Goal: Information Seeking & Learning: Check status

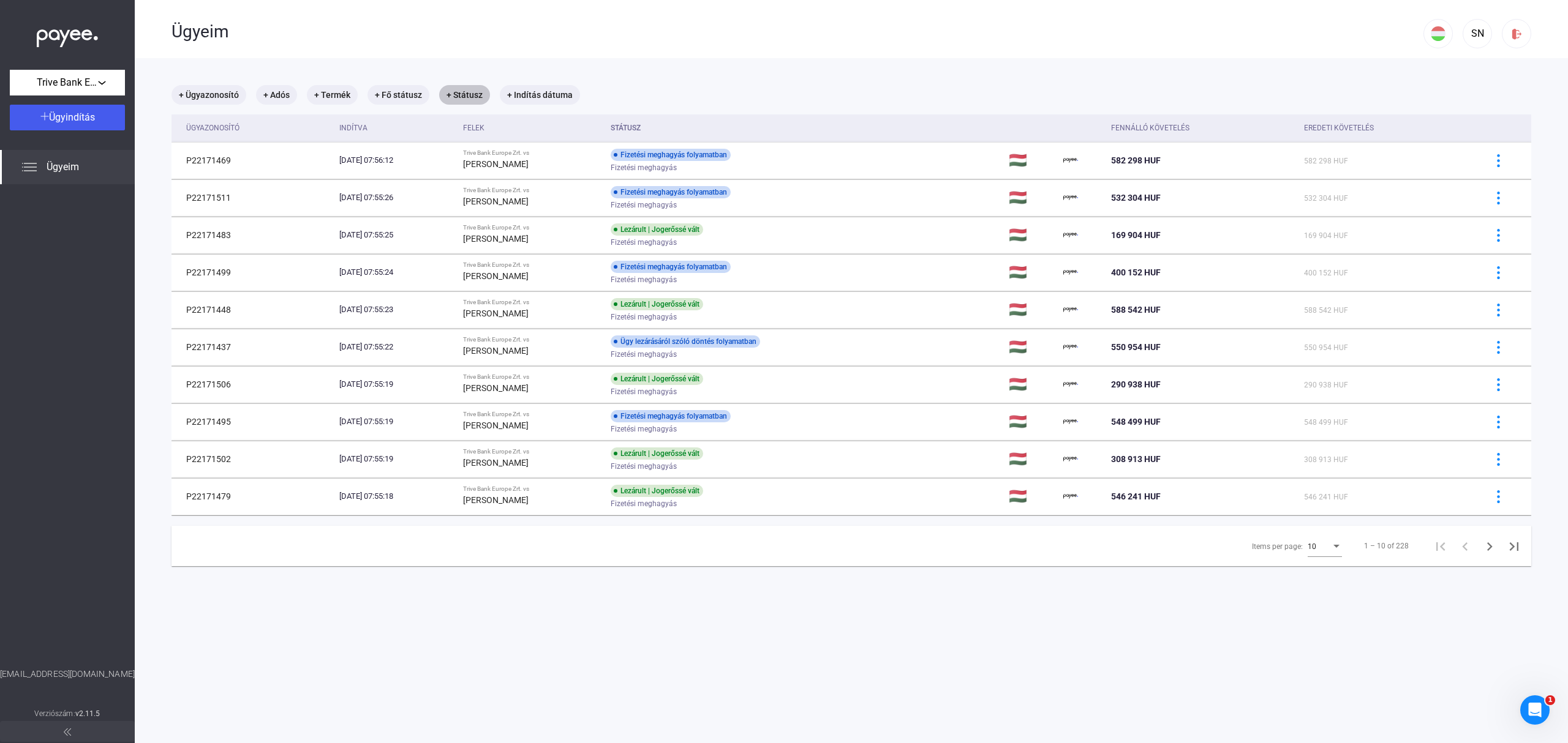
click at [468, 93] on mat-chip "+ Státusz" at bounding box center [464, 95] width 51 height 20
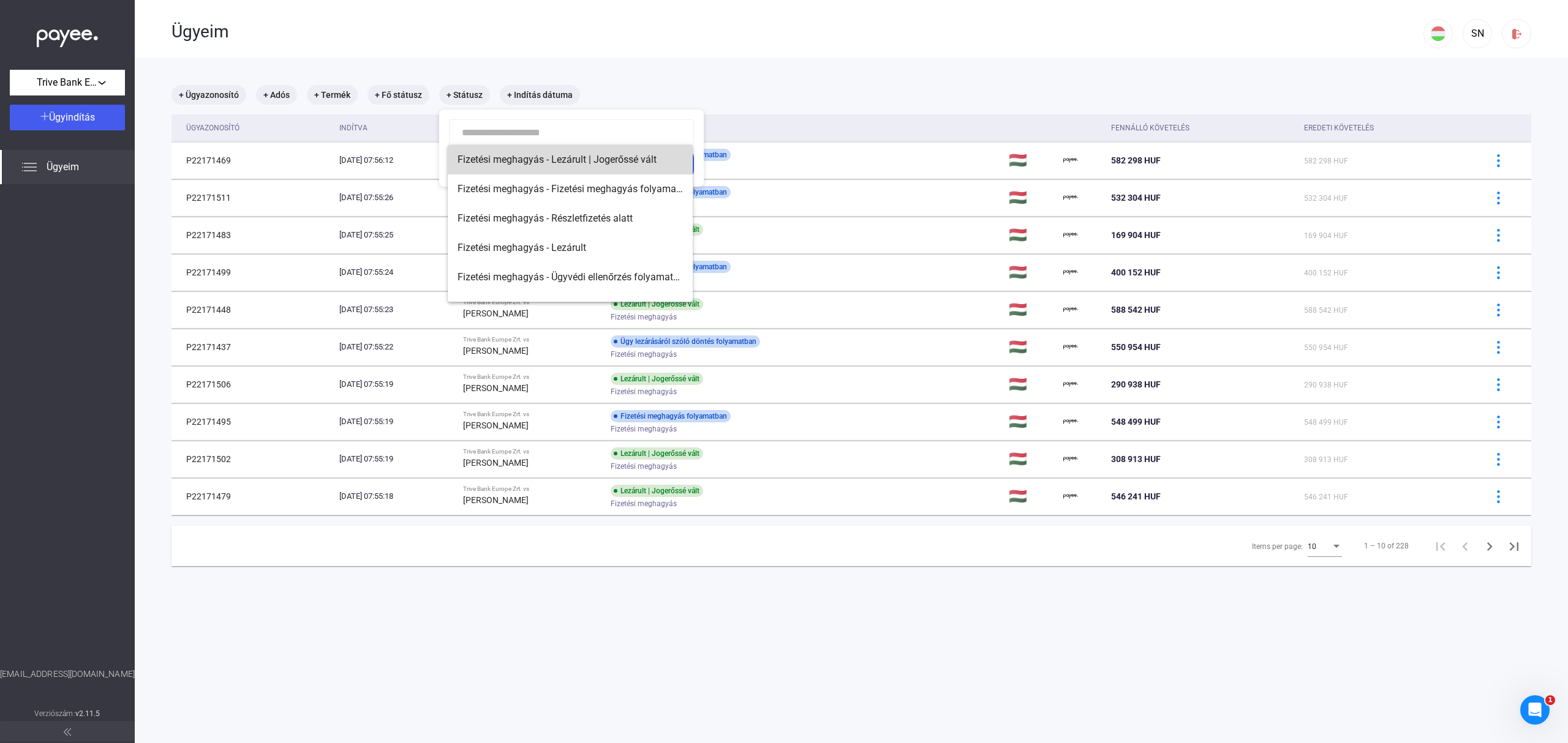
click at [639, 158] on span "Fizetési meghagyás - Lezárult | Jogerőssé vált" at bounding box center [570, 159] width 226 height 15
type input "**********"
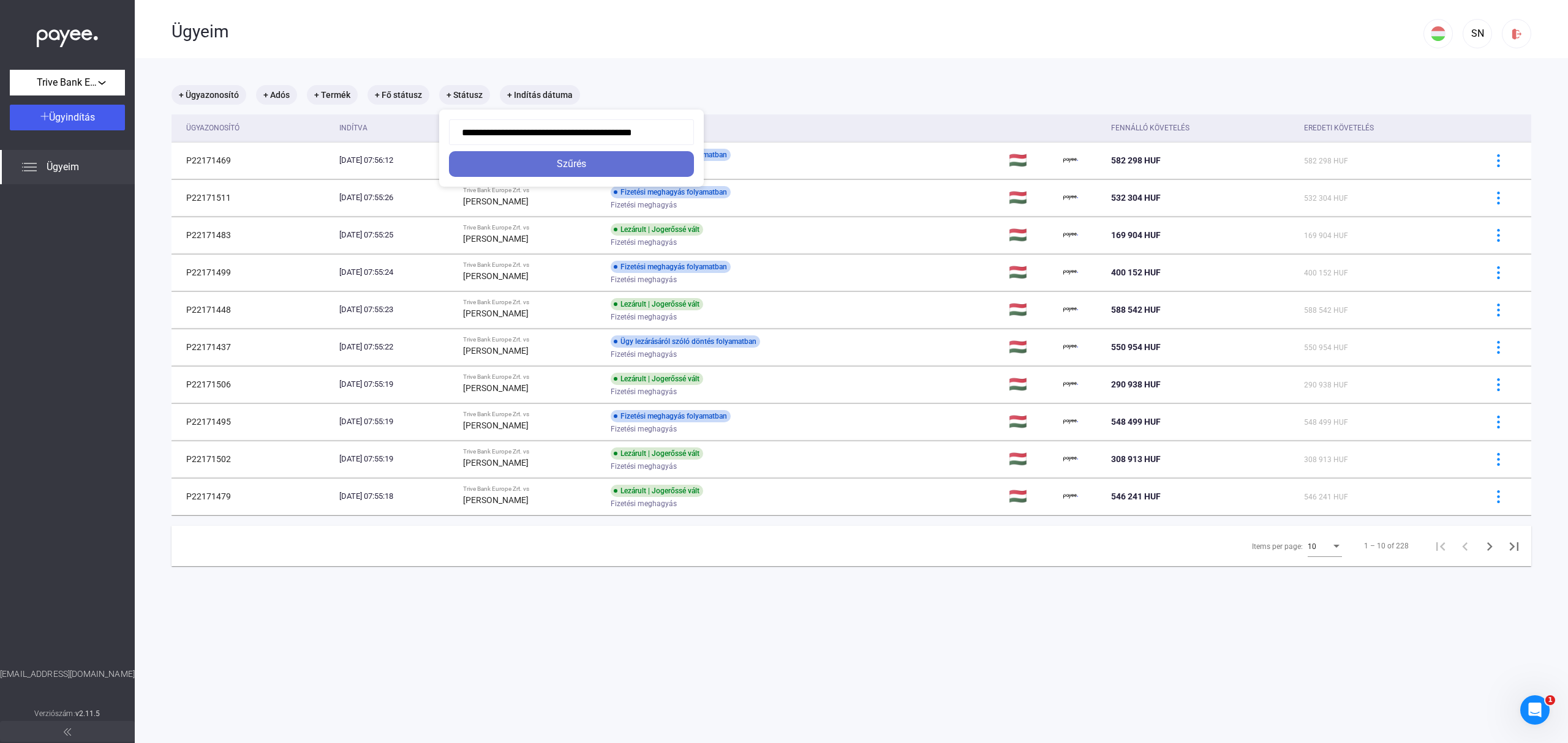
click at [607, 166] on div "Szűrés" at bounding box center [571, 164] width 237 height 15
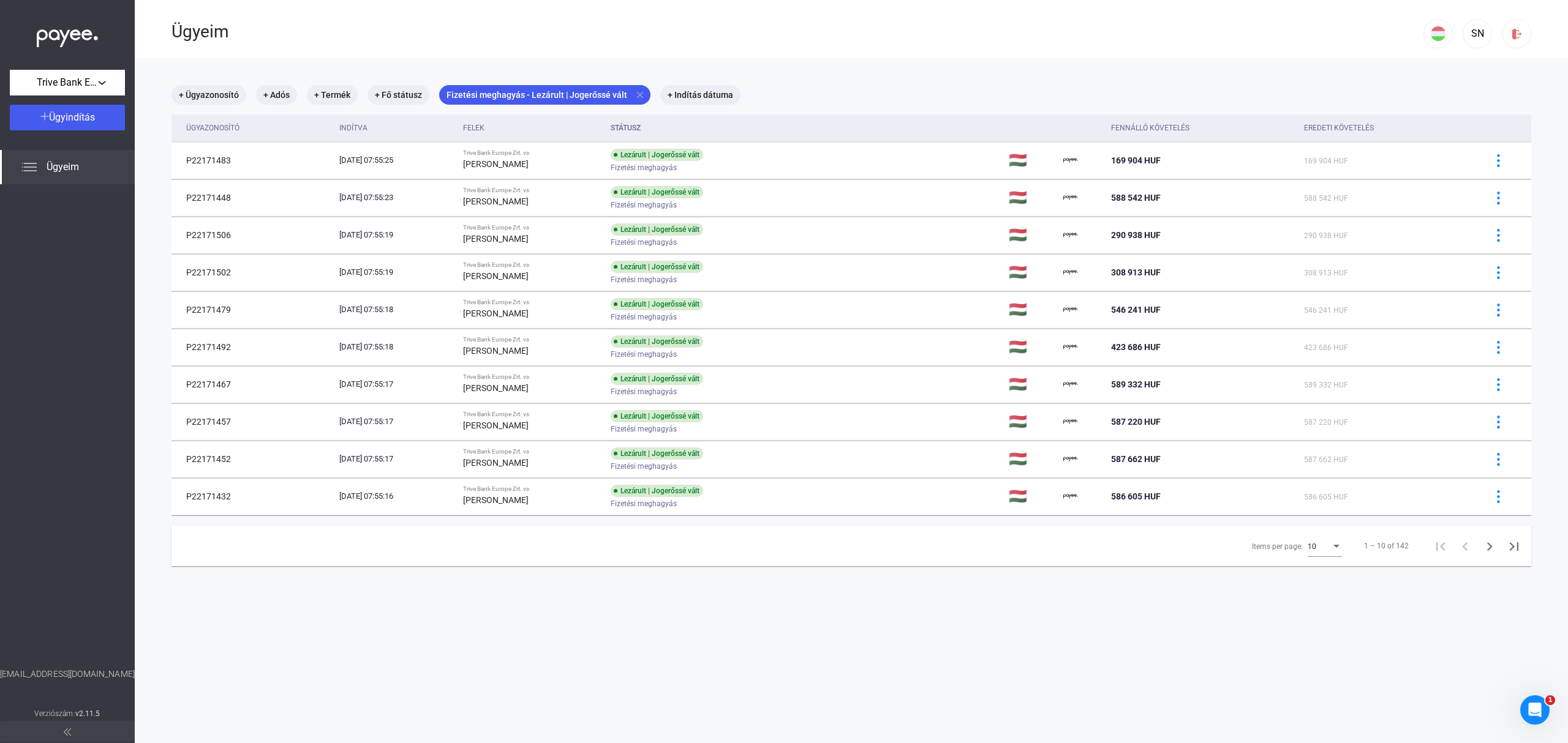
click at [1331, 547] on div "Items per page:" at bounding box center [1336, 546] width 11 height 10
click at [1318, 566] on span "25" at bounding box center [1313, 570] width 34 height 15
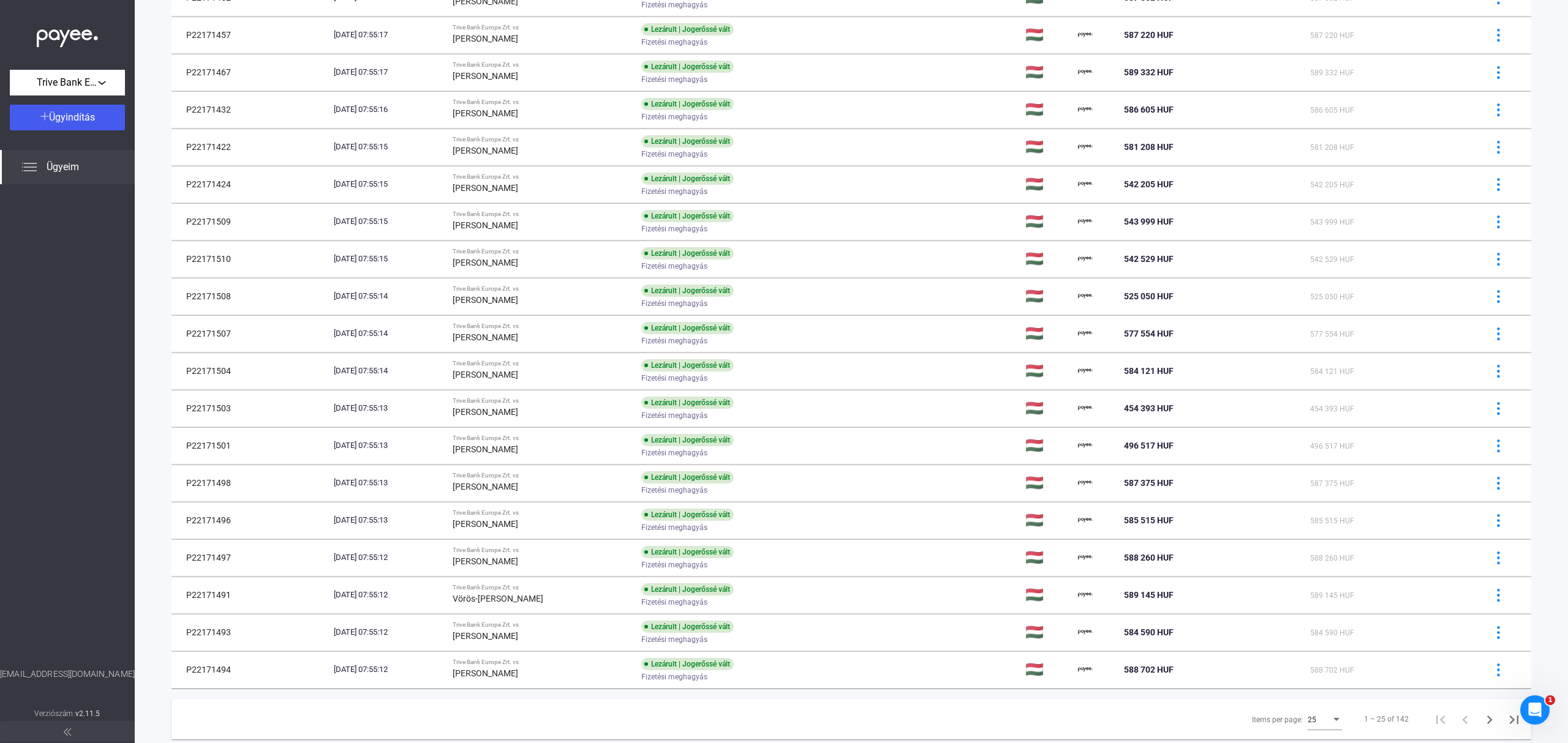
scroll to position [424, 0]
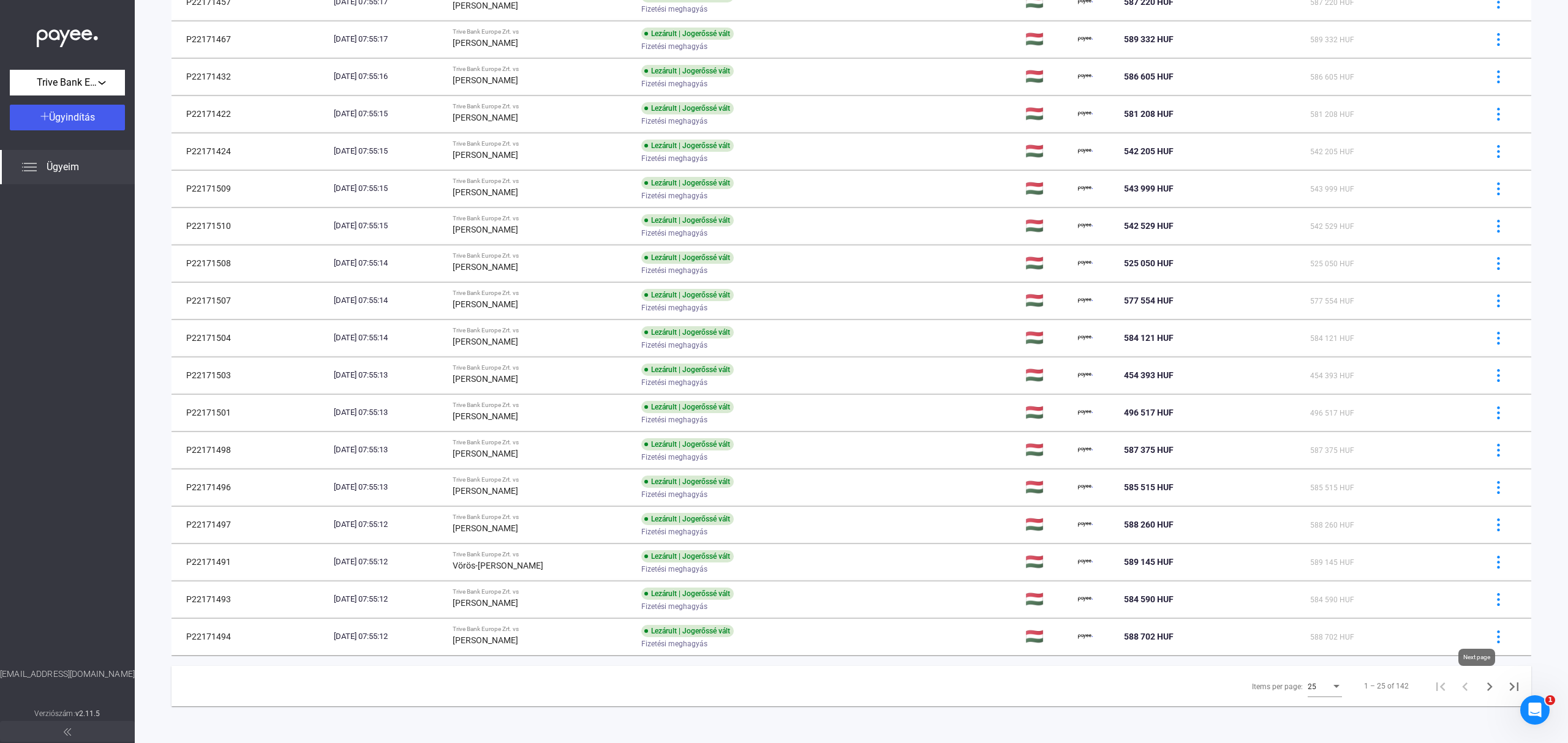
click at [1487, 690] on icon "Next page" at bounding box center [1489, 686] width 5 height 8
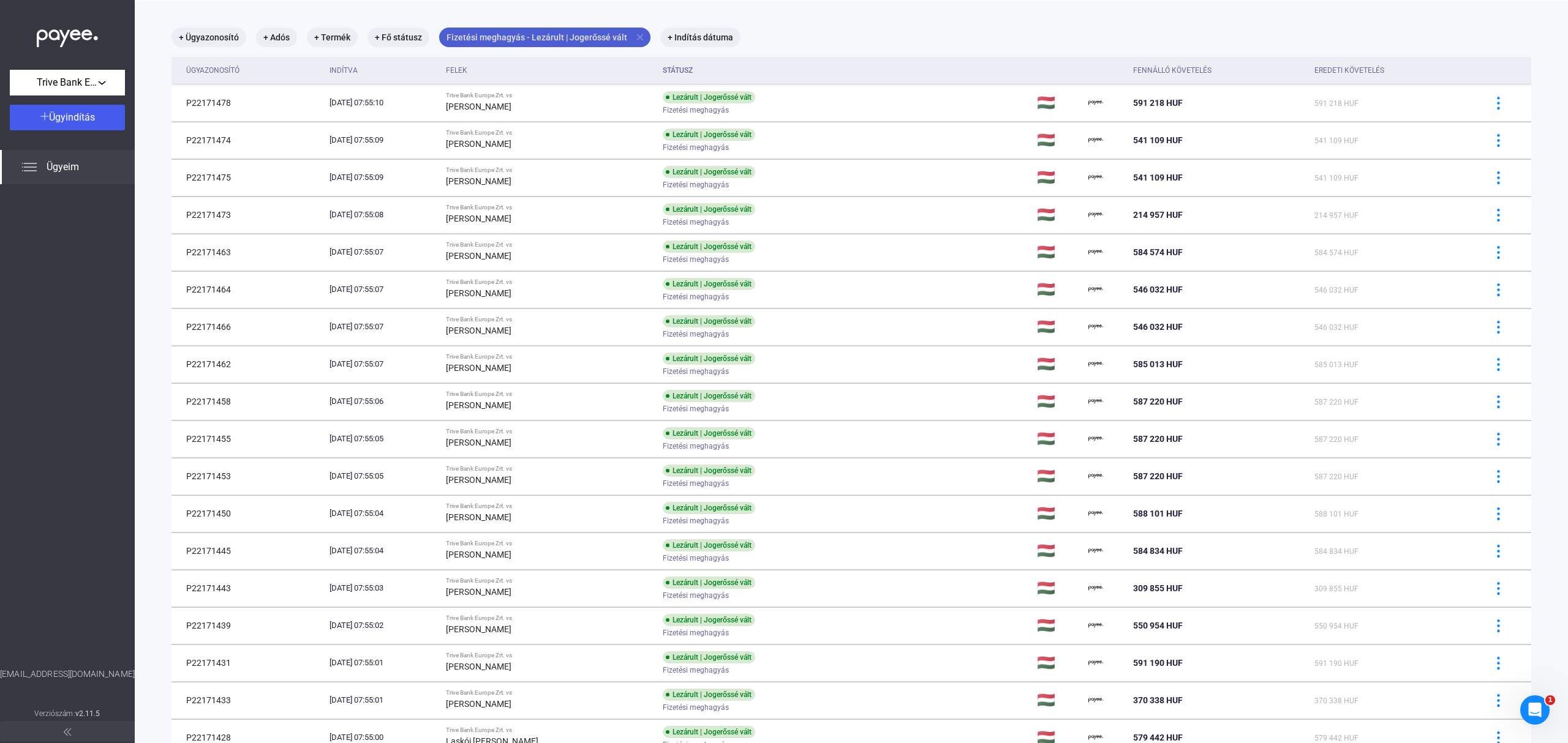
click at [637, 32] on mat-icon "close" at bounding box center [640, 37] width 11 height 11
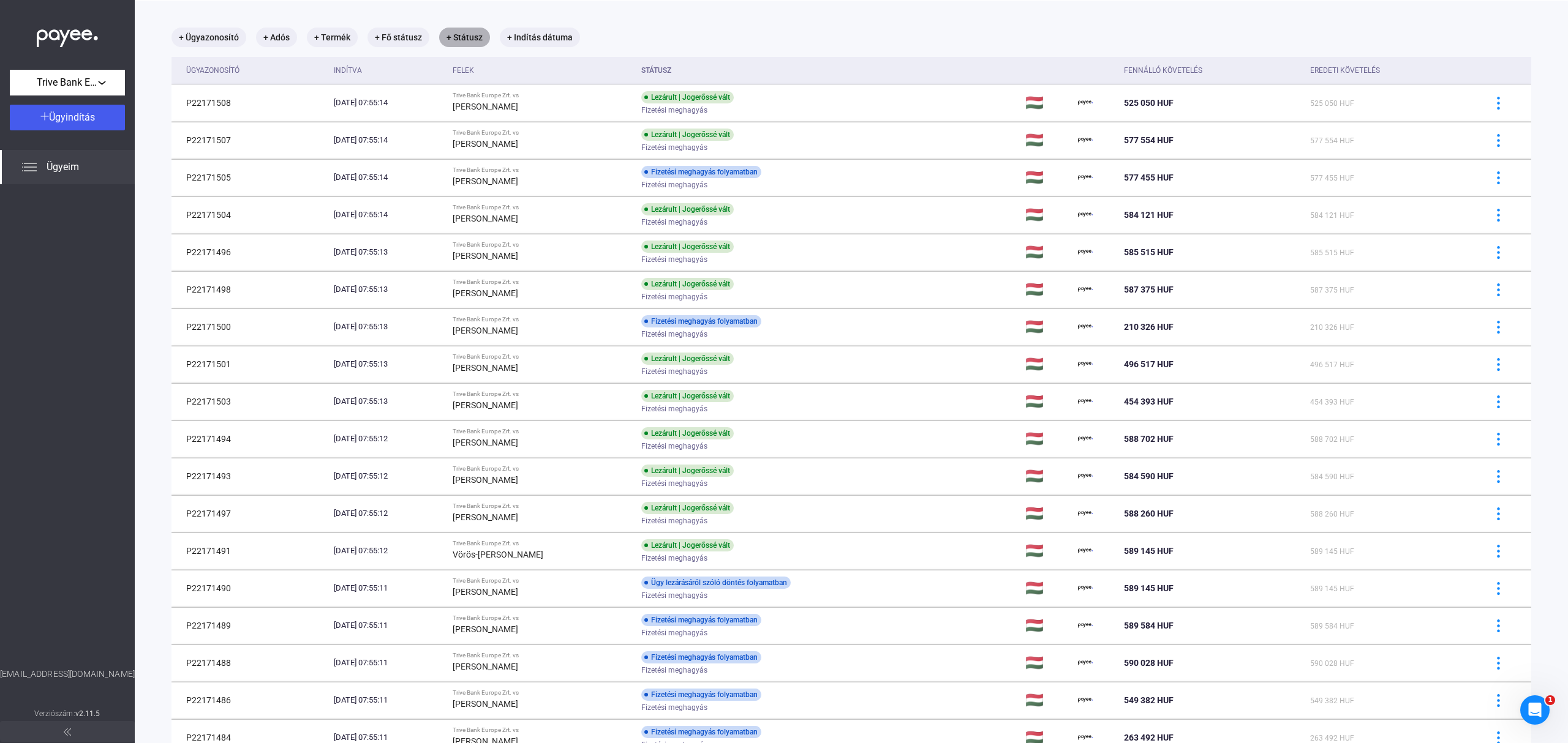
click at [459, 35] on mat-chip "+ Státusz" at bounding box center [464, 37] width 51 height 20
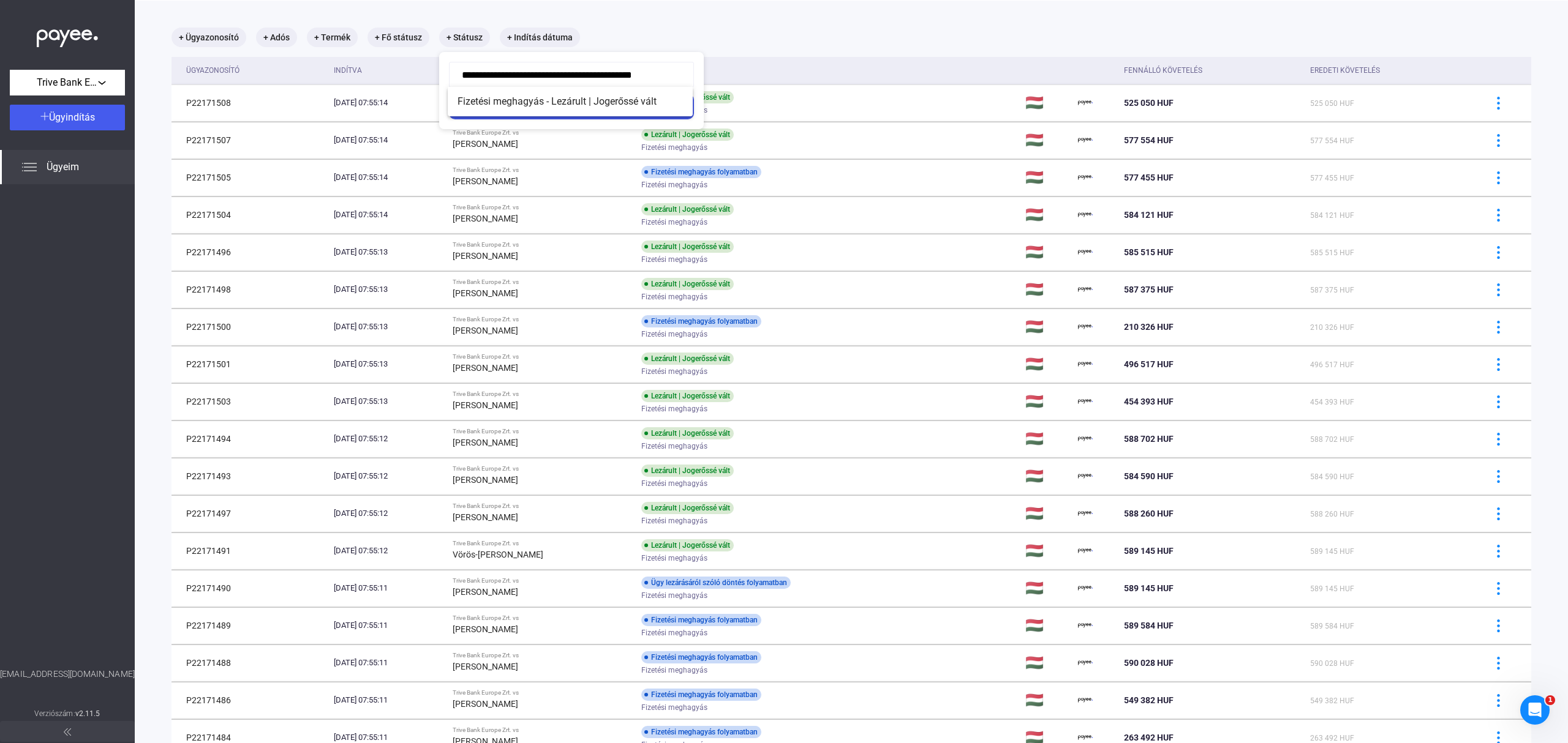
scroll to position [0, 1]
click at [388, 36] on div at bounding box center [784, 371] width 1568 height 743
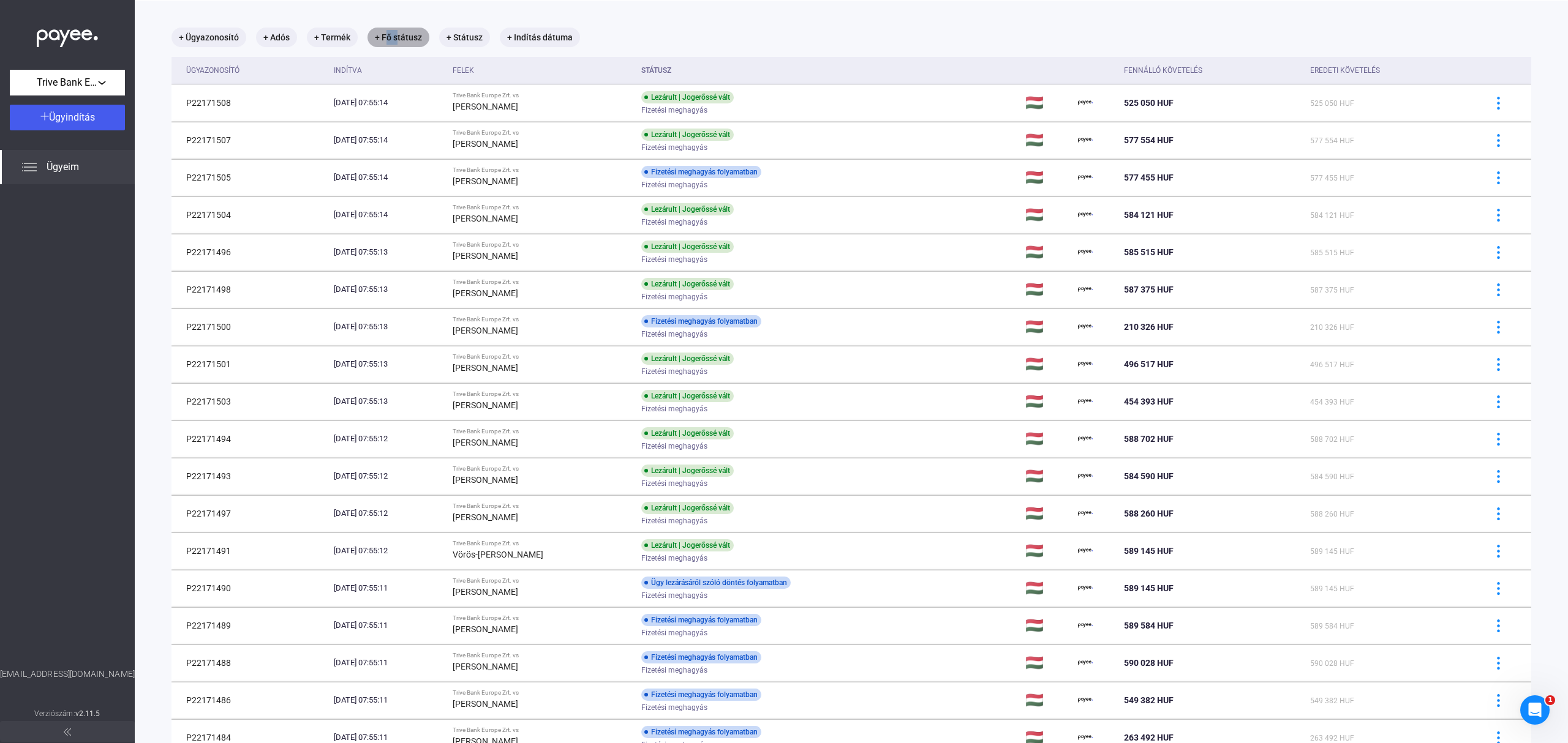
click at [388, 36] on mat-chip "+ Fő státusz" at bounding box center [398, 37] width 62 height 20
click at [462, 68] on div "Válassz..." at bounding box center [429, 75] width 79 height 15
click at [414, 159] on span "Lezárva" at bounding box center [401, 160] width 31 height 15
click at [444, 111] on div "Szűrés" at bounding box center [438, 107] width 115 height 15
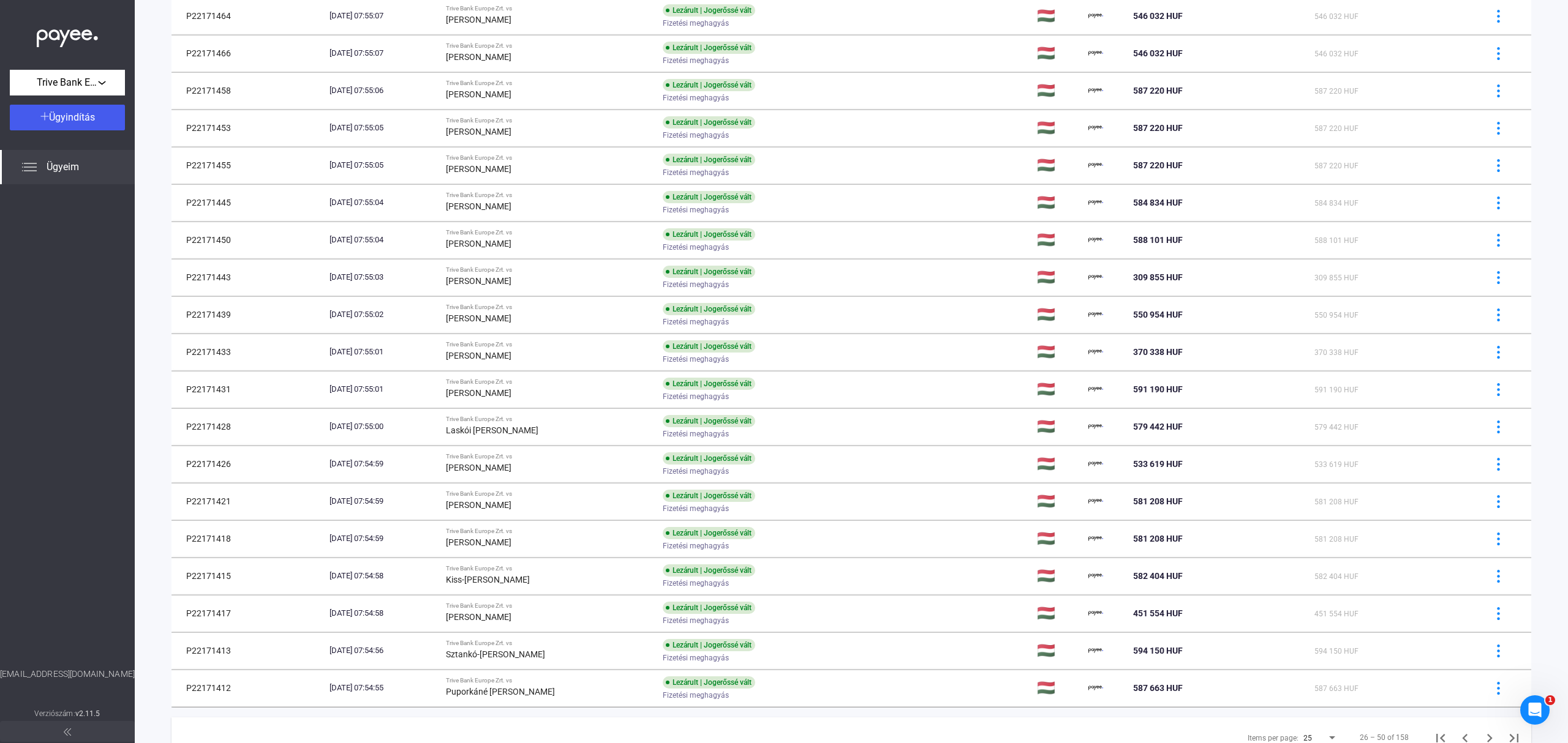
scroll to position [483, 0]
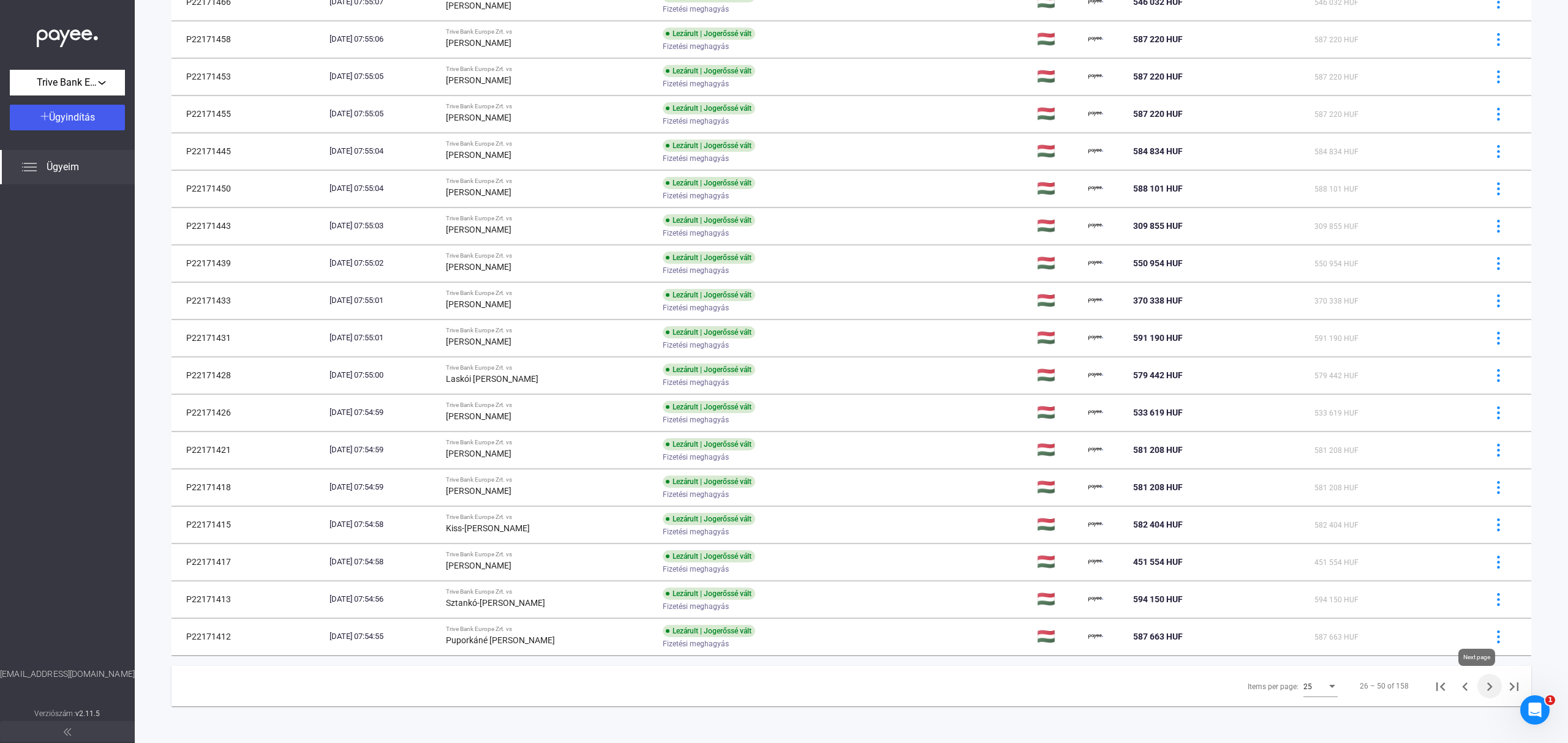
click at [1481, 684] on icon "Next page" at bounding box center [1489, 686] width 17 height 17
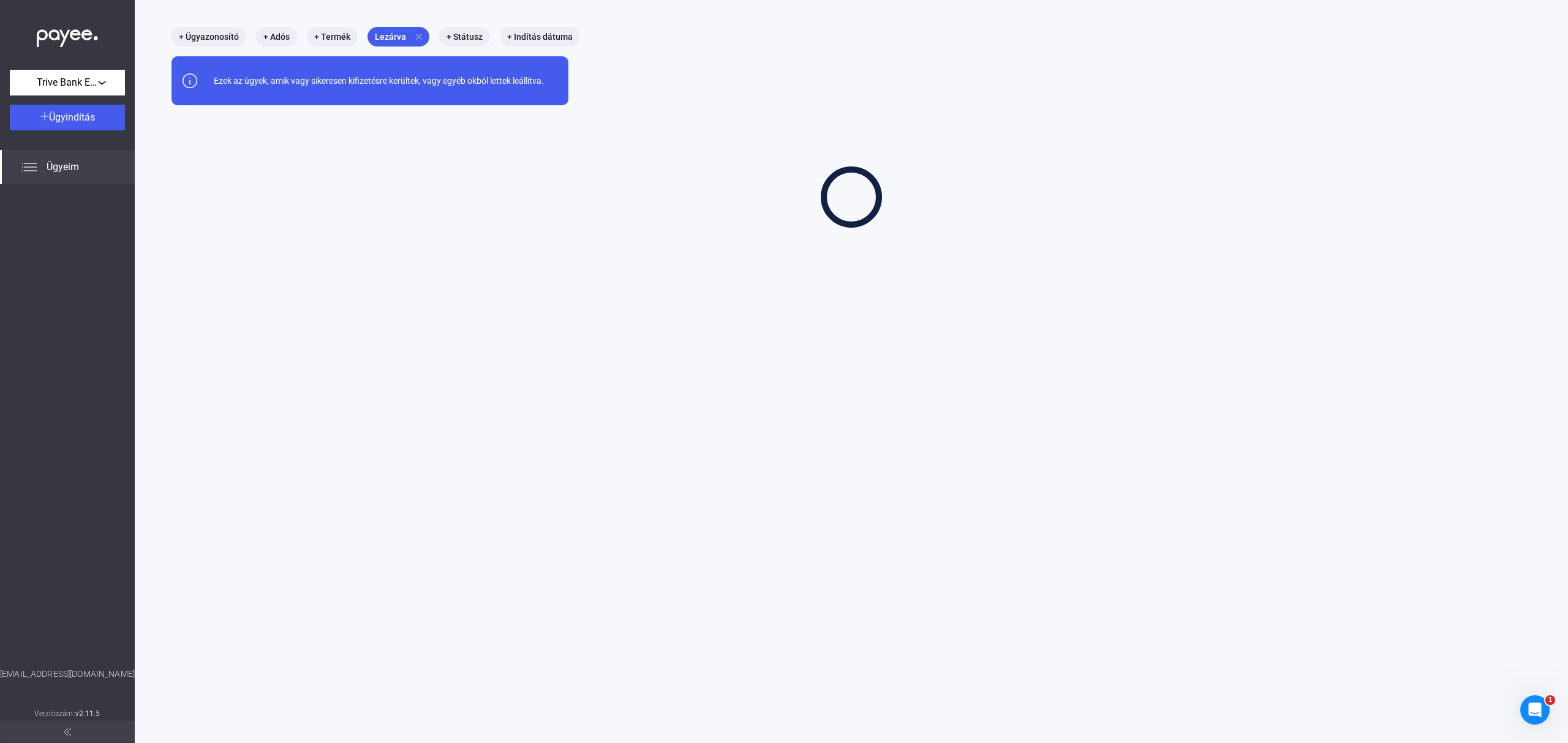
scroll to position [58, 0]
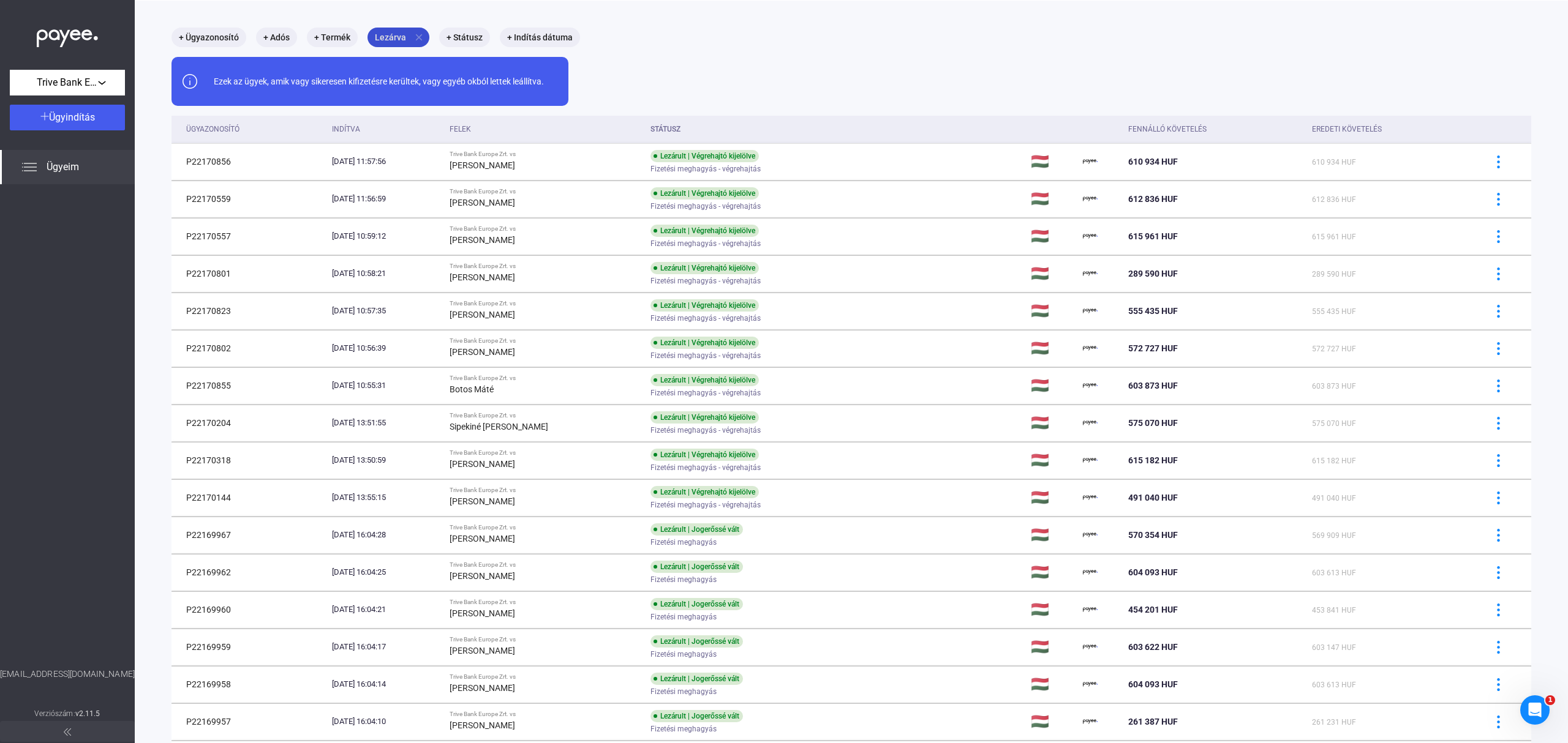
click at [416, 33] on mat-icon "close" at bounding box center [419, 37] width 11 height 11
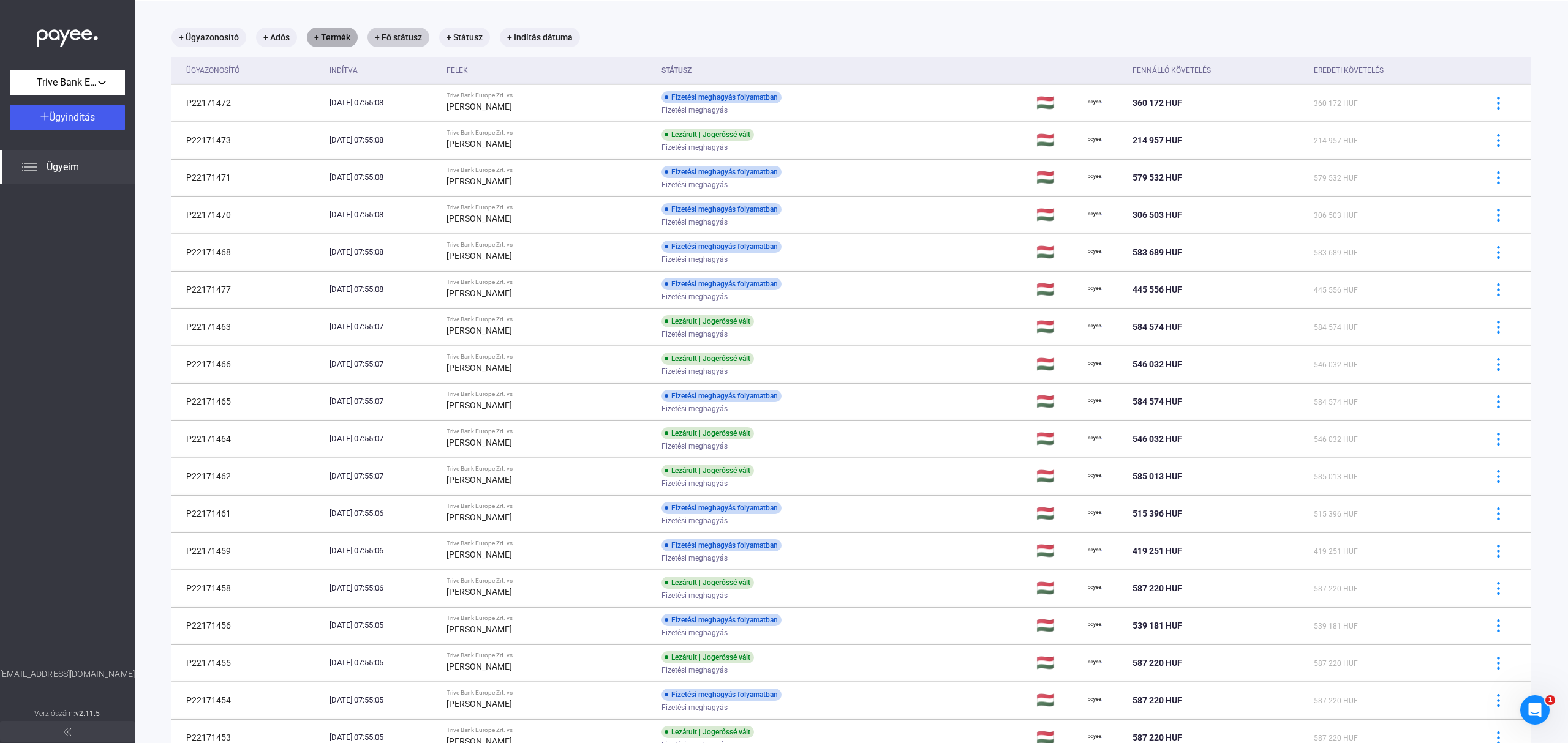
click at [332, 34] on mat-chip "+ Termék" at bounding box center [332, 37] width 51 height 20
click at [377, 72] on span "Válasszon terméket..." at bounding box center [376, 74] width 92 height 12
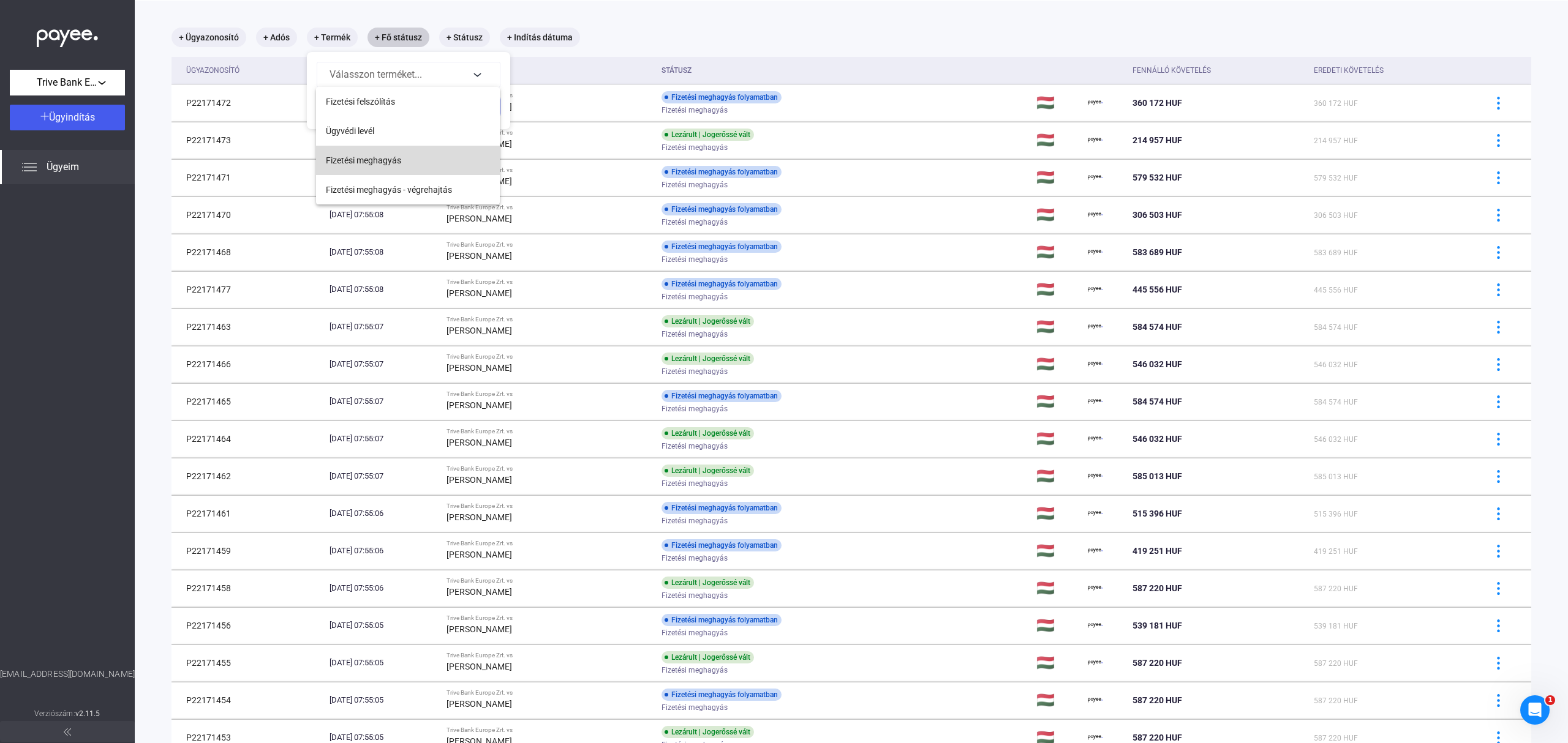
click at [397, 165] on span "Fizetési meghagyás" at bounding box center [364, 160] width 75 height 15
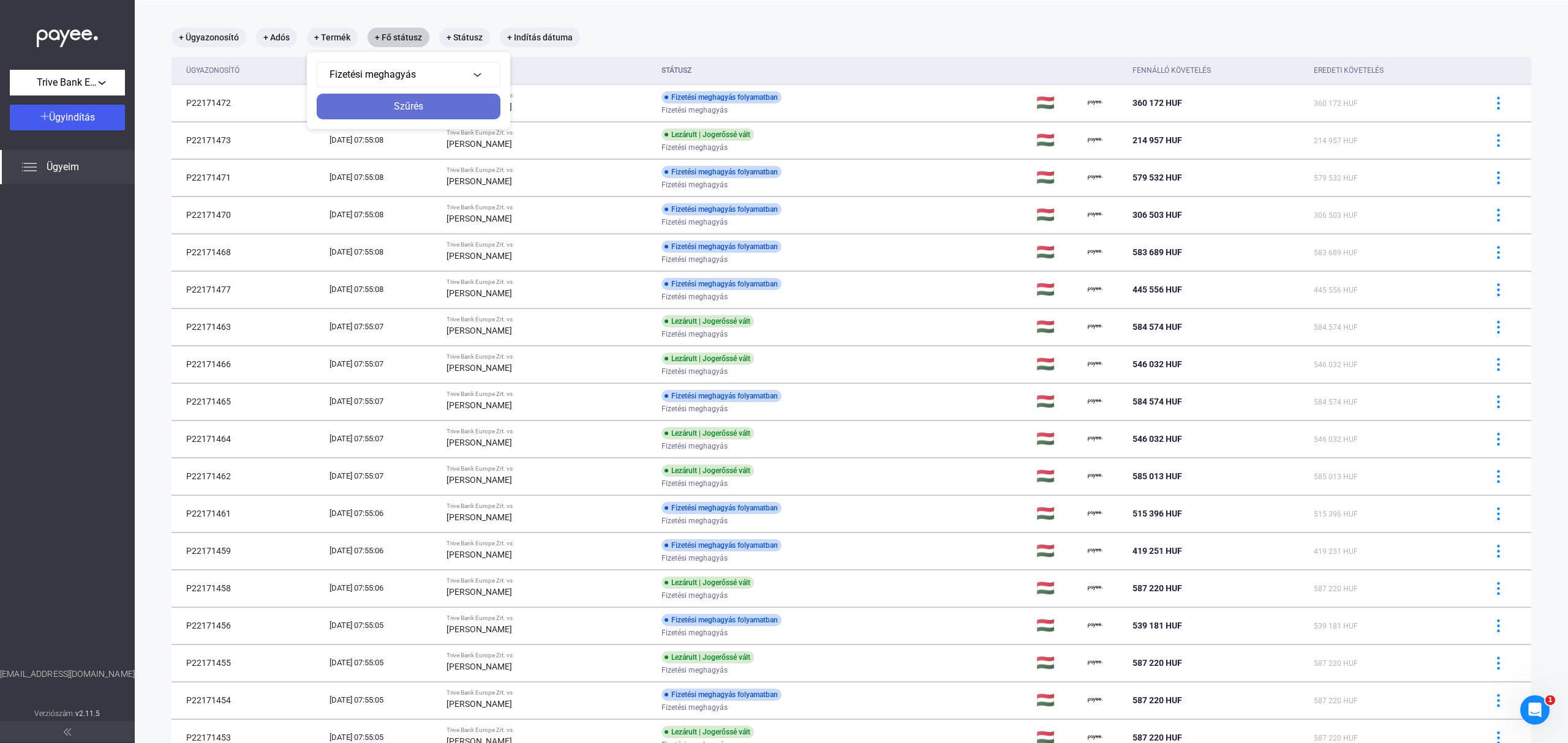
click at [455, 107] on div "Szűrés" at bounding box center [408, 107] width 176 height 15
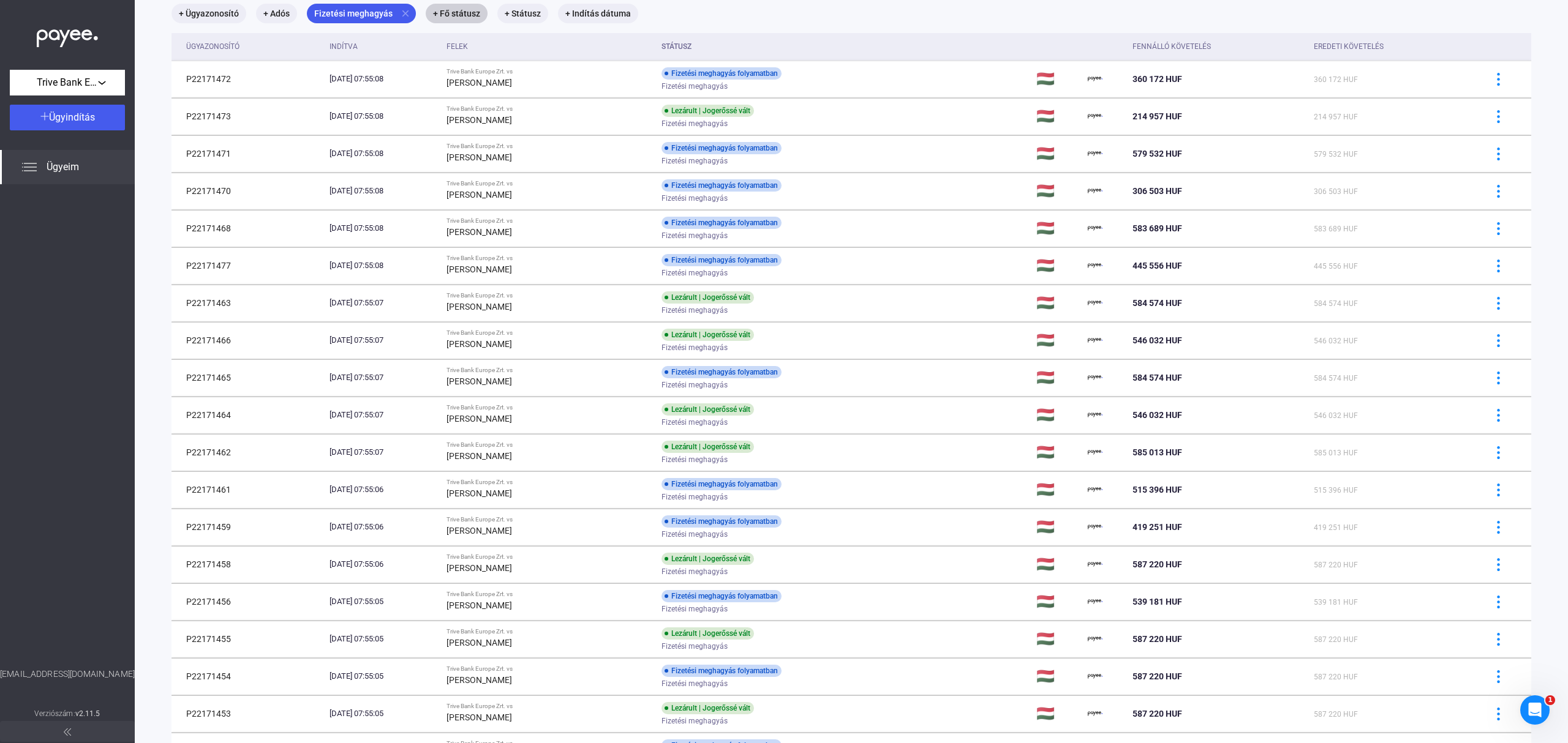
scroll to position [81, 0]
click at [407, 12] on mat-icon "close" at bounding box center [405, 14] width 11 height 11
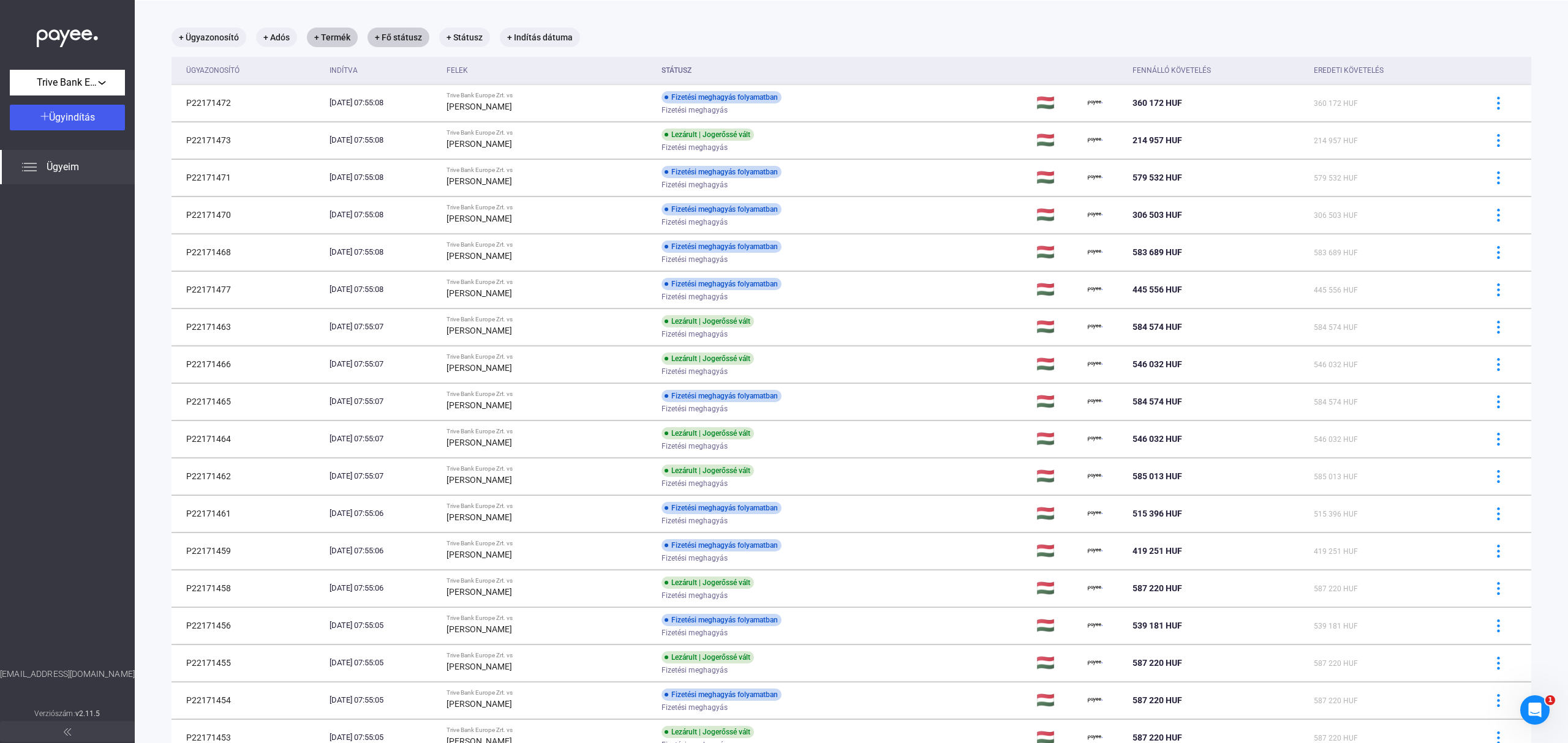
scroll to position [81, 0]
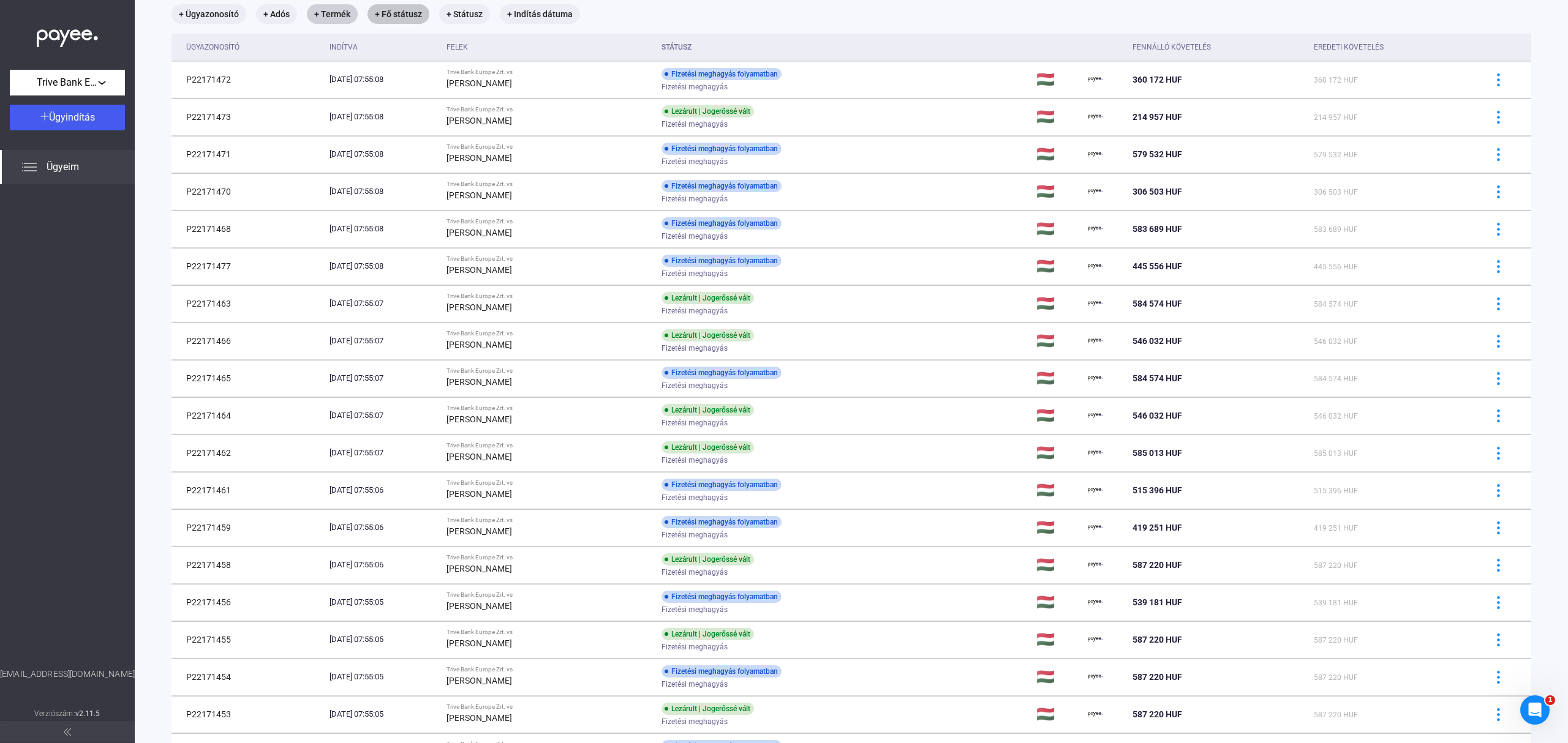
click at [408, 15] on mat-chip "+ Fő státusz" at bounding box center [398, 14] width 62 height 20
click at [445, 52] on div "Lezárva" at bounding box center [429, 51] width 79 height 15
click at [425, 77] on button "Piszkozat" at bounding box center [437, 79] width 122 height 29
click at [417, 79] on div "Szűrés" at bounding box center [438, 83] width 115 height 15
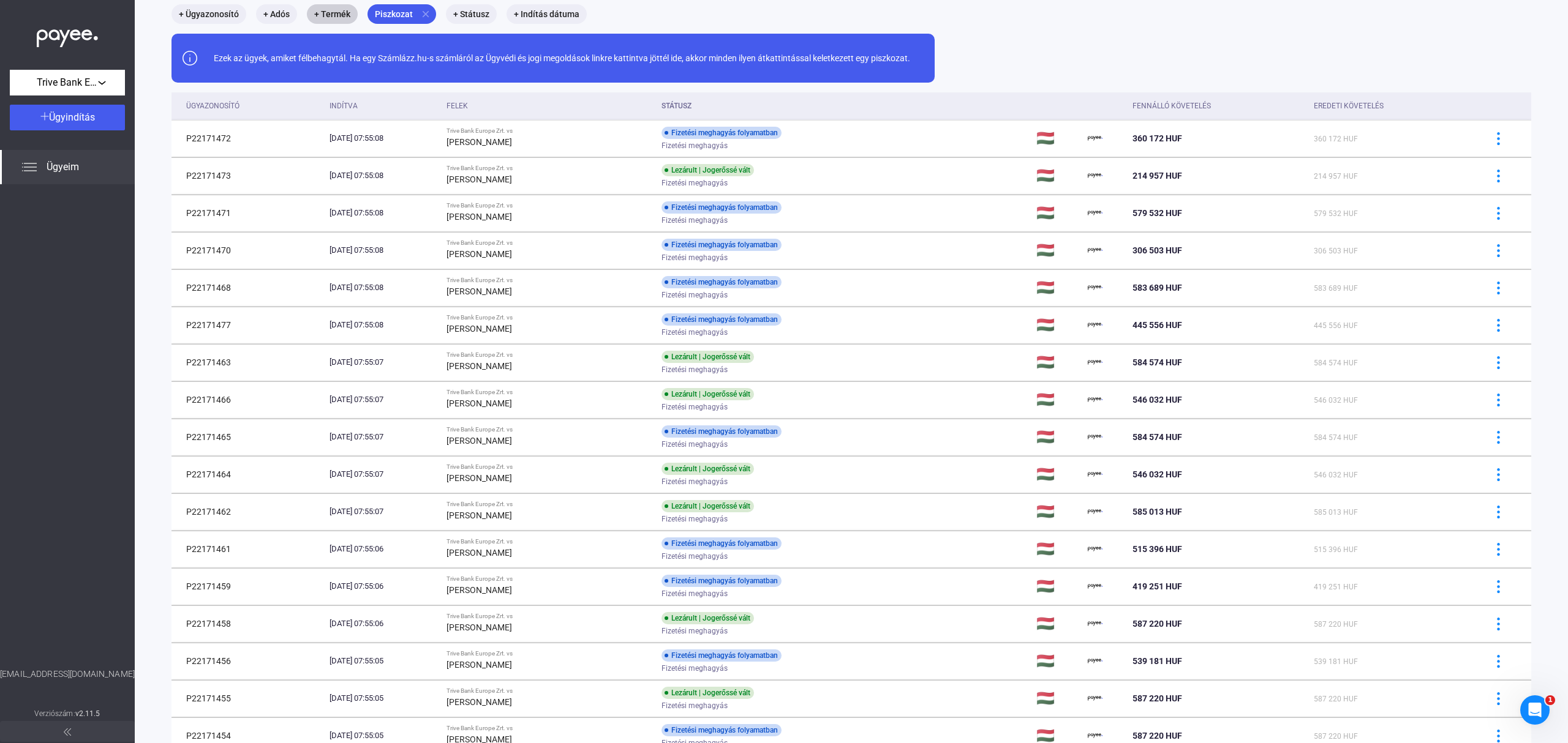
scroll to position [58, 0]
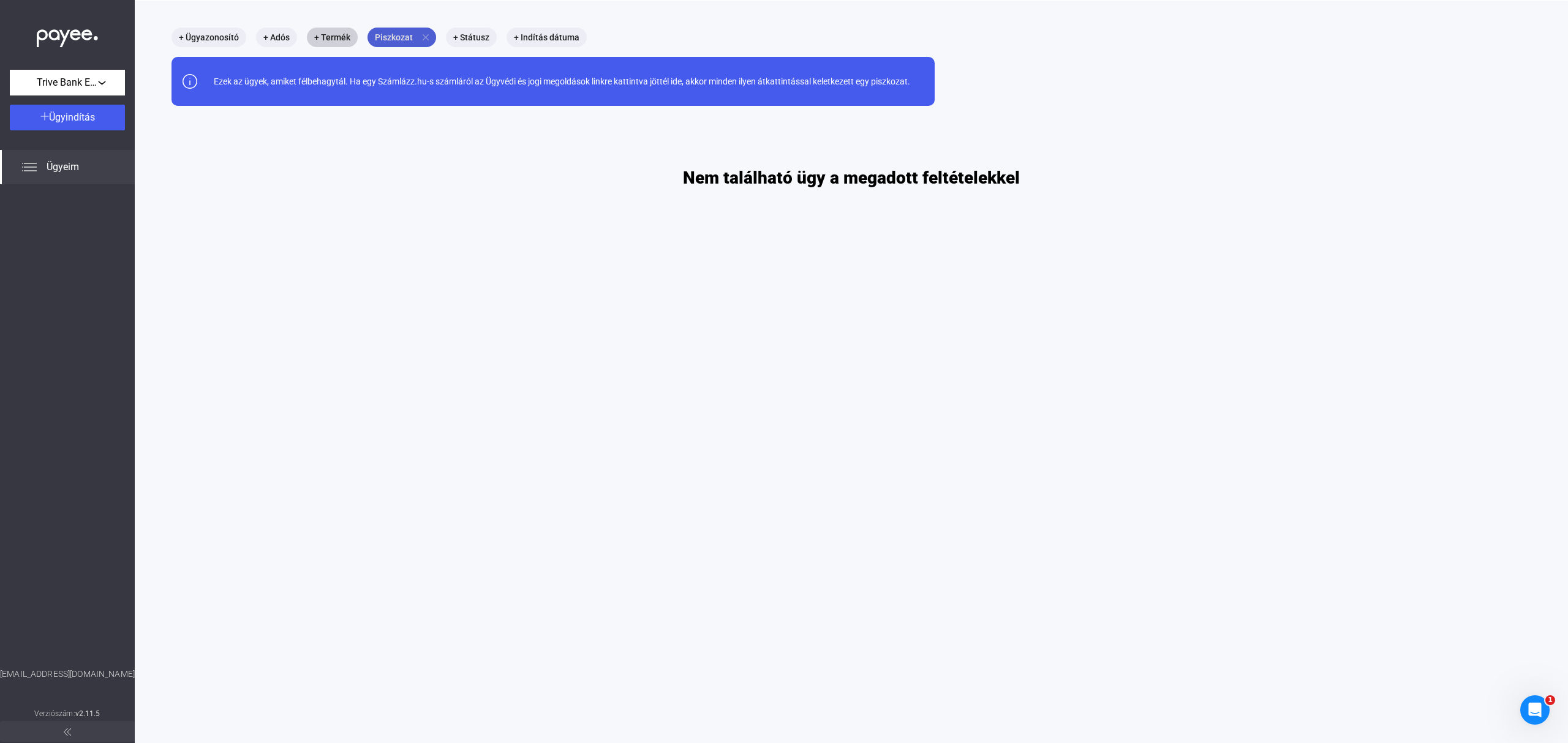
click at [425, 38] on mat-icon "close" at bounding box center [425, 37] width 11 height 11
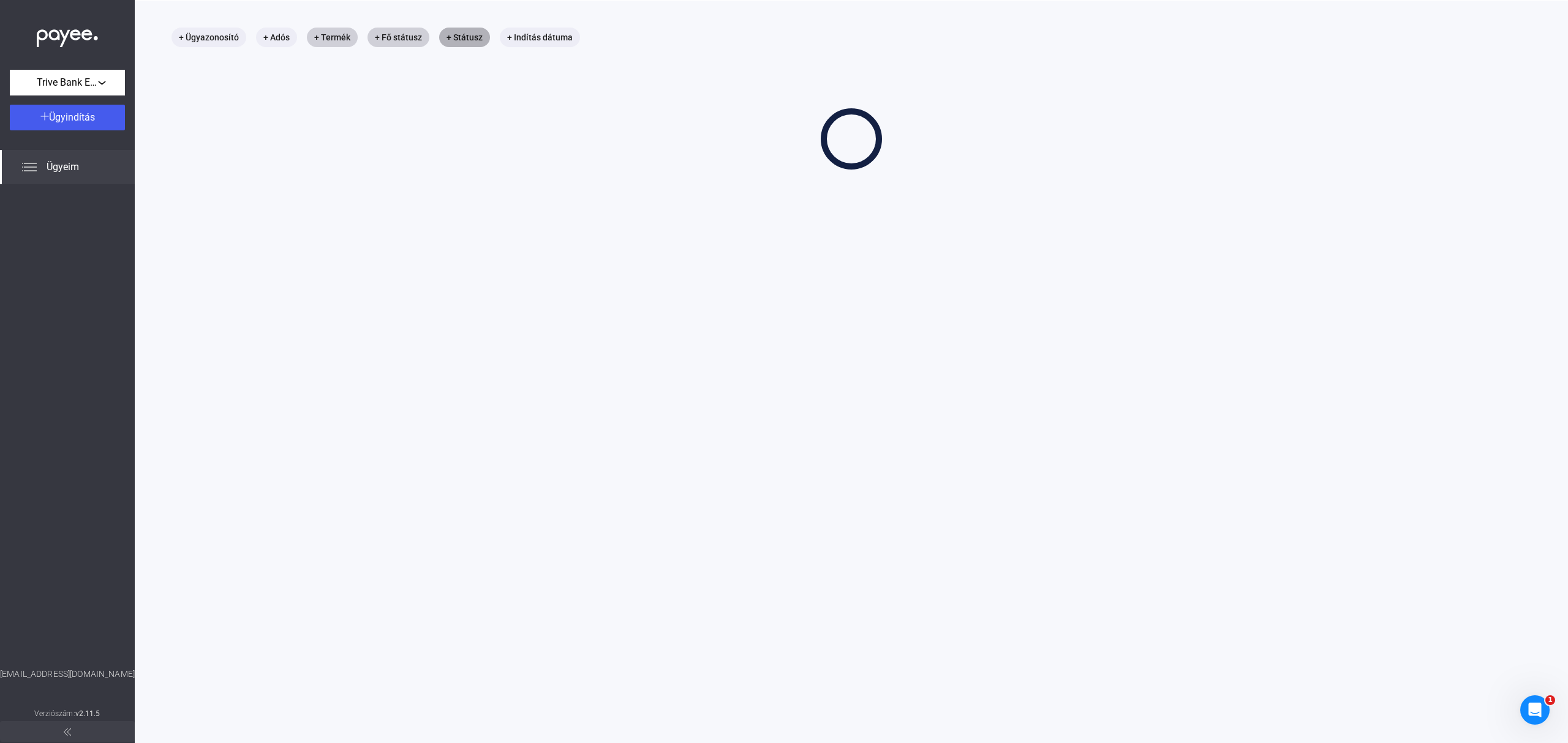
click at [466, 35] on mat-chip "+ Státusz" at bounding box center [464, 37] width 51 height 20
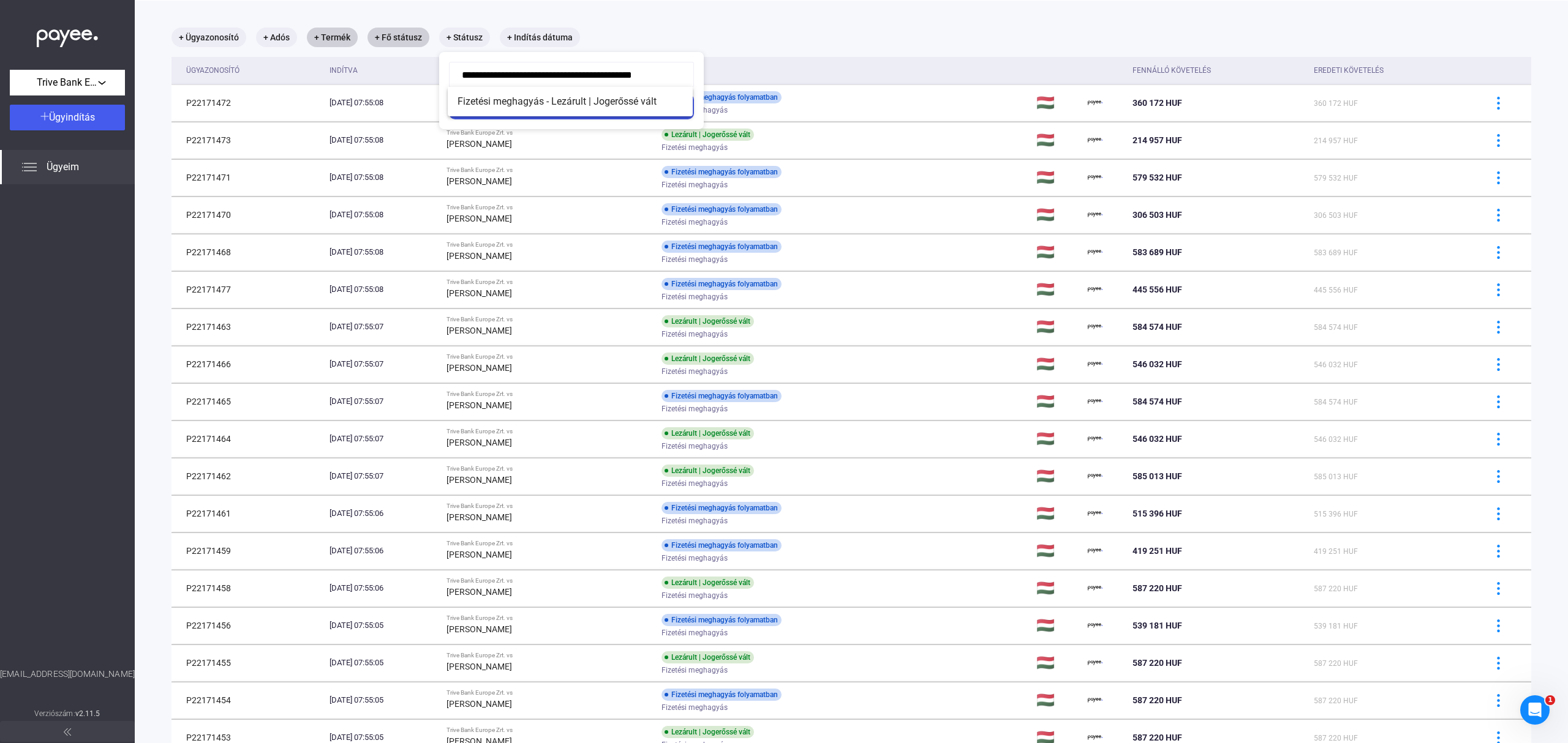
click at [848, 40] on div at bounding box center [784, 371] width 1568 height 743
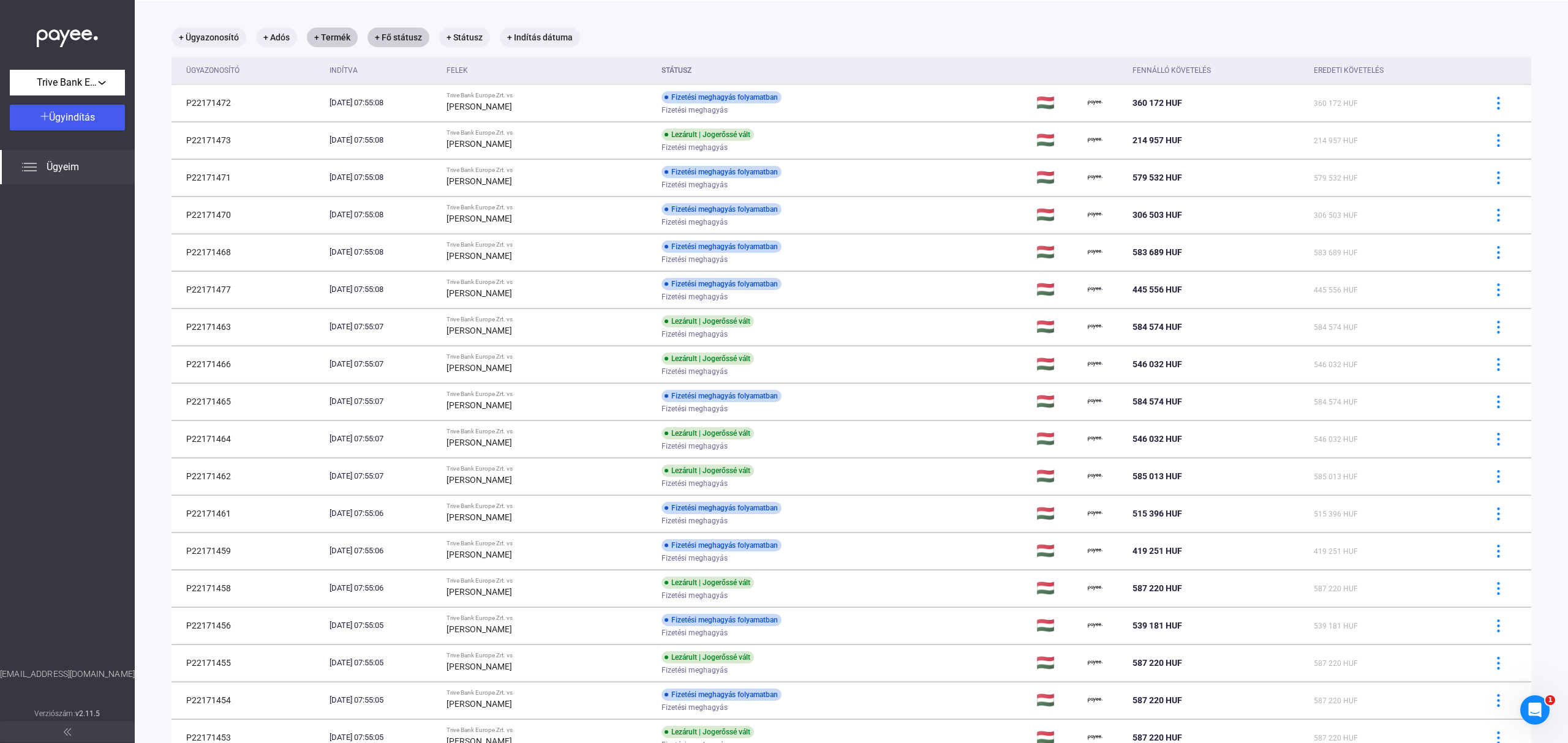
scroll to position [0, 0]
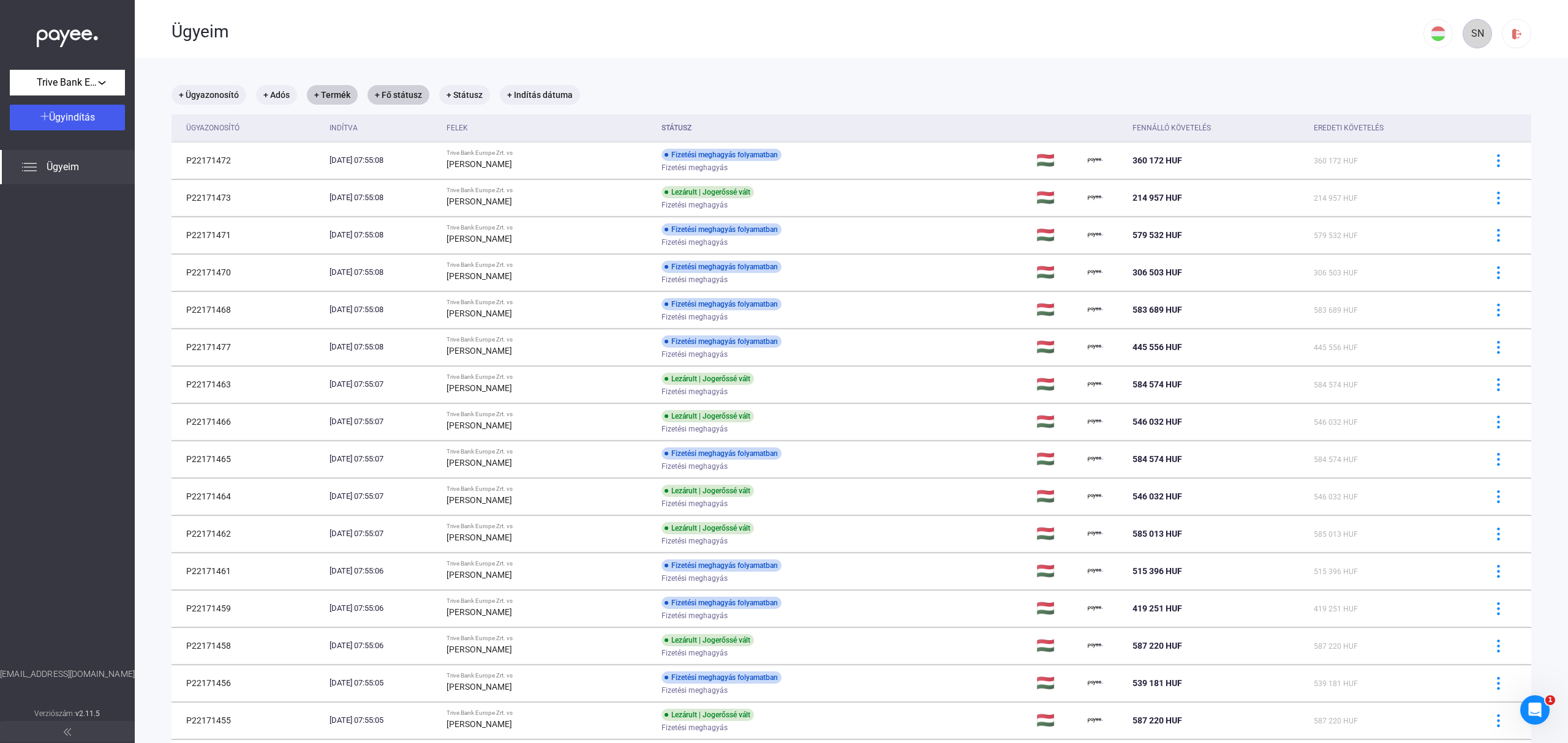
click at [1467, 32] on div "SN" at bounding box center [1477, 33] width 21 height 15
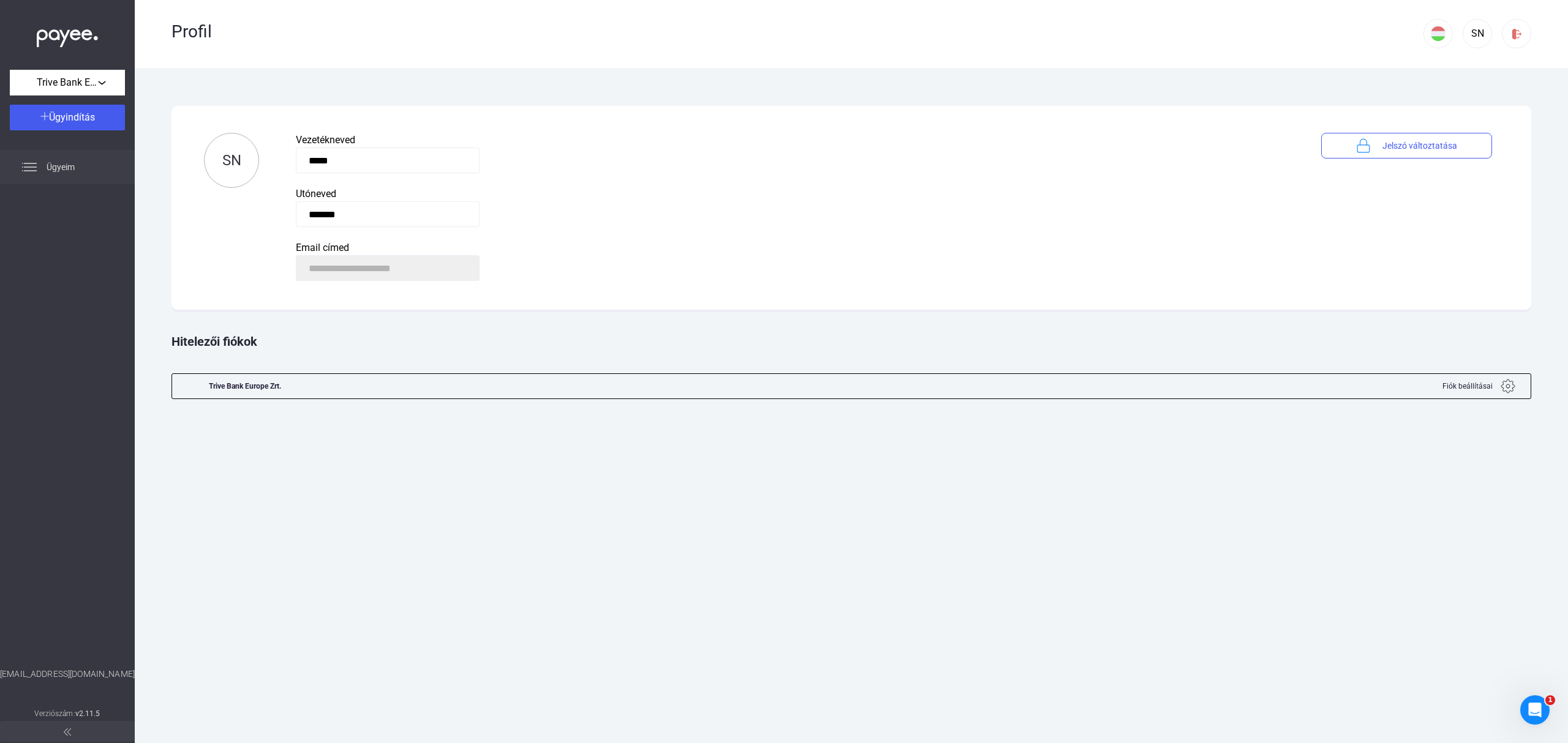
click at [64, 169] on span "Ügyeim" at bounding box center [60, 167] width 28 height 15
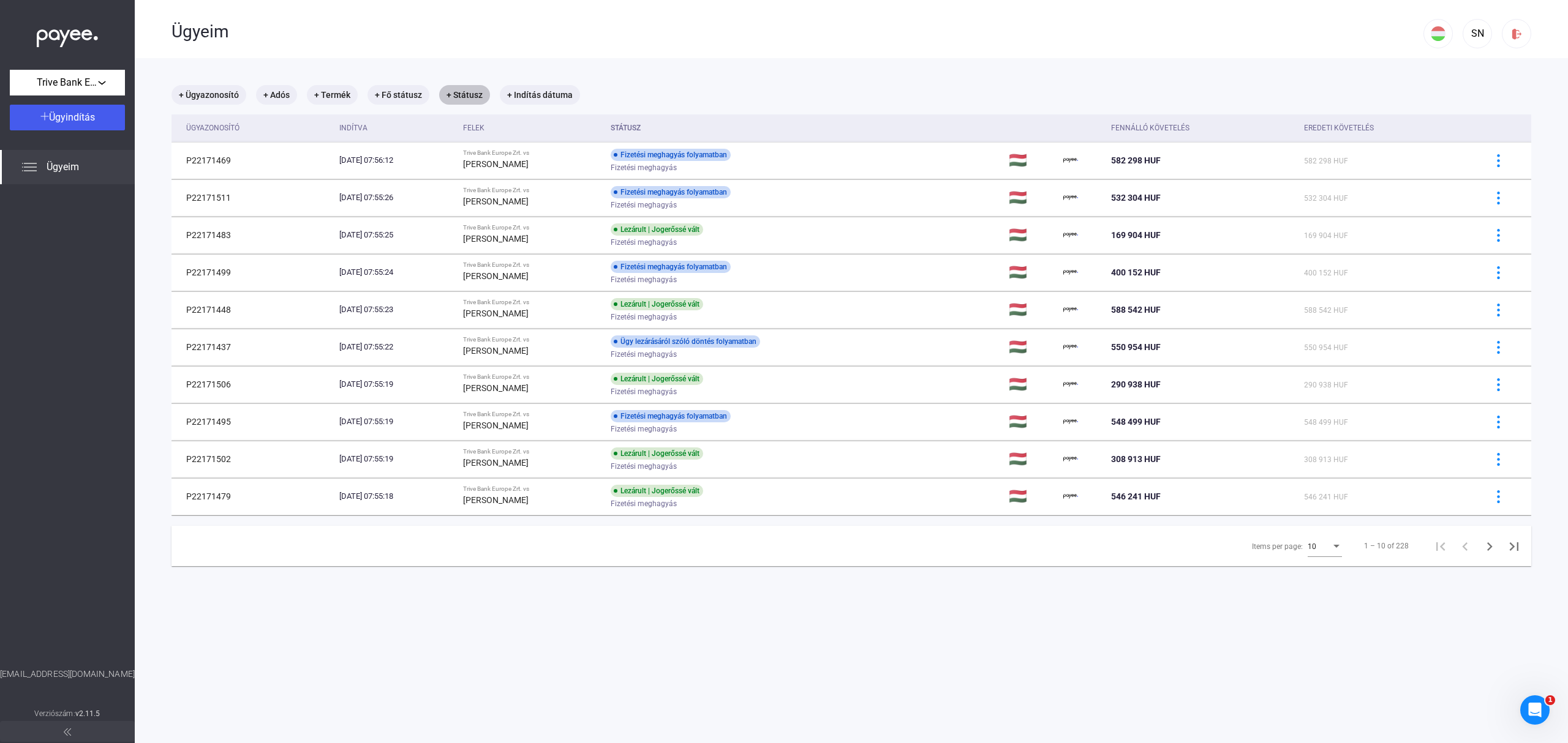
click at [468, 92] on mat-chip "+ Státusz" at bounding box center [464, 95] width 51 height 20
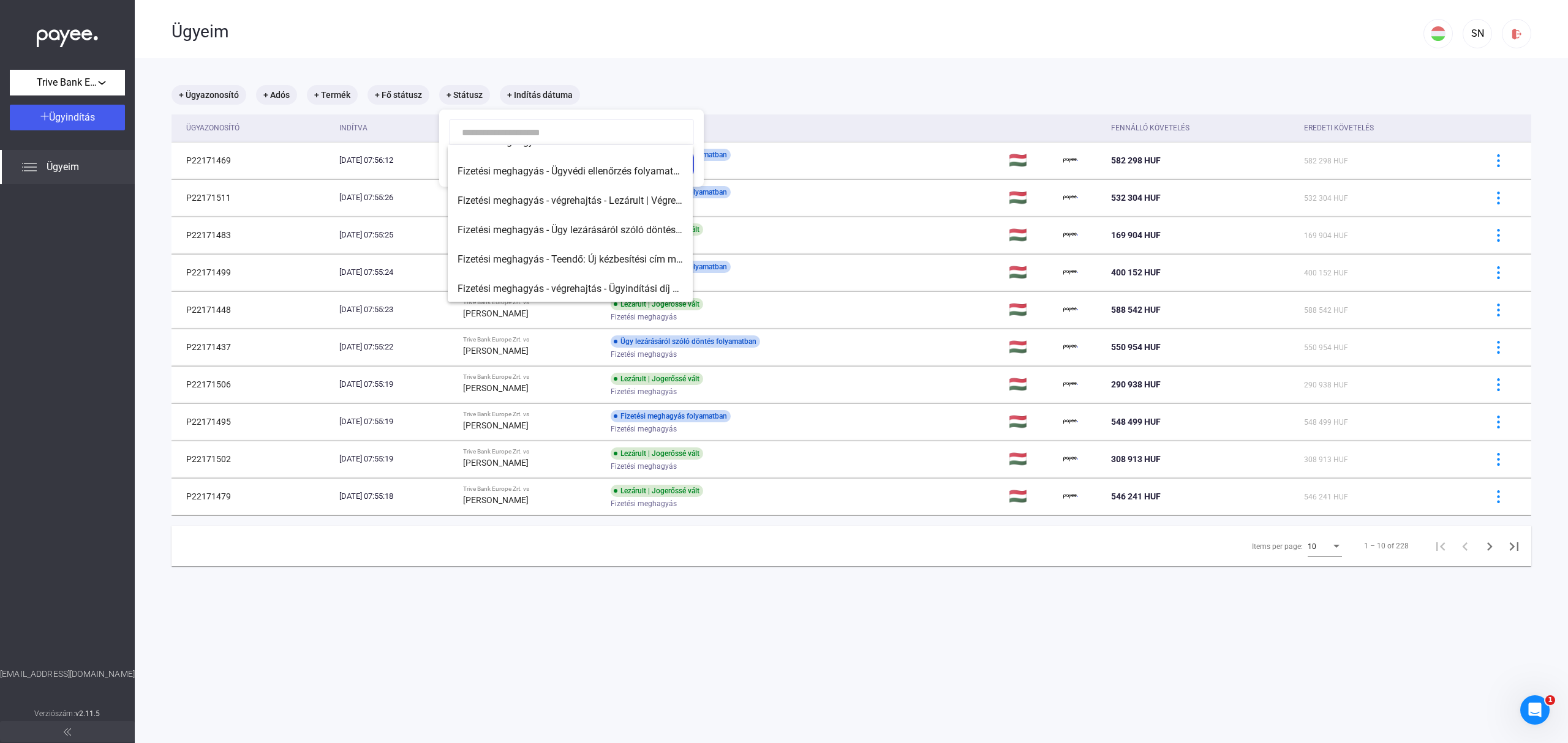
scroll to position [108, 0]
click at [635, 255] on span "Fizetési meghagyás - Teendő: Új kézbesítési cím megadása" at bounding box center [570, 257] width 226 height 15
type input "**********"
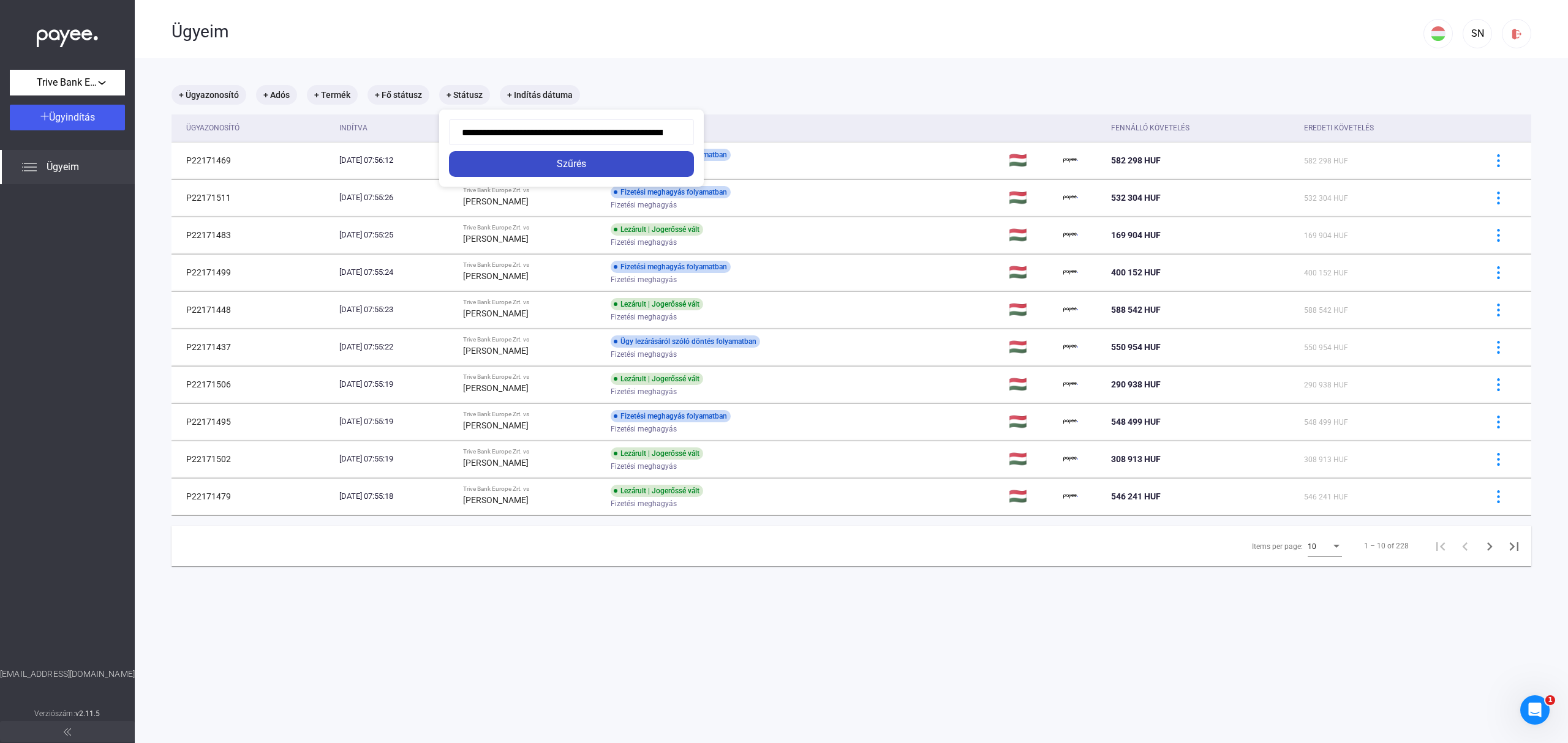
click at [607, 162] on div "Szűrés" at bounding box center [571, 164] width 237 height 15
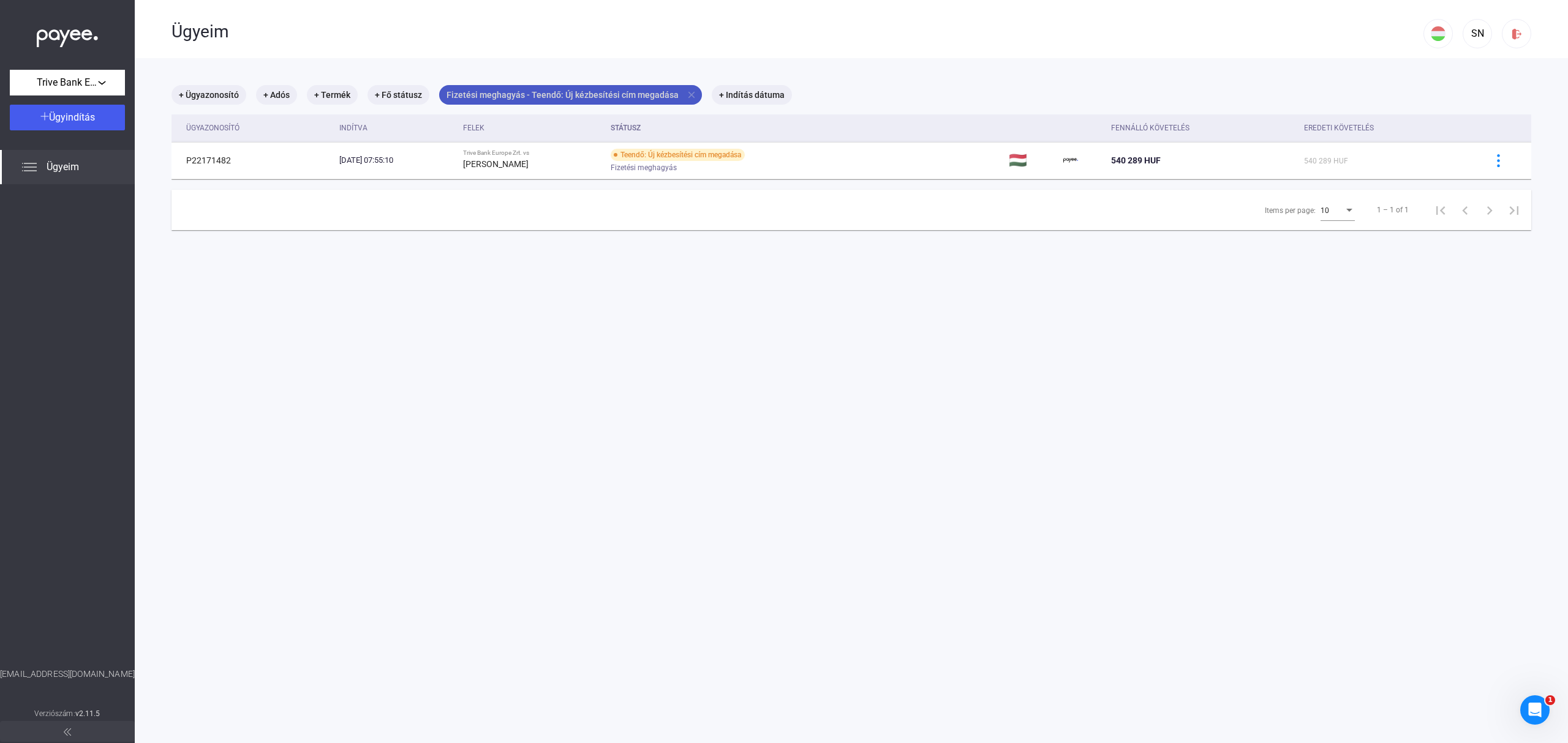
click at [686, 88] on mat-chip "Fizetési meghagyás - Teendő: Új kézbesítési cím megadása close" at bounding box center [570, 95] width 263 height 20
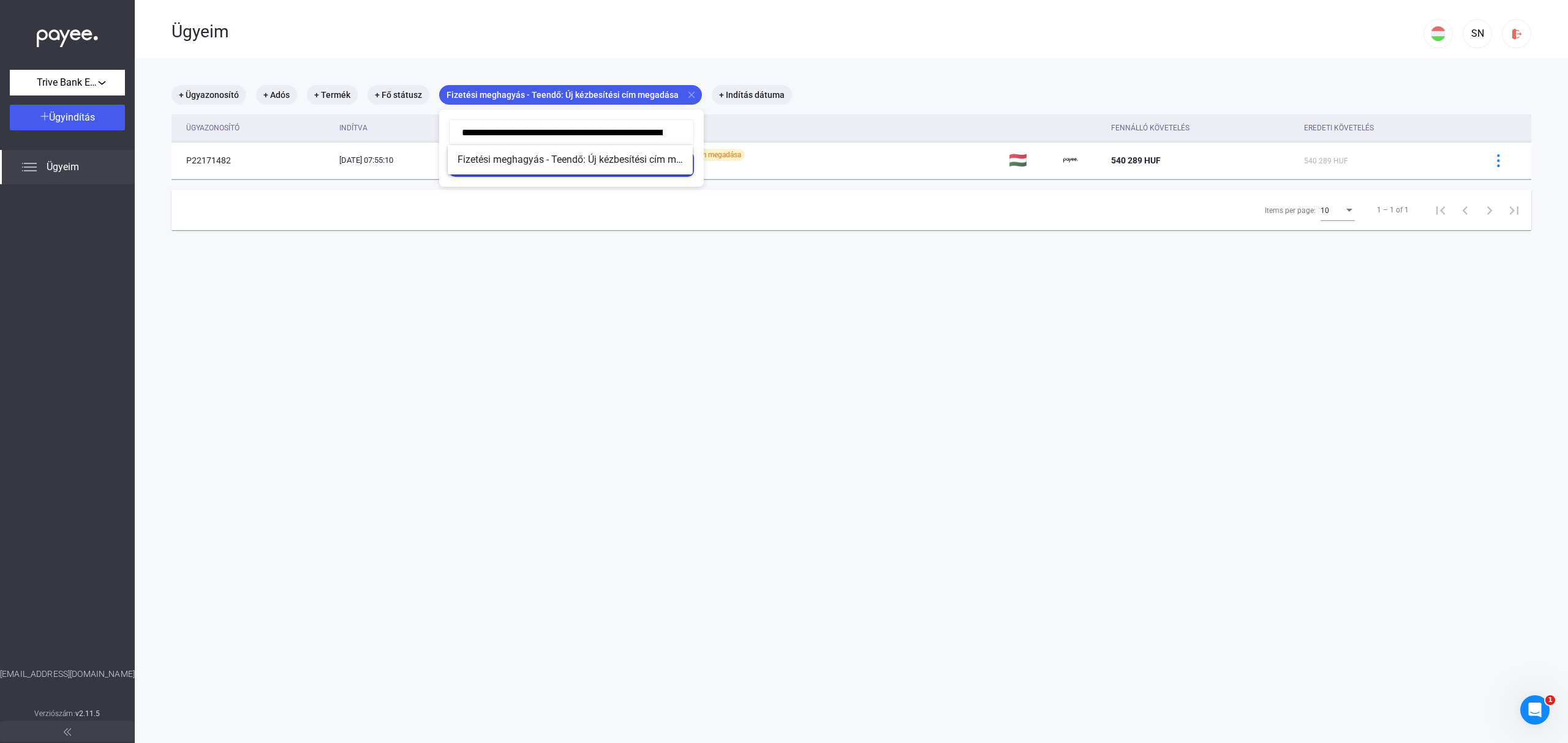
click at [694, 333] on div at bounding box center [784, 371] width 1568 height 743
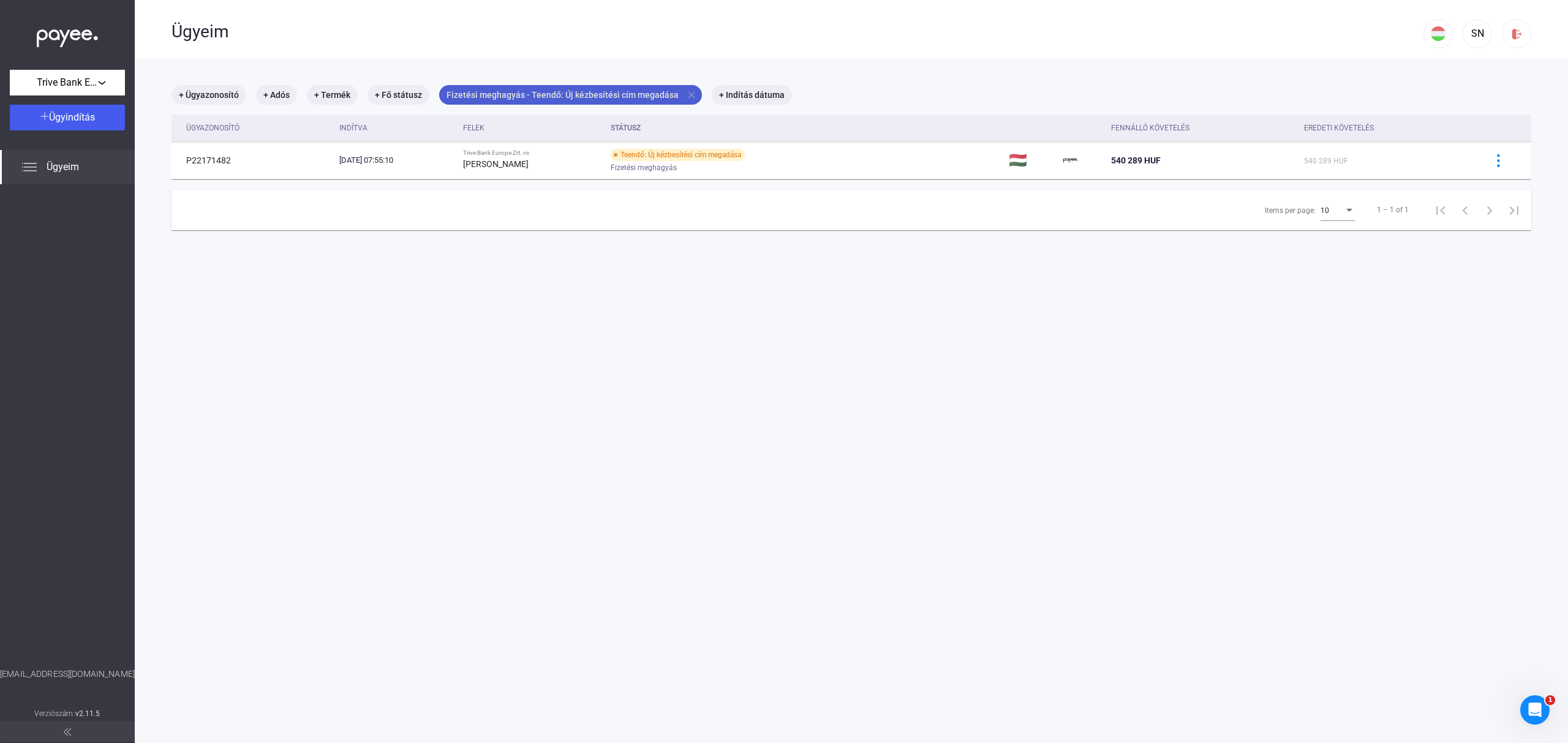
click at [686, 90] on mat-icon "close" at bounding box center [691, 94] width 11 height 11
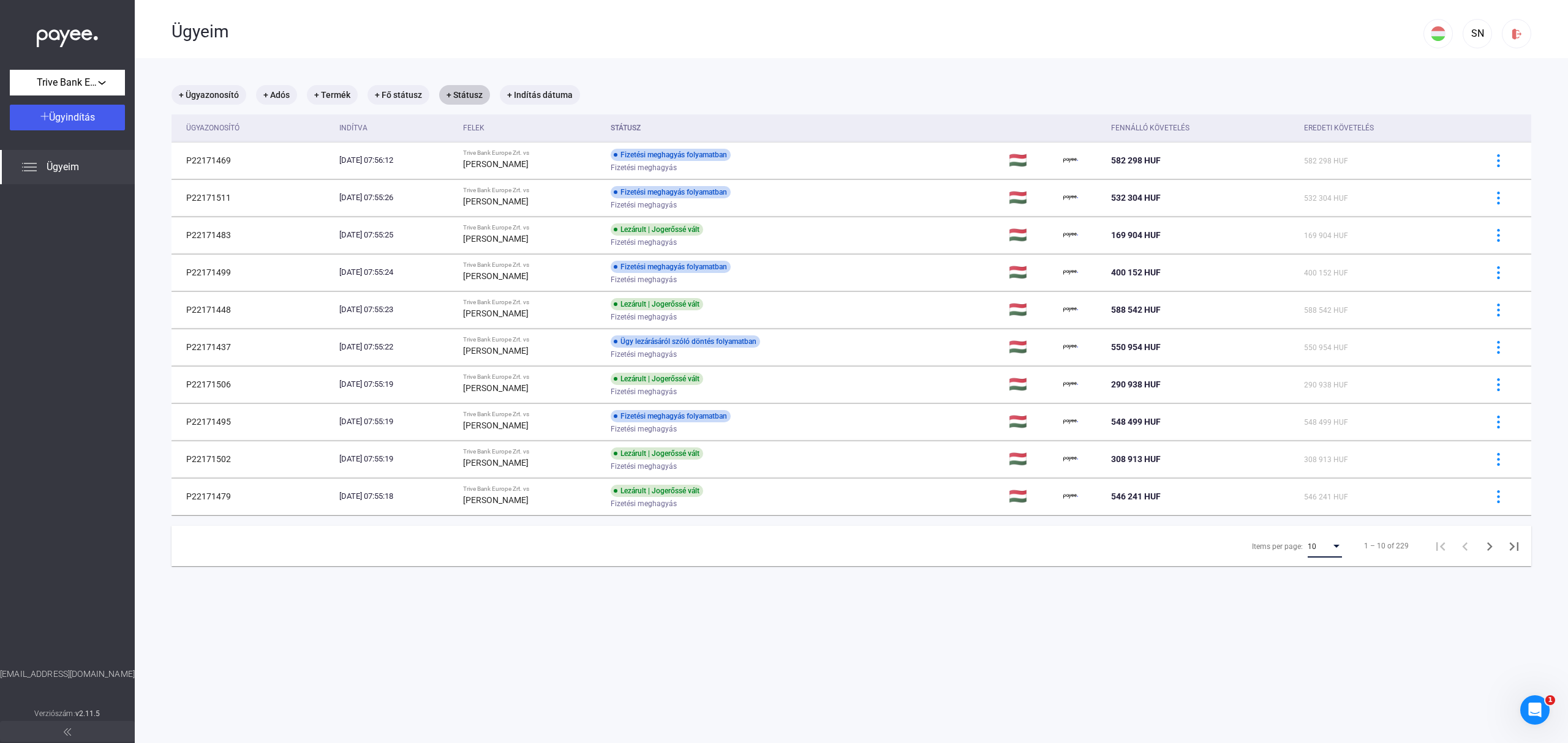
click at [1333, 548] on div "Items per page:" at bounding box center [1336, 546] width 6 height 3
click at [1324, 566] on span "25" at bounding box center [1313, 570] width 34 height 15
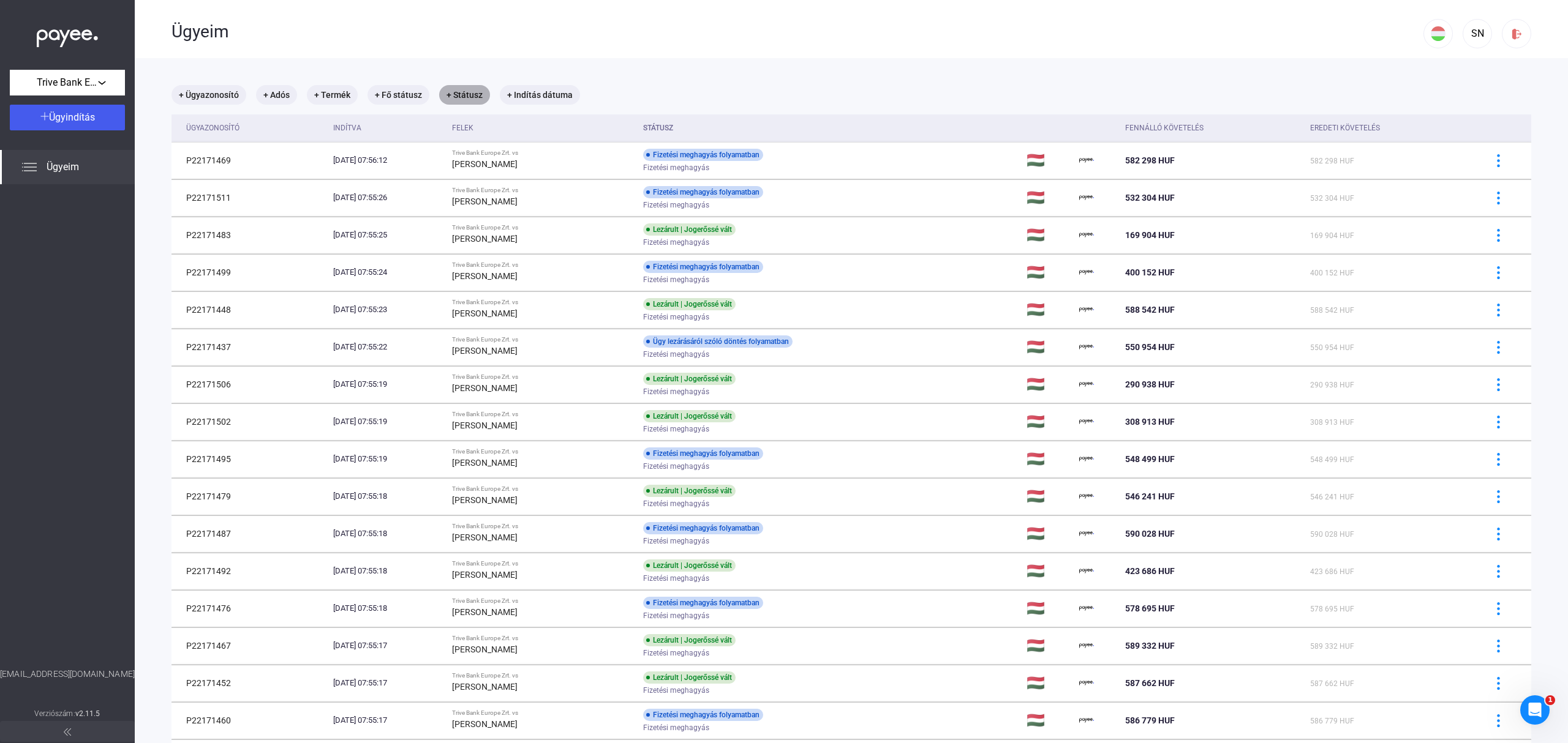
click at [453, 94] on mat-chip "+ Státusz" at bounding box center [464, 95] width 51 height 20
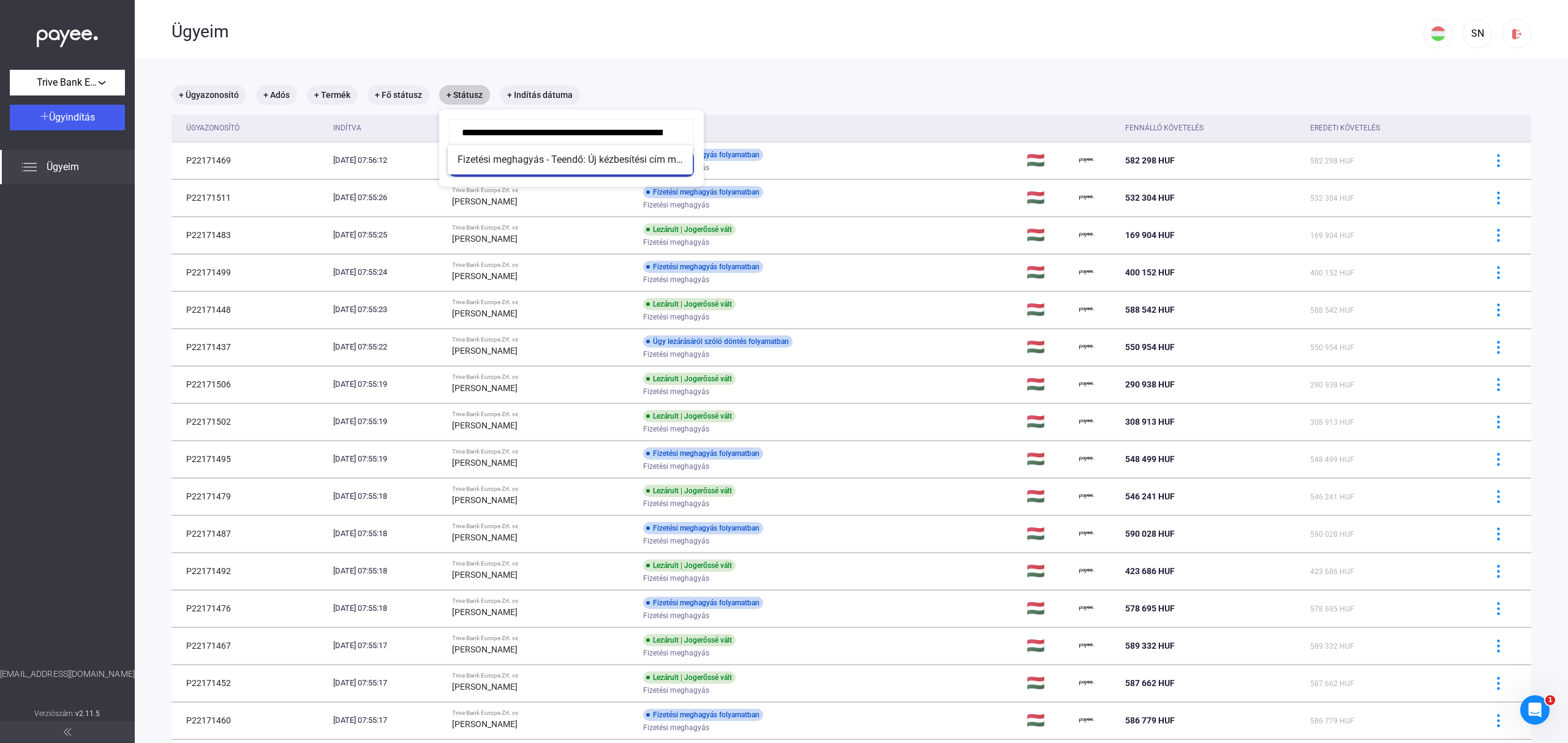
scroll to position [0, 59]
click at [1463, 38] on div at bounding box center [784, 371] width 1568 height 743
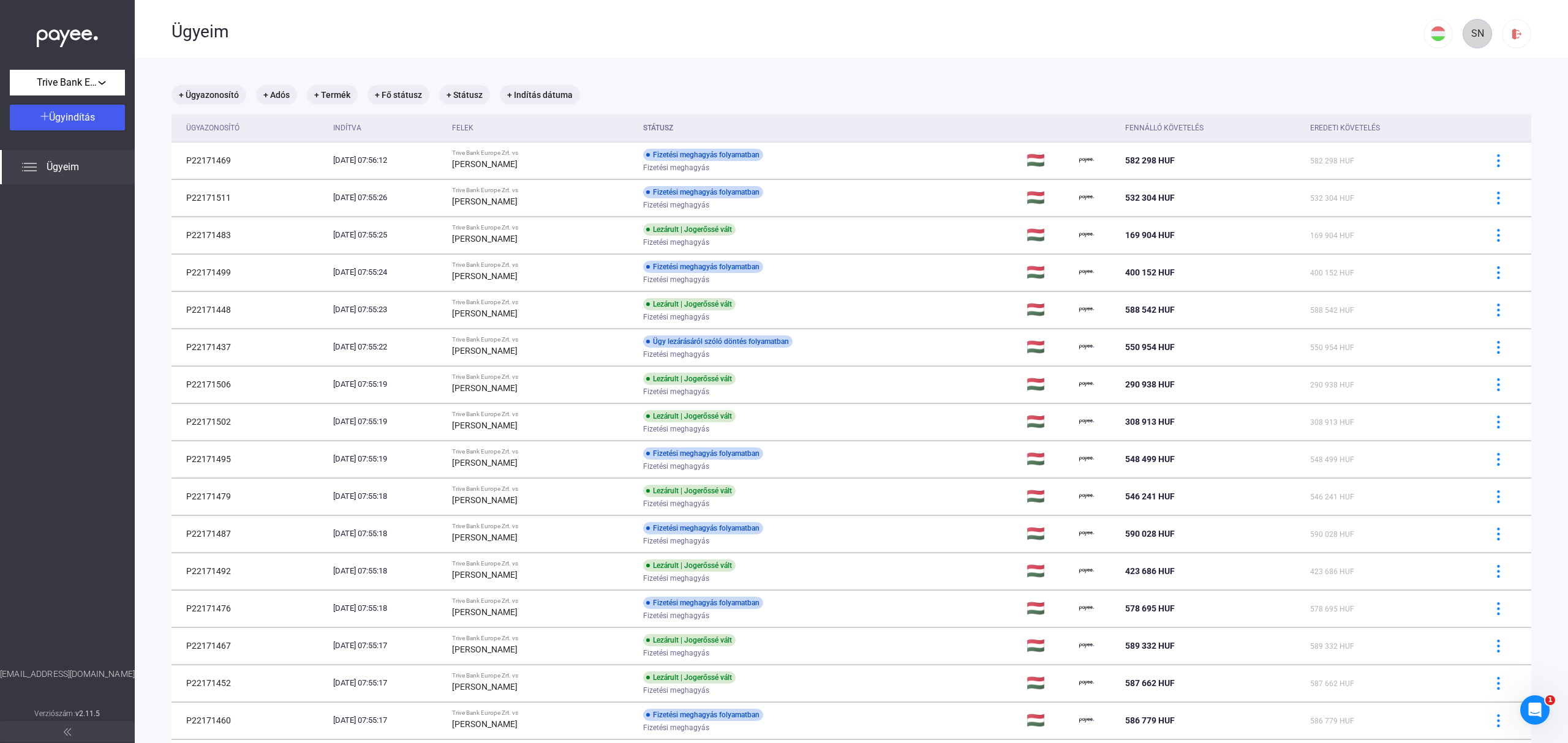
click at [1467, 37] on div "SN" at bounding box center [1477, 33] width 21 height 15
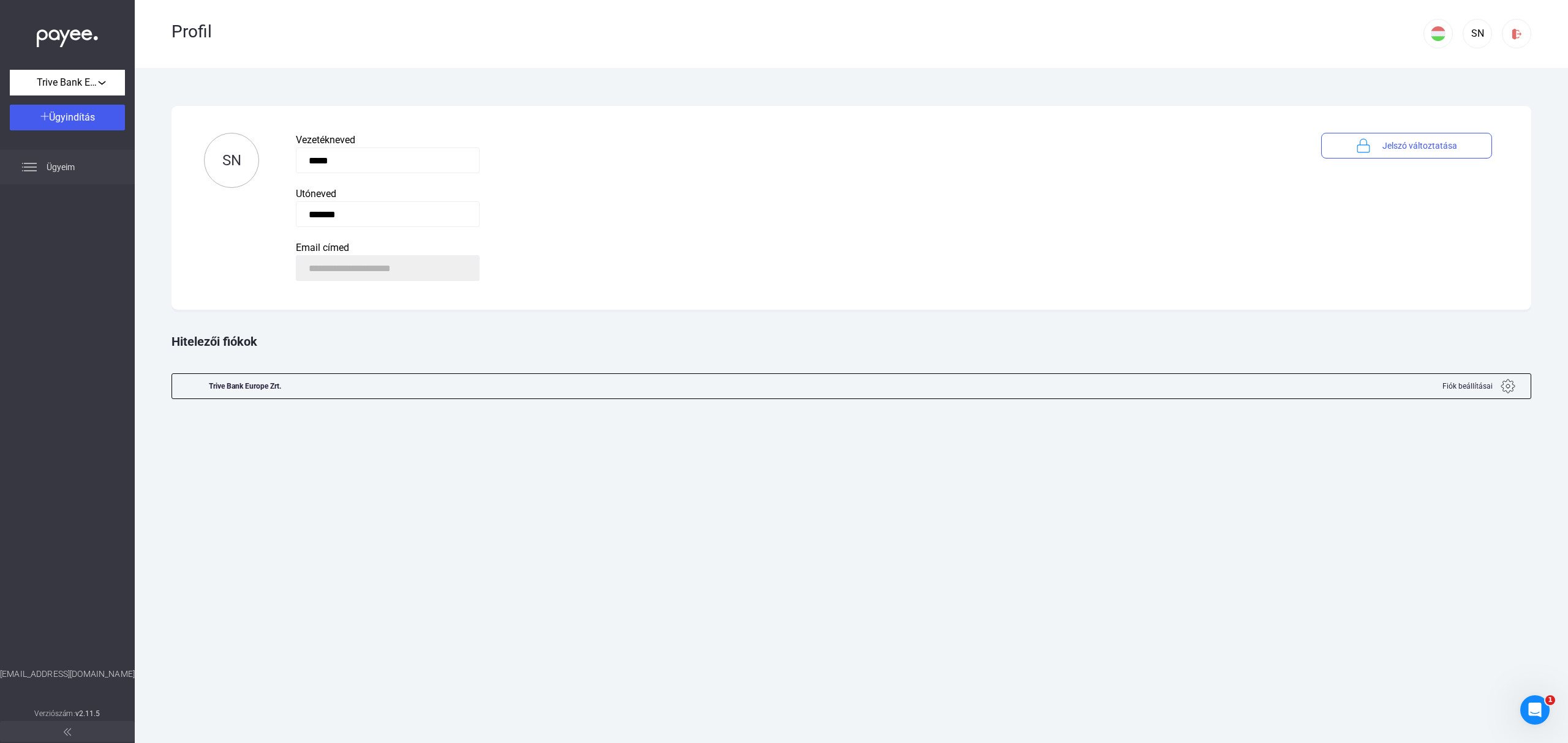
click at [57, 162] on span "Ügyeim" at bounding box center [60, 167] width 28 height 15
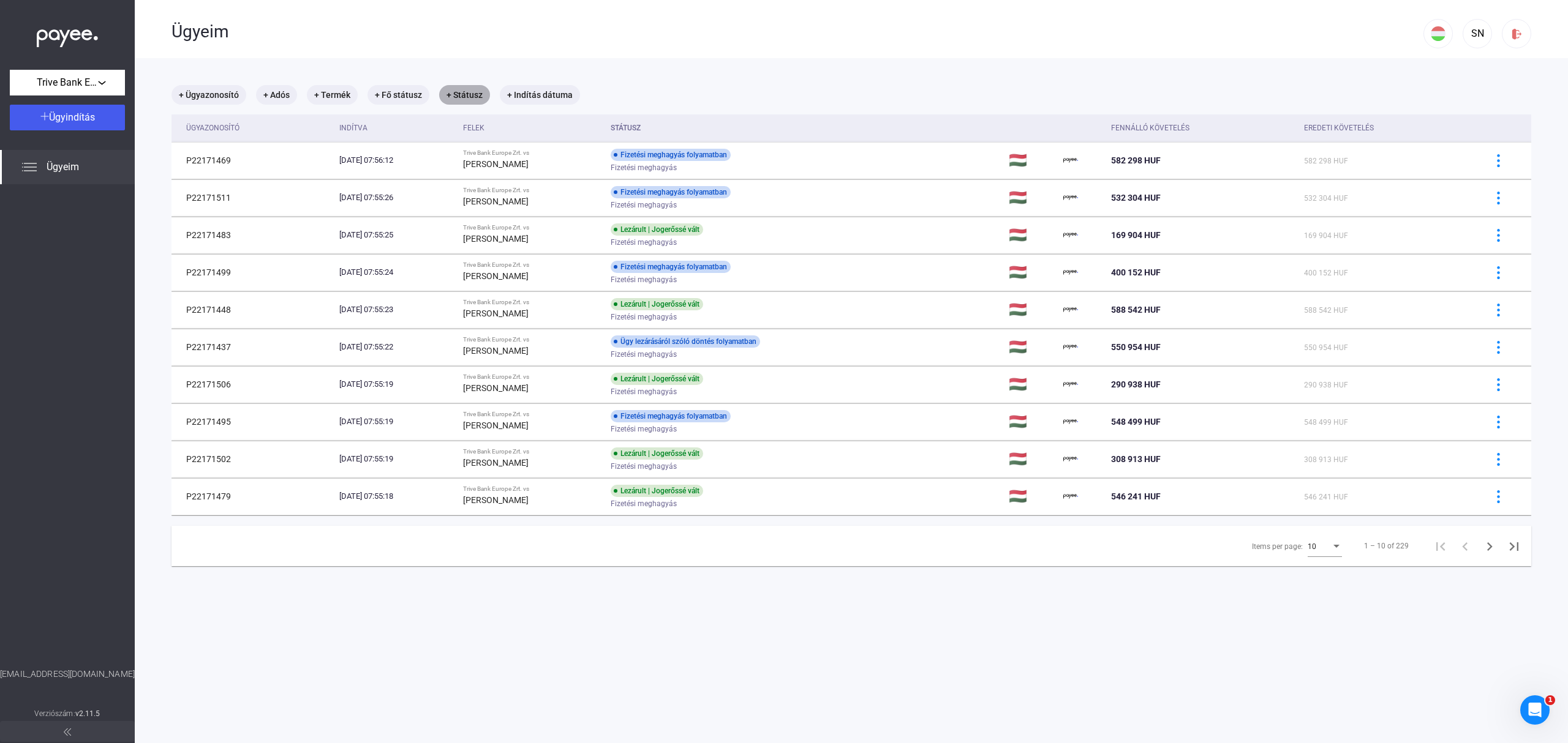
click at [469, 98] on mat-chip "+ Státusz" at bounding box center [464, 95] width 51 height 20
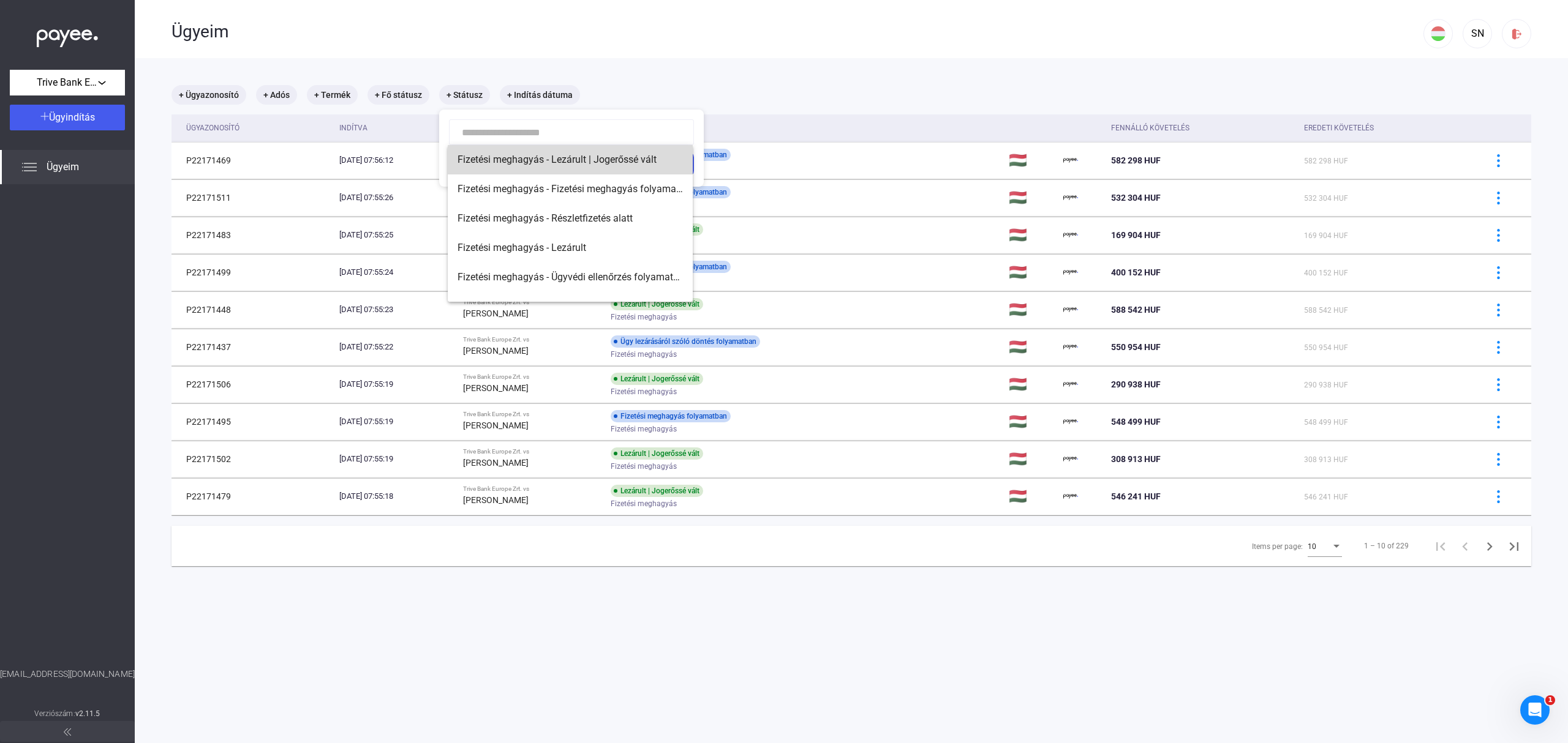
click at [620, 162] on span "Fizetési meghagyás - Lezárult | Jogerőssé vált" at bounding box center [570, 159] width 226 height 15
type input "**********"
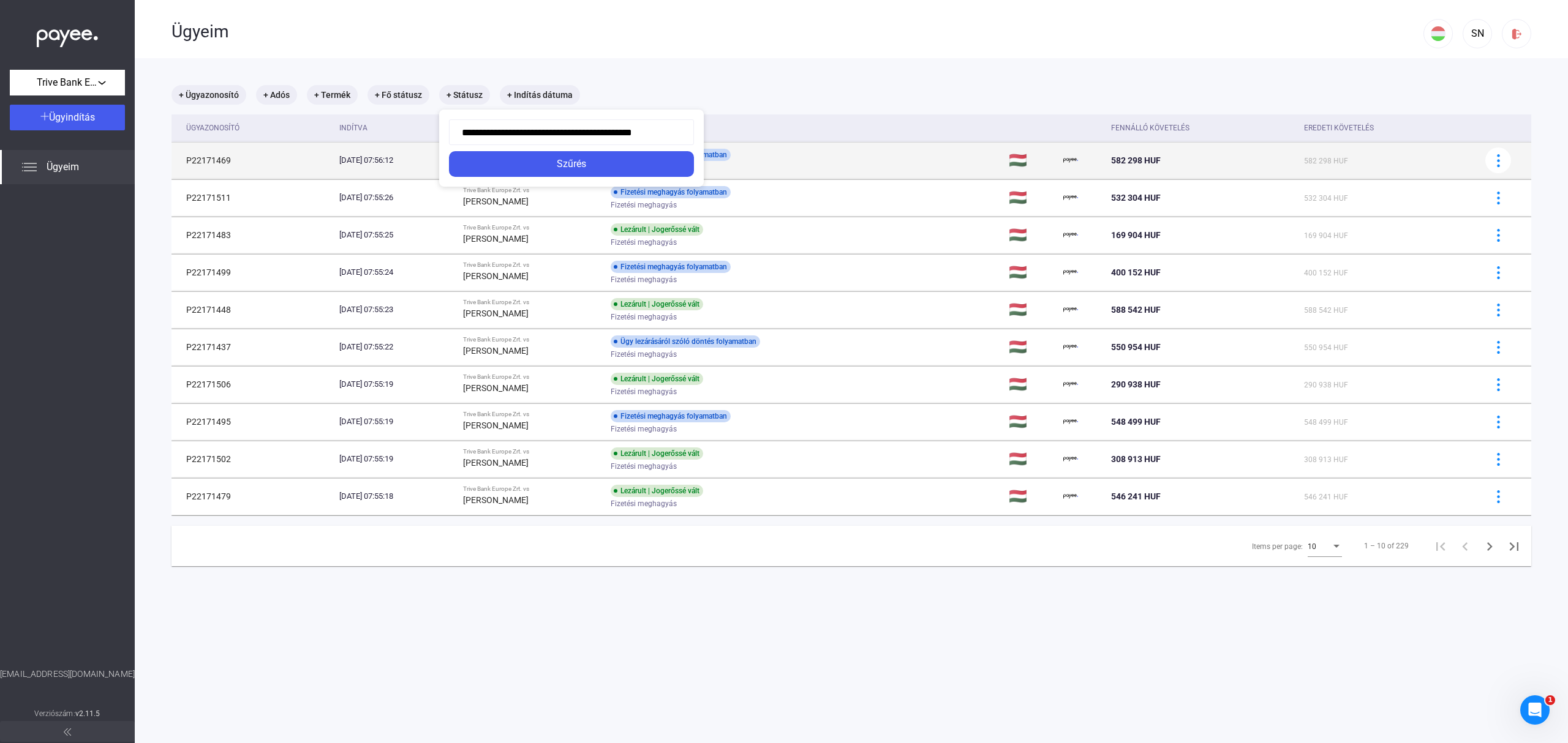
click at [604, 164] on div "Szűrés" at bounding box center [571, 164] width 237 height 15
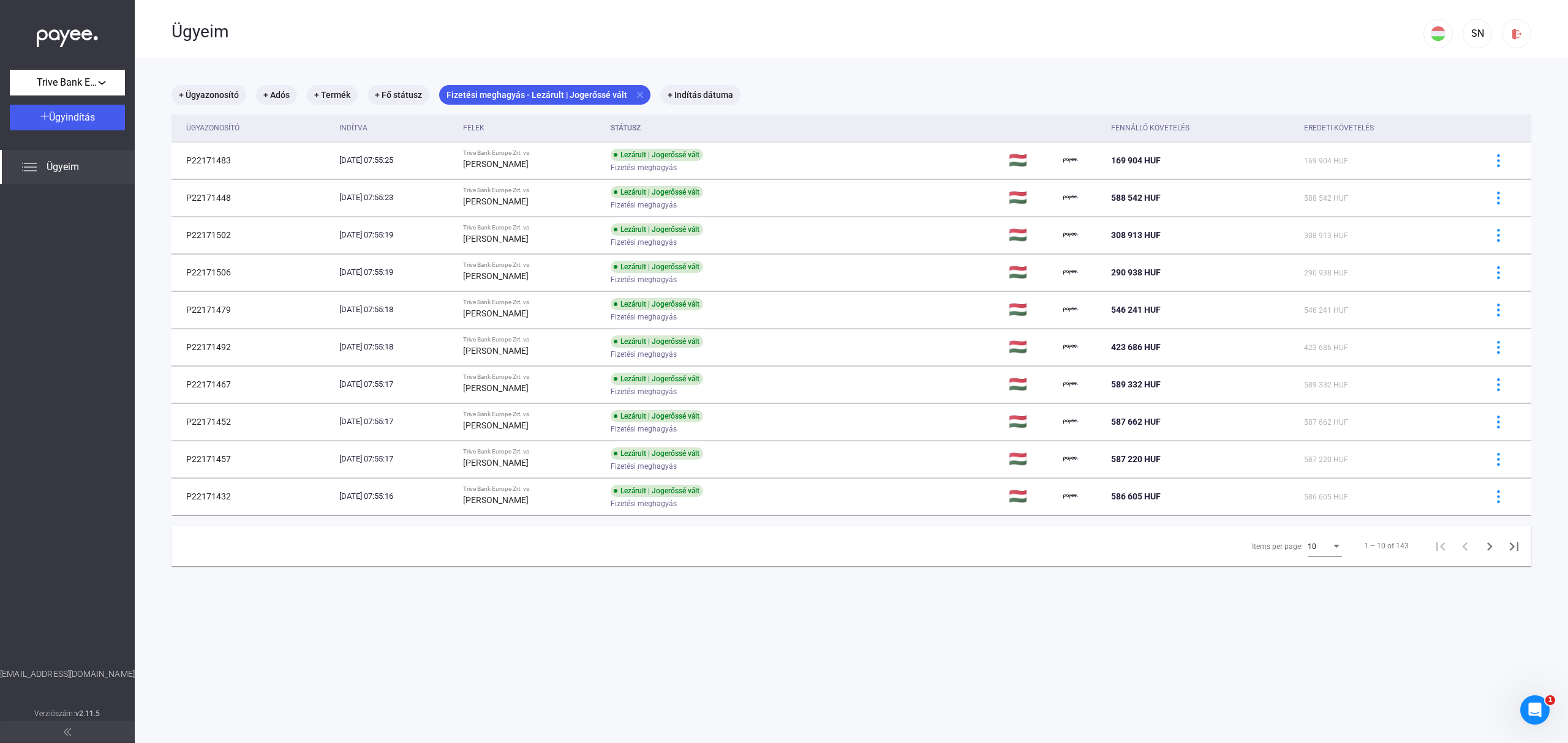
click at [1390, 619] on main "+ Ügyazonosító + Adós + Termék + Fő státusz Fizetési meghagyás - Lezárult | Jog…" at bounding box center [851, 429] width 1433 height 743
click at [937, 639] on main "+ Ügyazonosító + Adós + Termék + Fő státusz Fizetési meghagyás - Lezárult | Jog…" at bounding box center [851, 429] width 1433 height 743
click at [1333, 548] on div "Items per page:" at bounding box center [1336, 546] width 6 height 3
click at [1318, 569] on span "25" at bounding box center [1313, 570] width 34 height 15
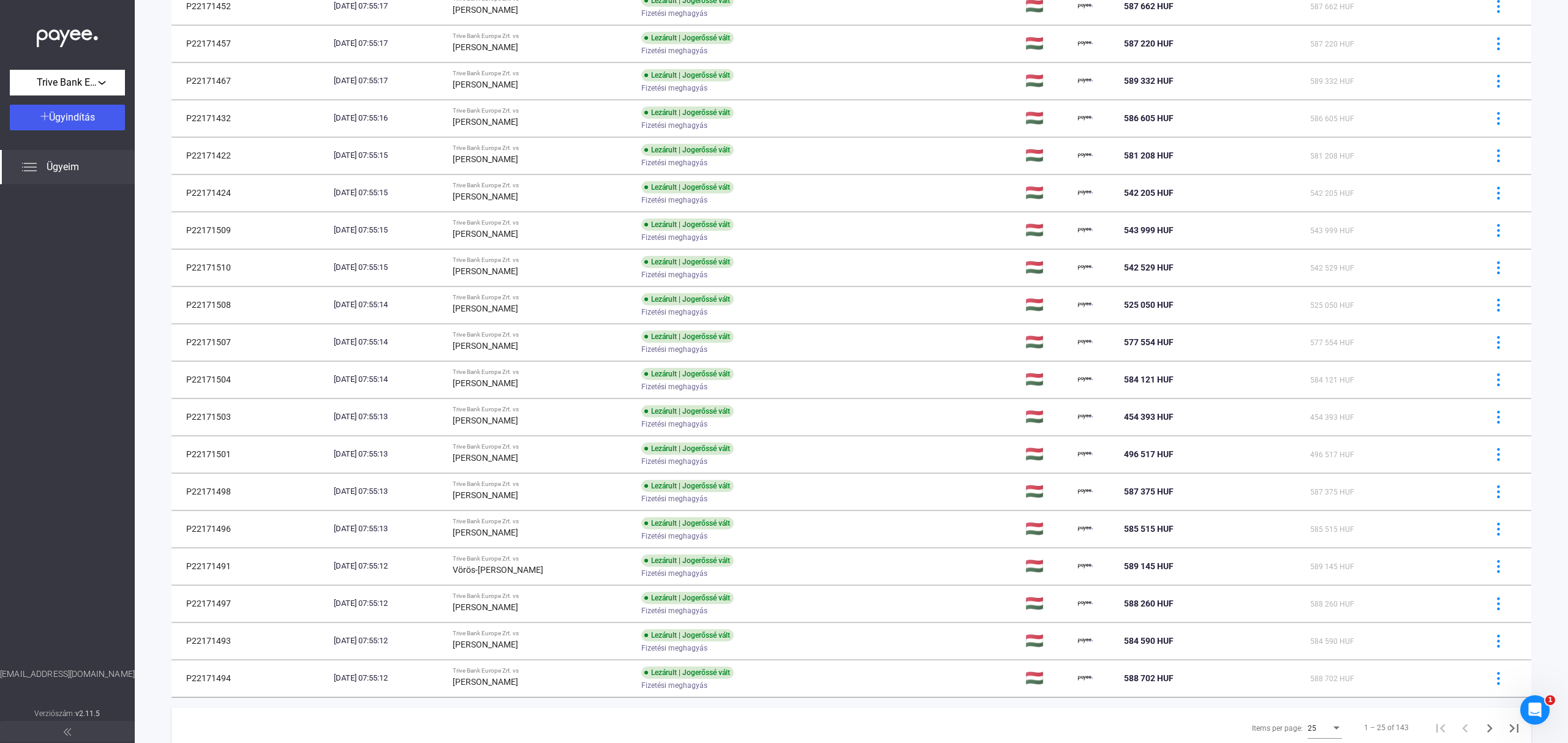
scroll to position [424, 0]
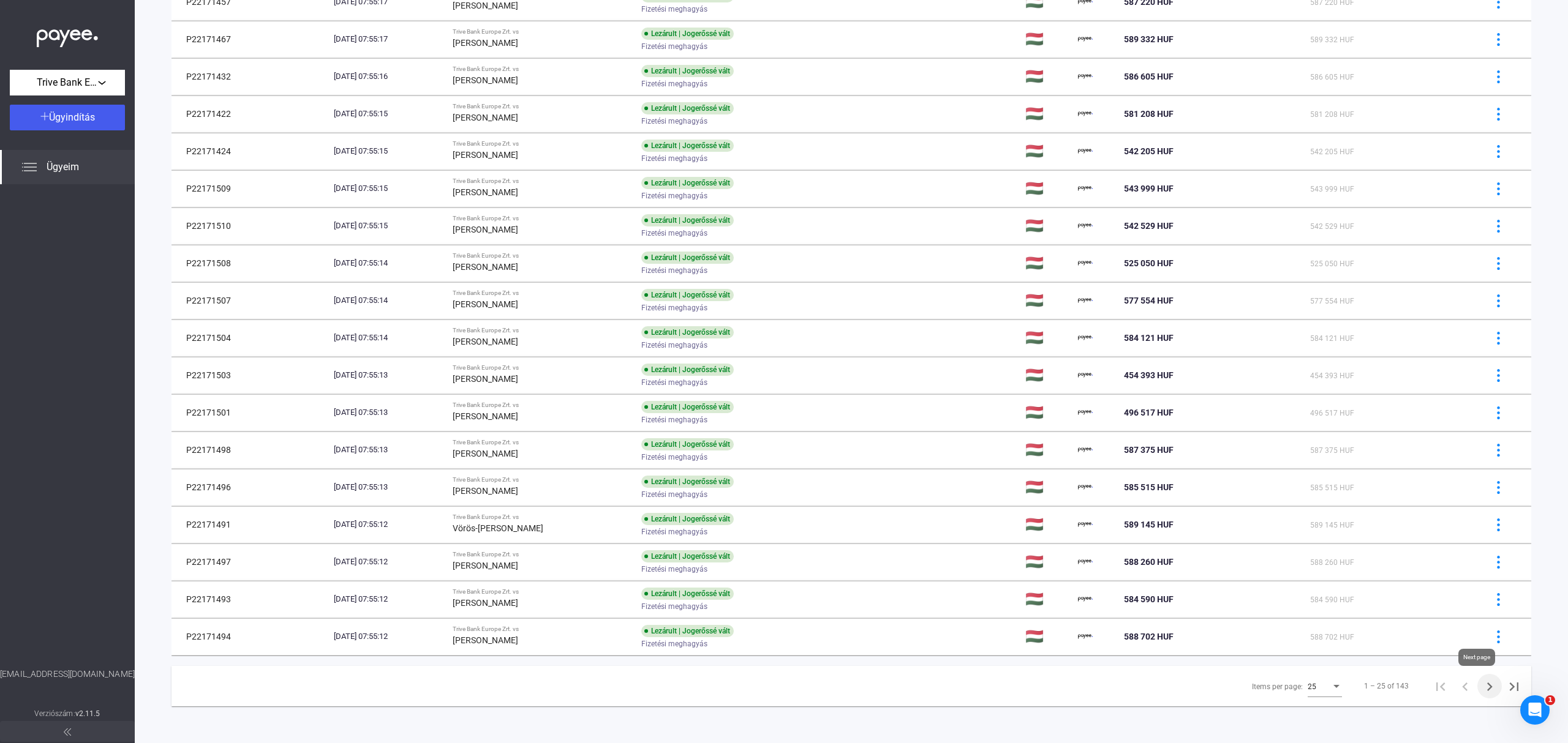
click at [1481, 687] on icon "Next page" at bounding box center [1489, 686] width 17 height 17
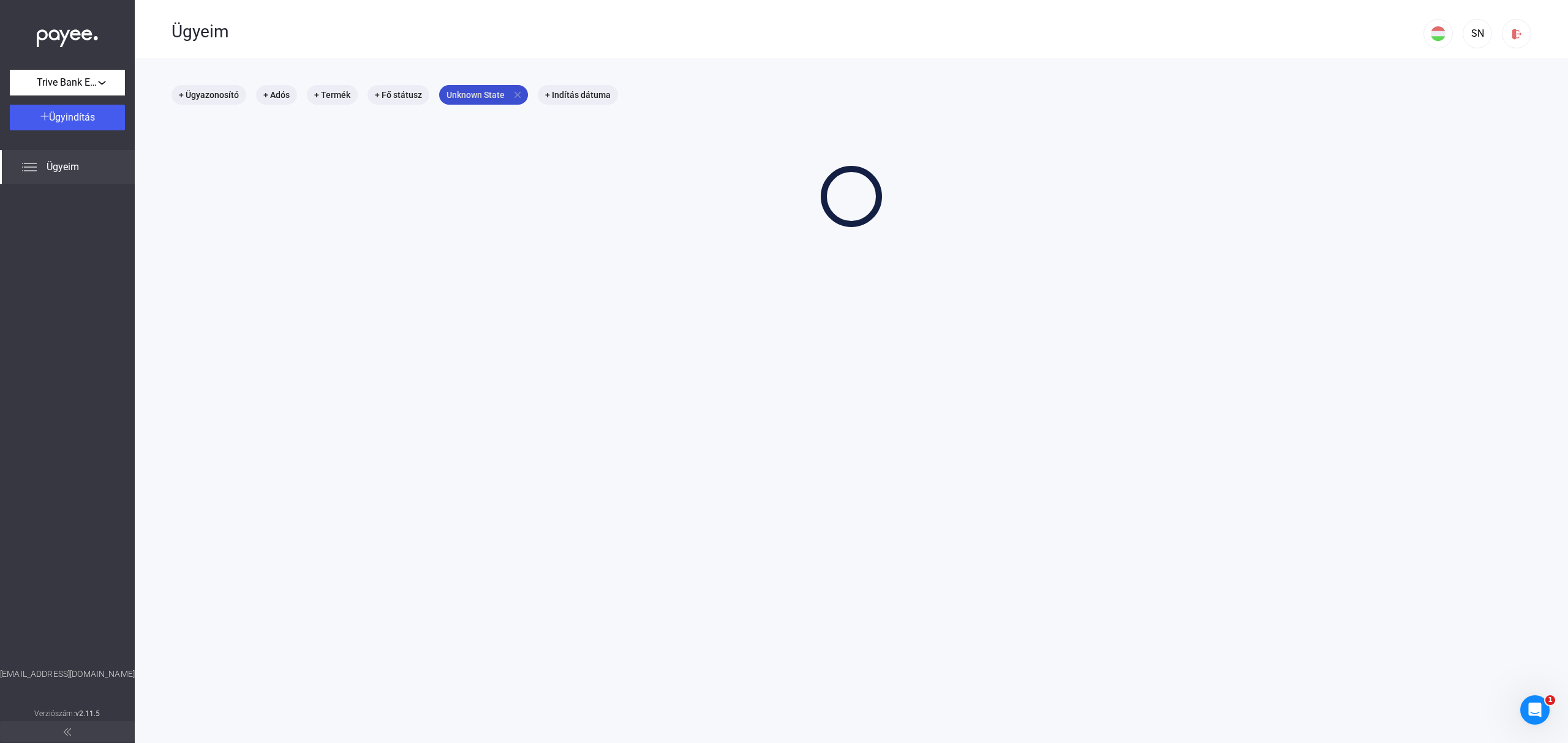
click at [512, 92] on mat-icon "close" at bounding box center [517, 94] width 11 height 11
click at [1471, 30] on div "SN" at bounding box center [1477, 33] width 21 height 15
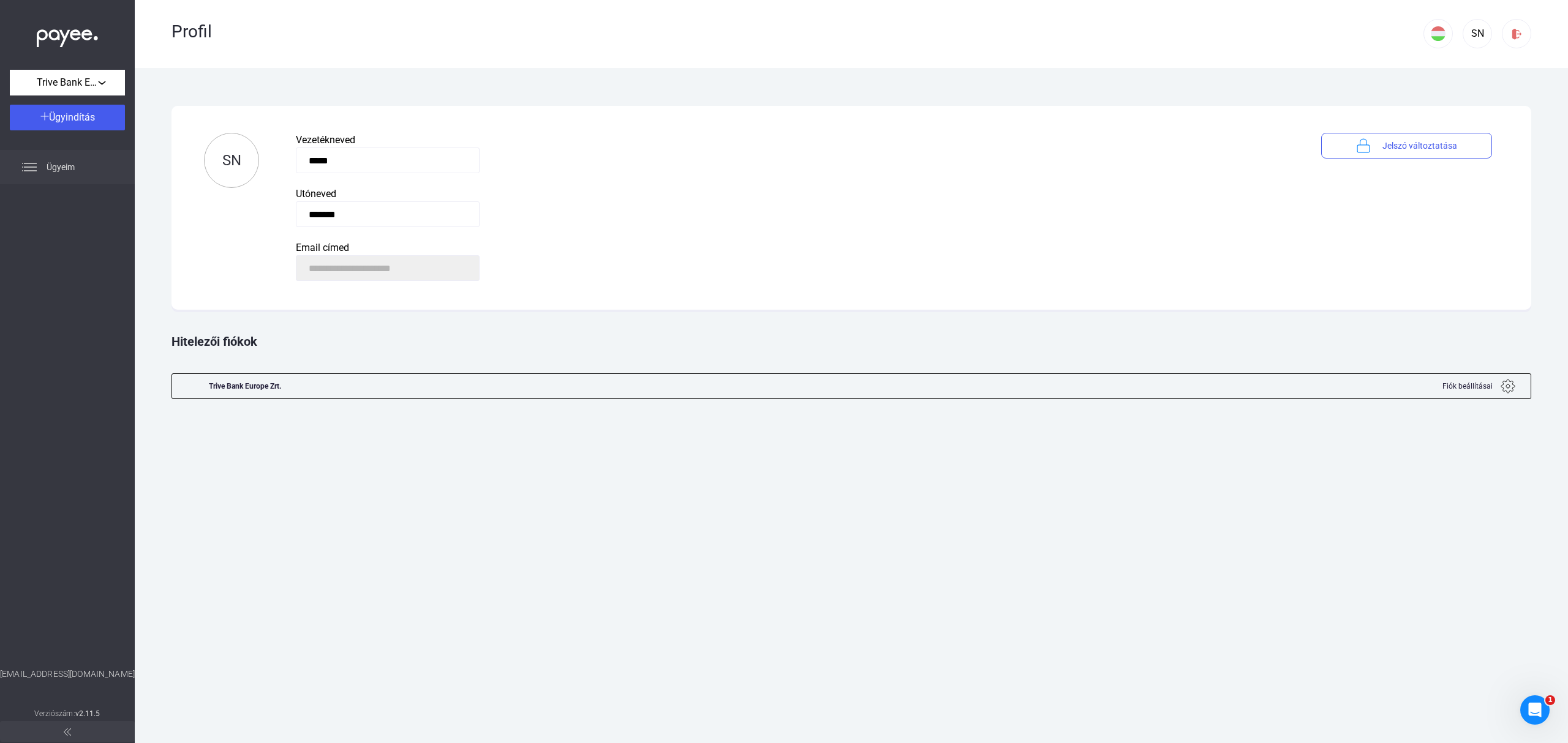
click at [62, 163] on span "Ügyeim" at bounding box center [60, 167] width 28 height 15
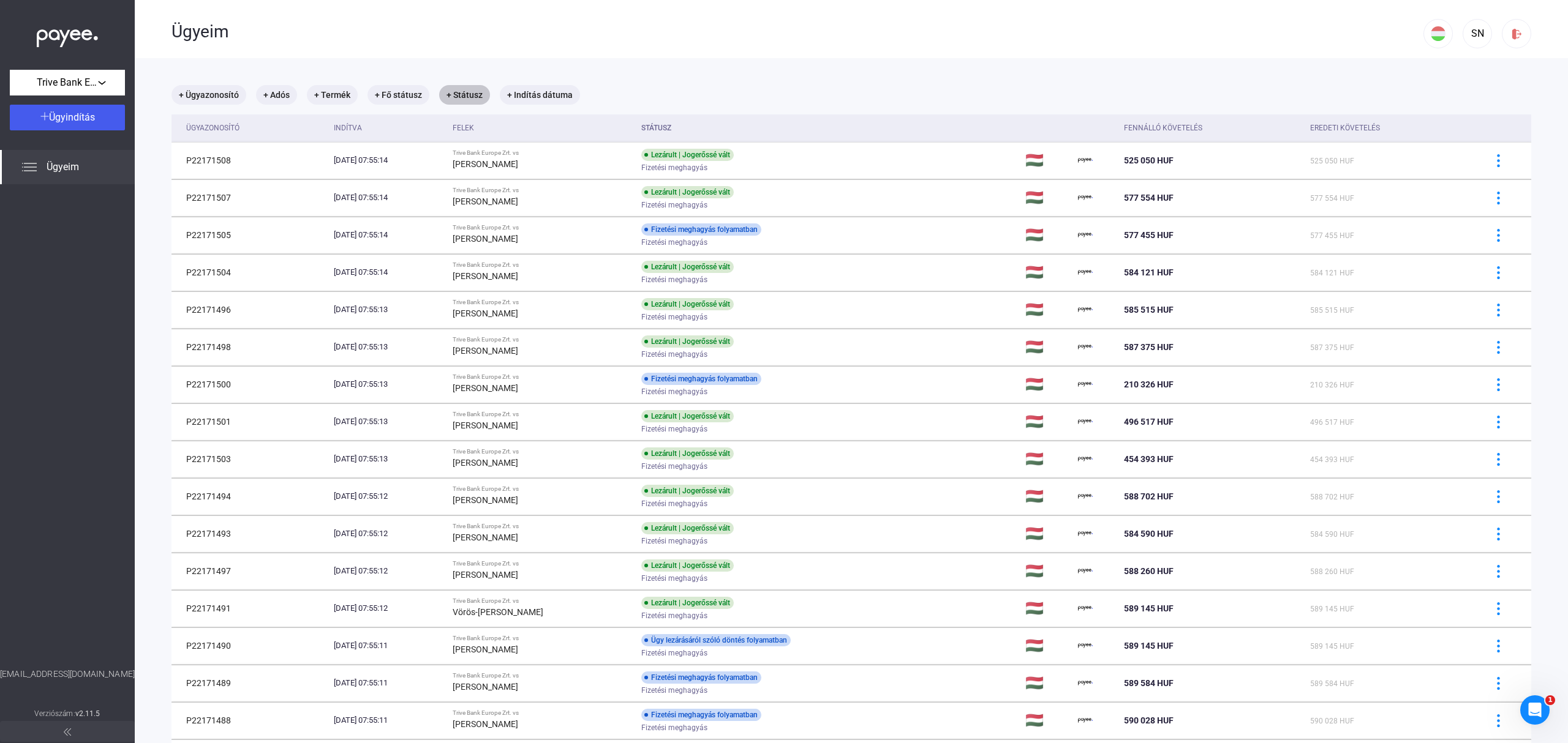
click at [466, 96] on mat-chip "+ Státusz" at bounding box center [464, 95] width 51 height 20
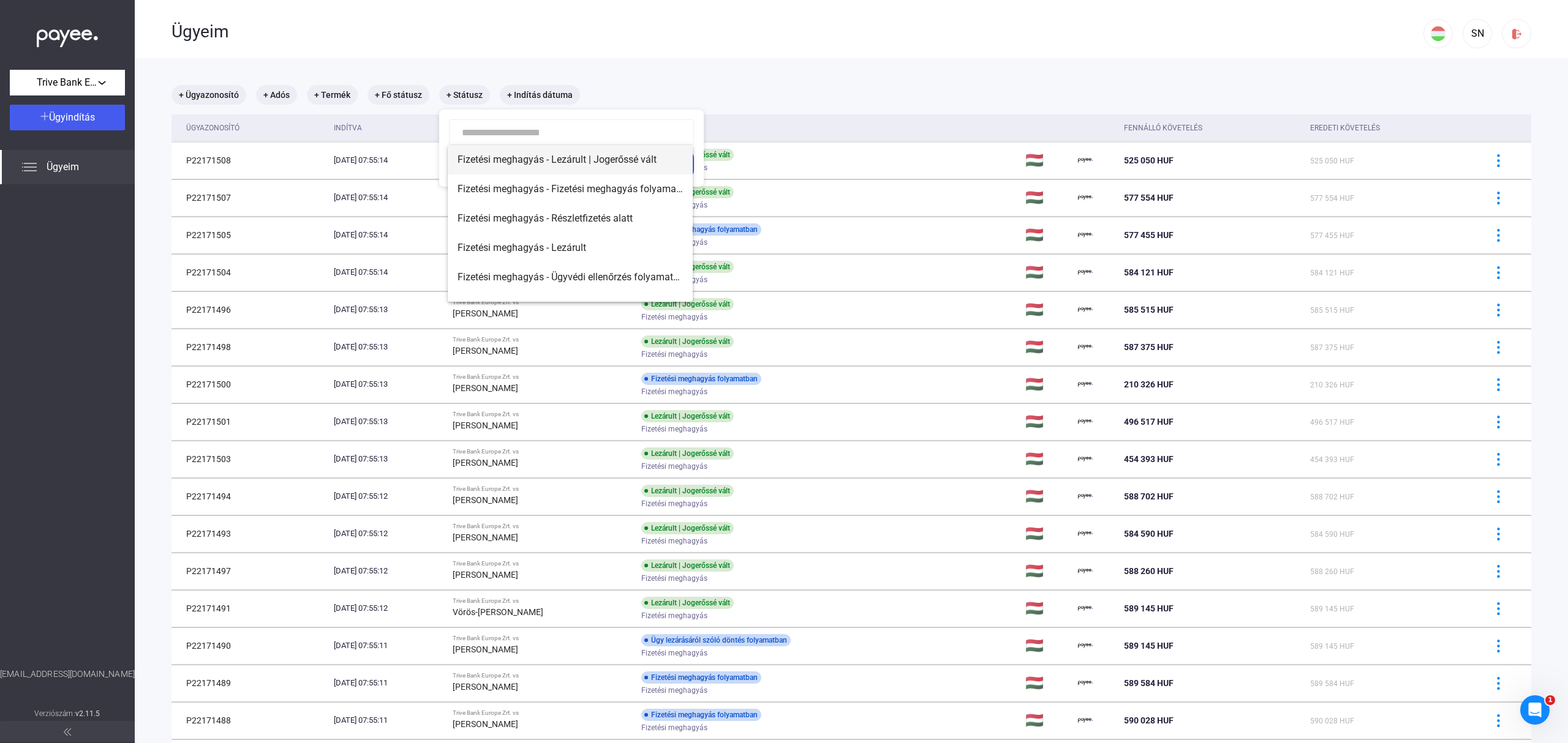
click at [596, 163] on span "Fizetési meghagyás - Lezárult | Jogerőssé vált" at bounding box center [570, 159] width 226 height 15
type input "**********"
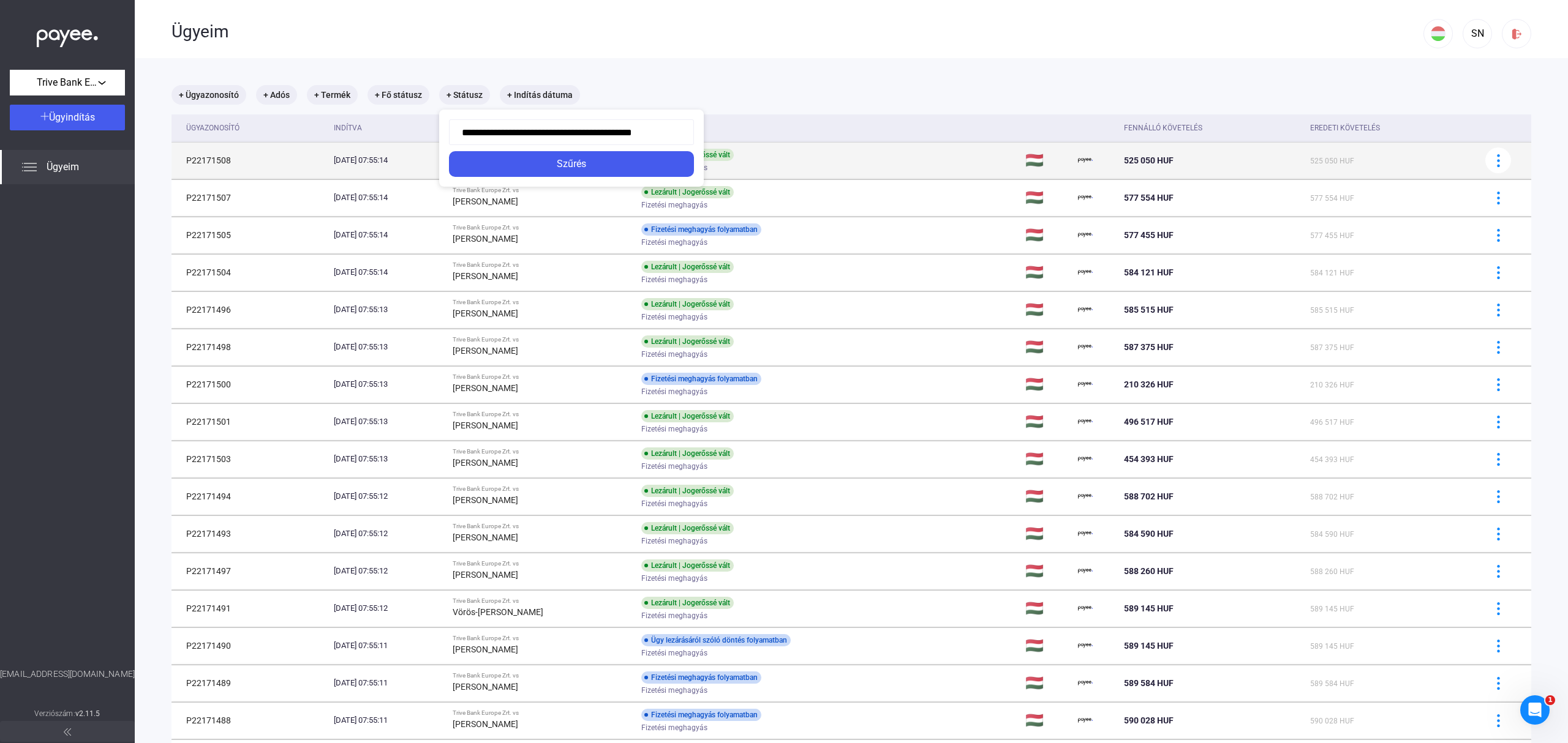
click at [620, 163] on div "Szűrés" at bounding box center [571, 164] width 237 height 15
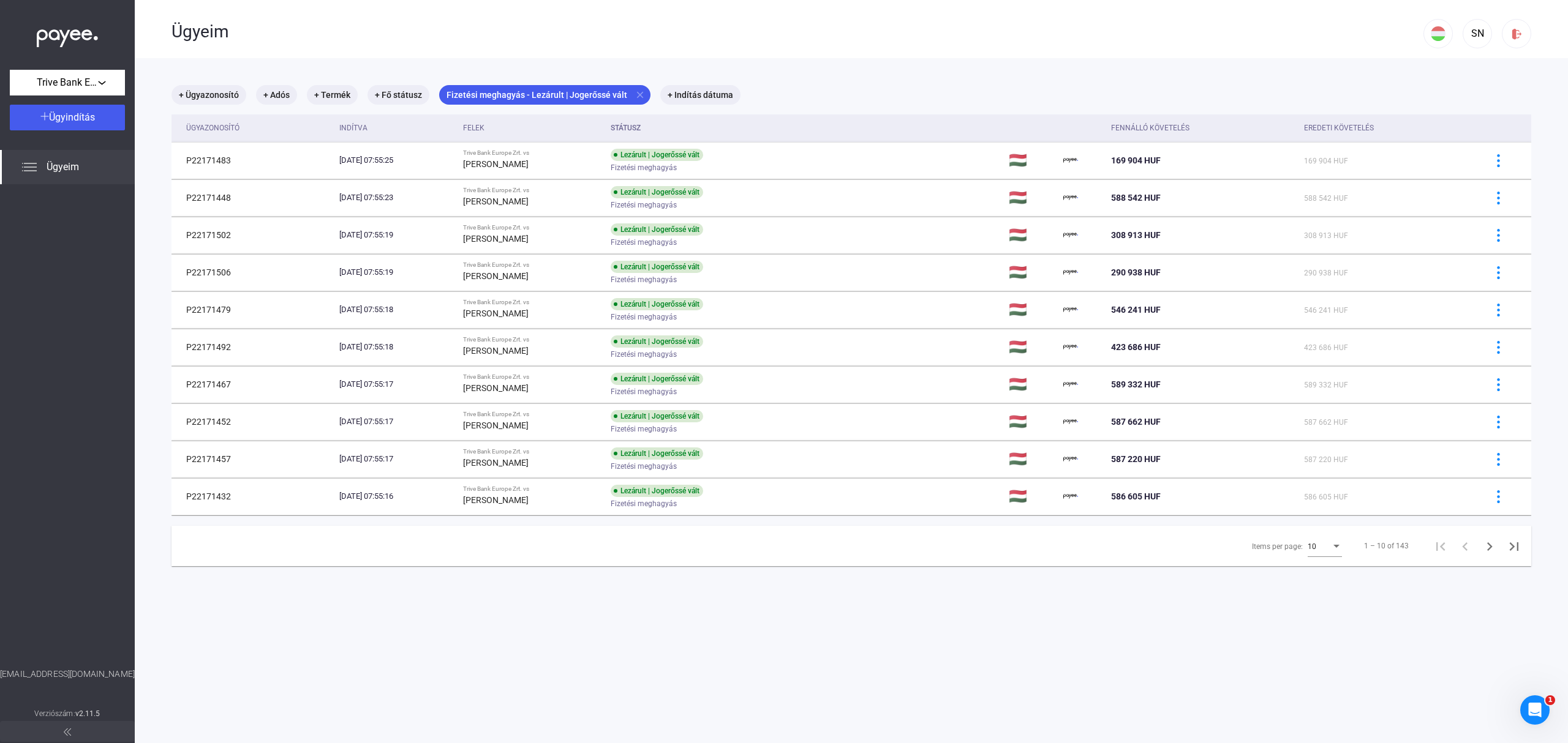
click at [1317, 546] on div "10" at bounding box center [1319, 547] width 23 height 15
click at [1316, 573] on span "25" at bounding box center [1313, 570] width 34 height 15
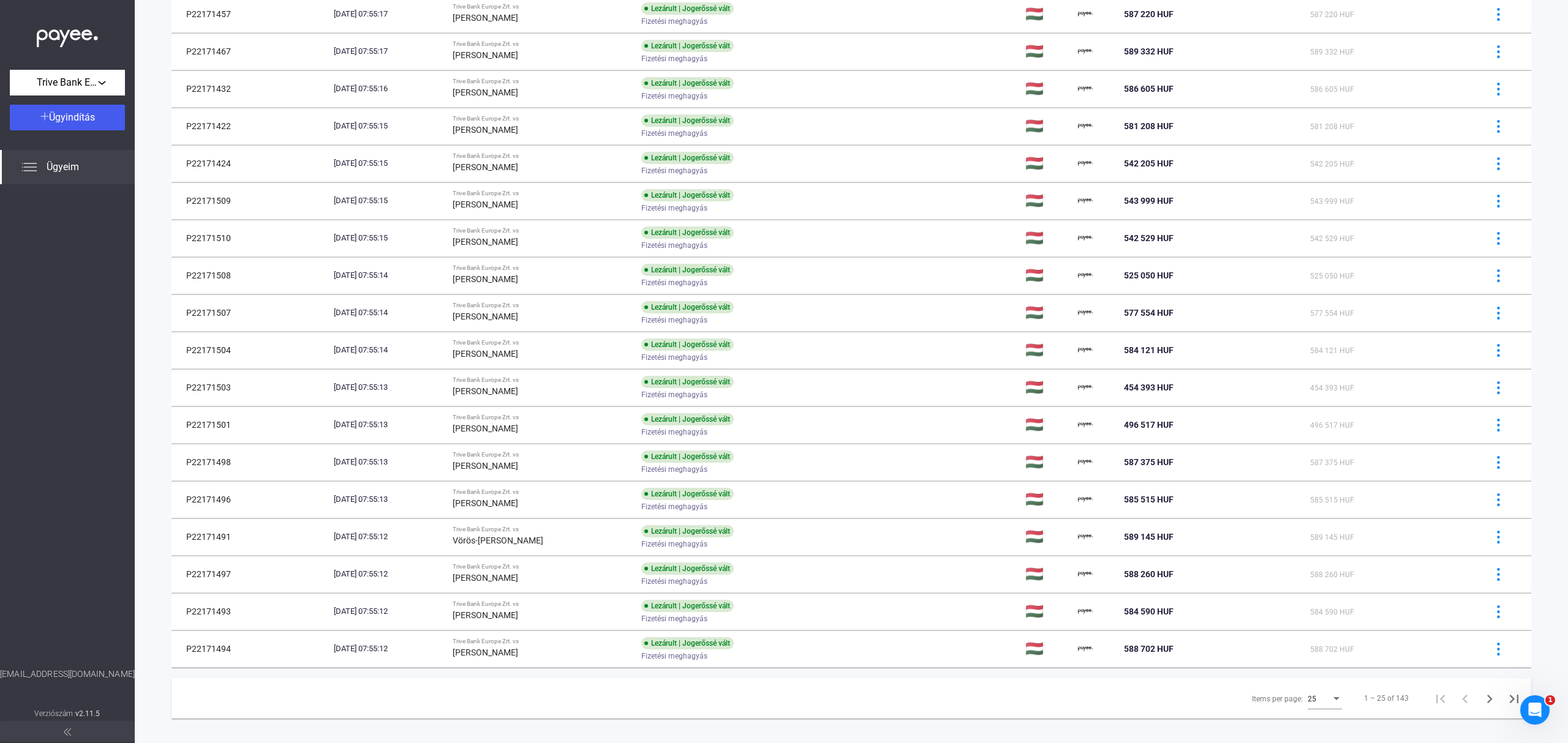
scroll to position [424, 0]
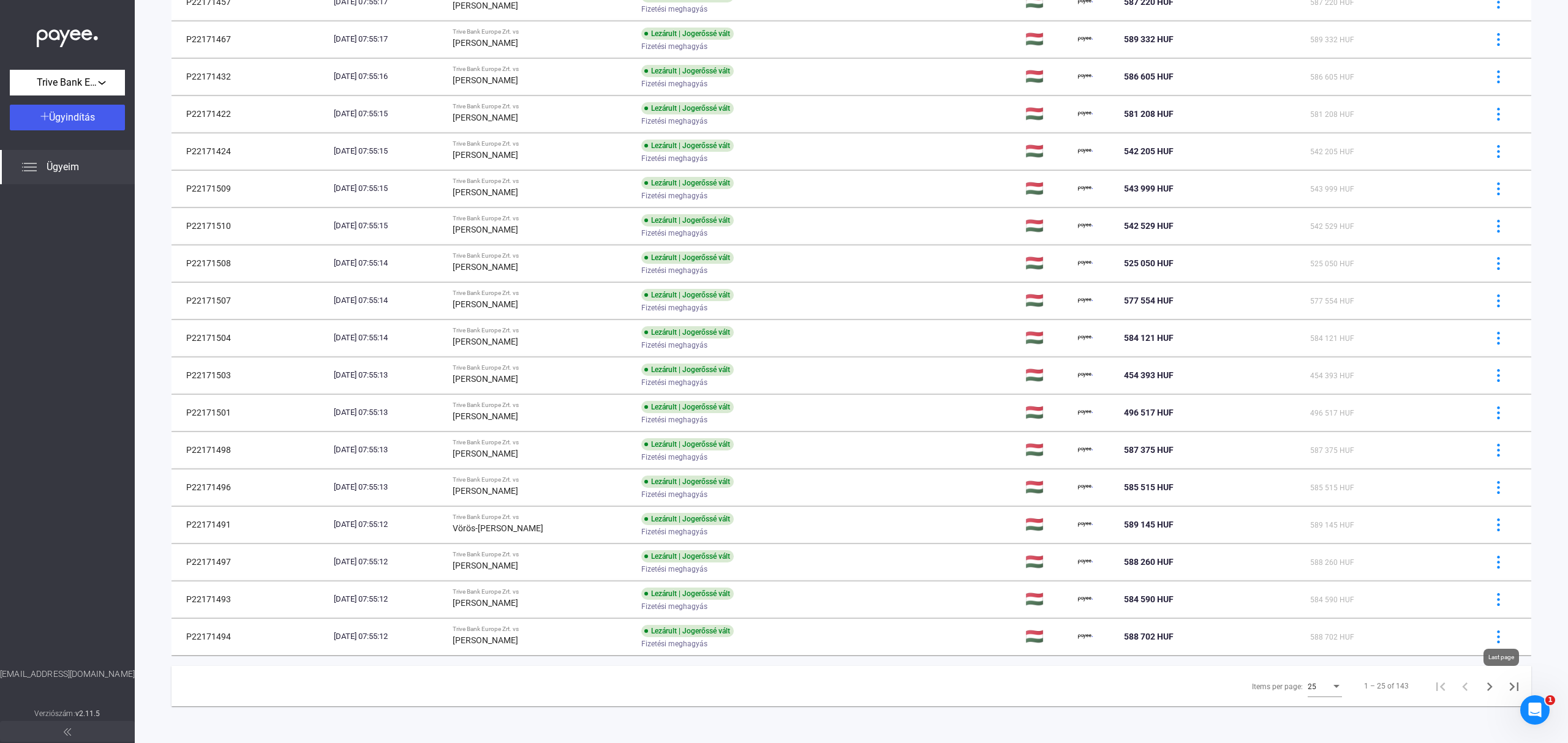
click at [1509, 686] on icon "Last page" at bounding box center [1513, 686] width 8 height 8
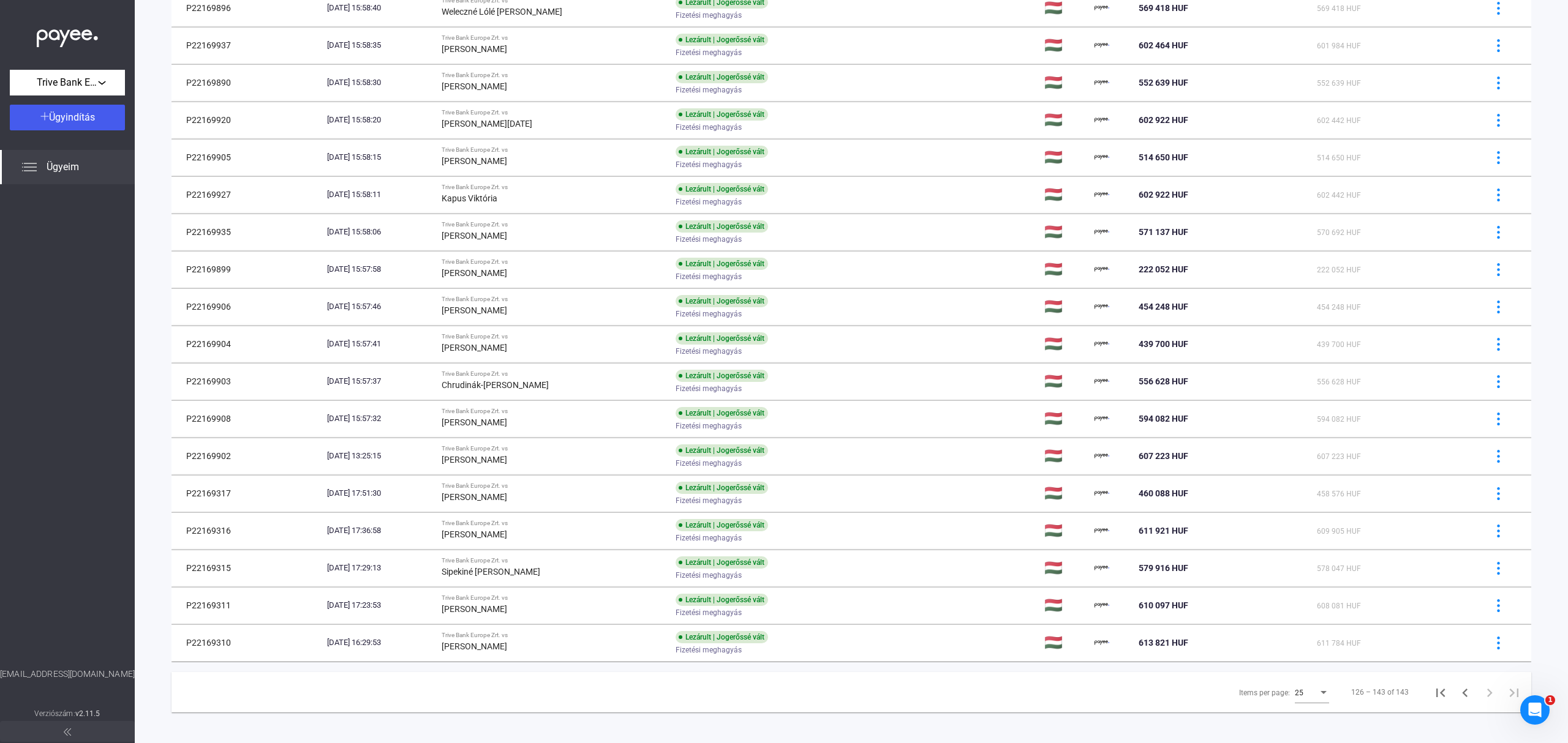
scroll to position [162, 0]
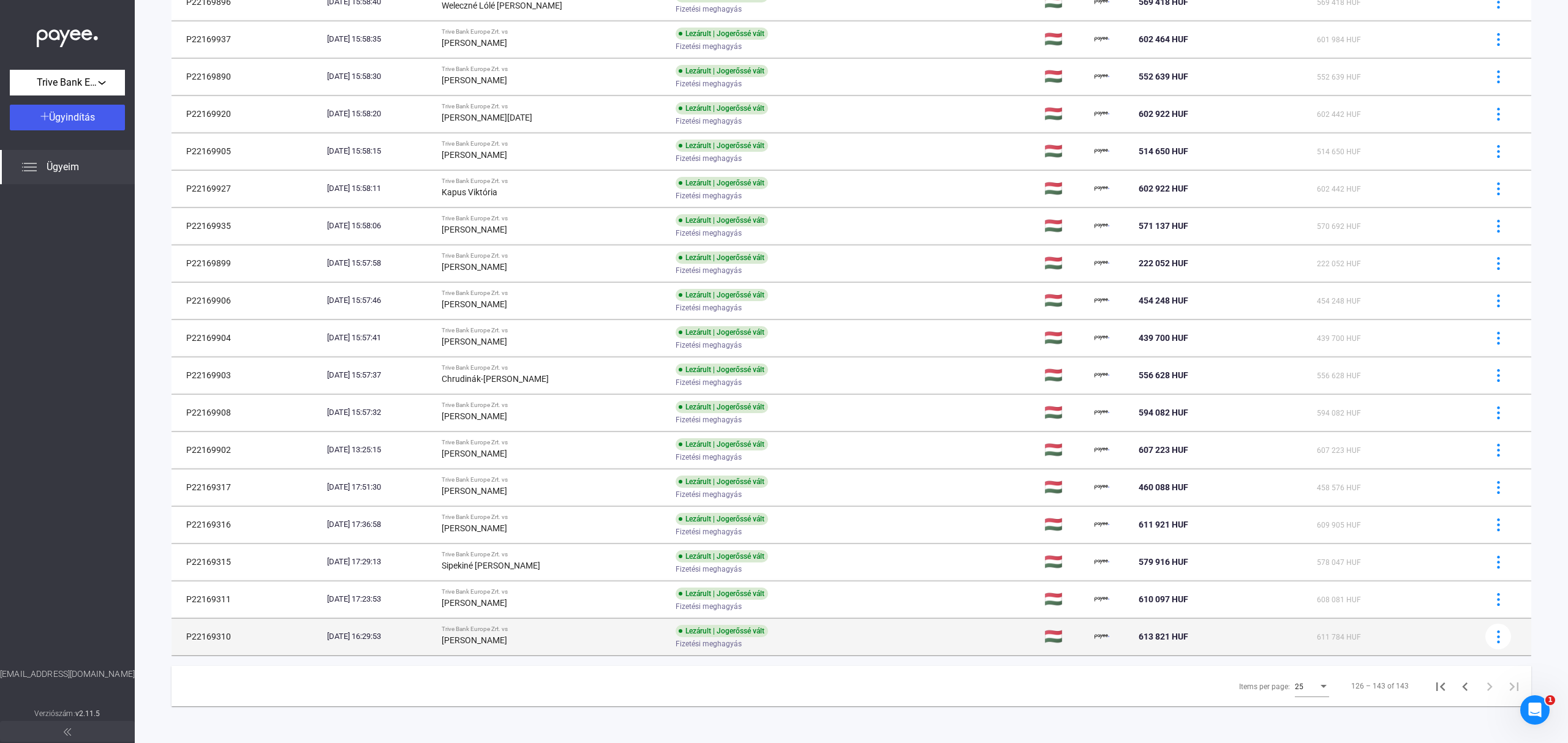
click at [834, 634] on div "Lezárult | Jogerőssé vált Fizetési meghagyás" at bounding box center [773, 636] width 195 height 24
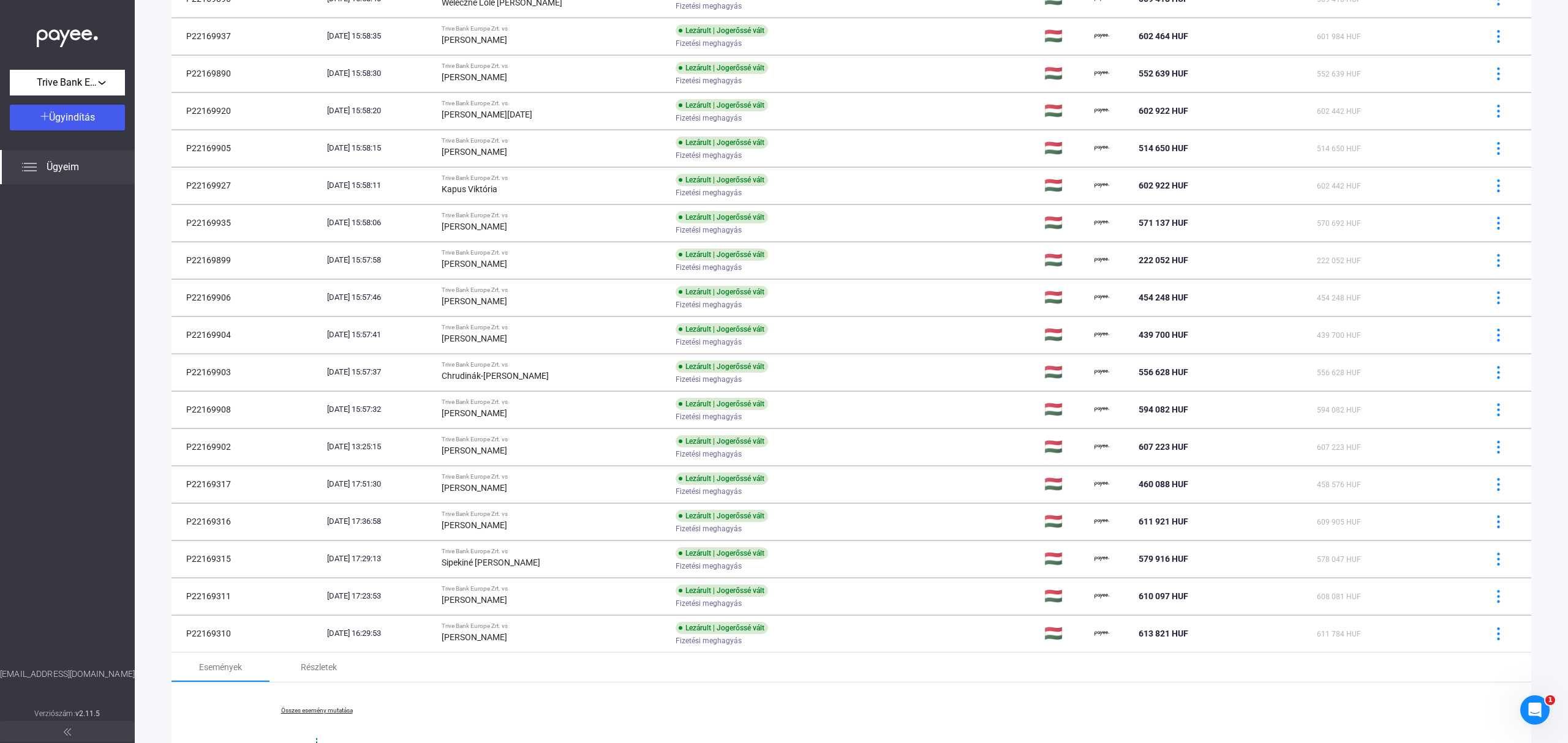
scroll to position [465, 0]
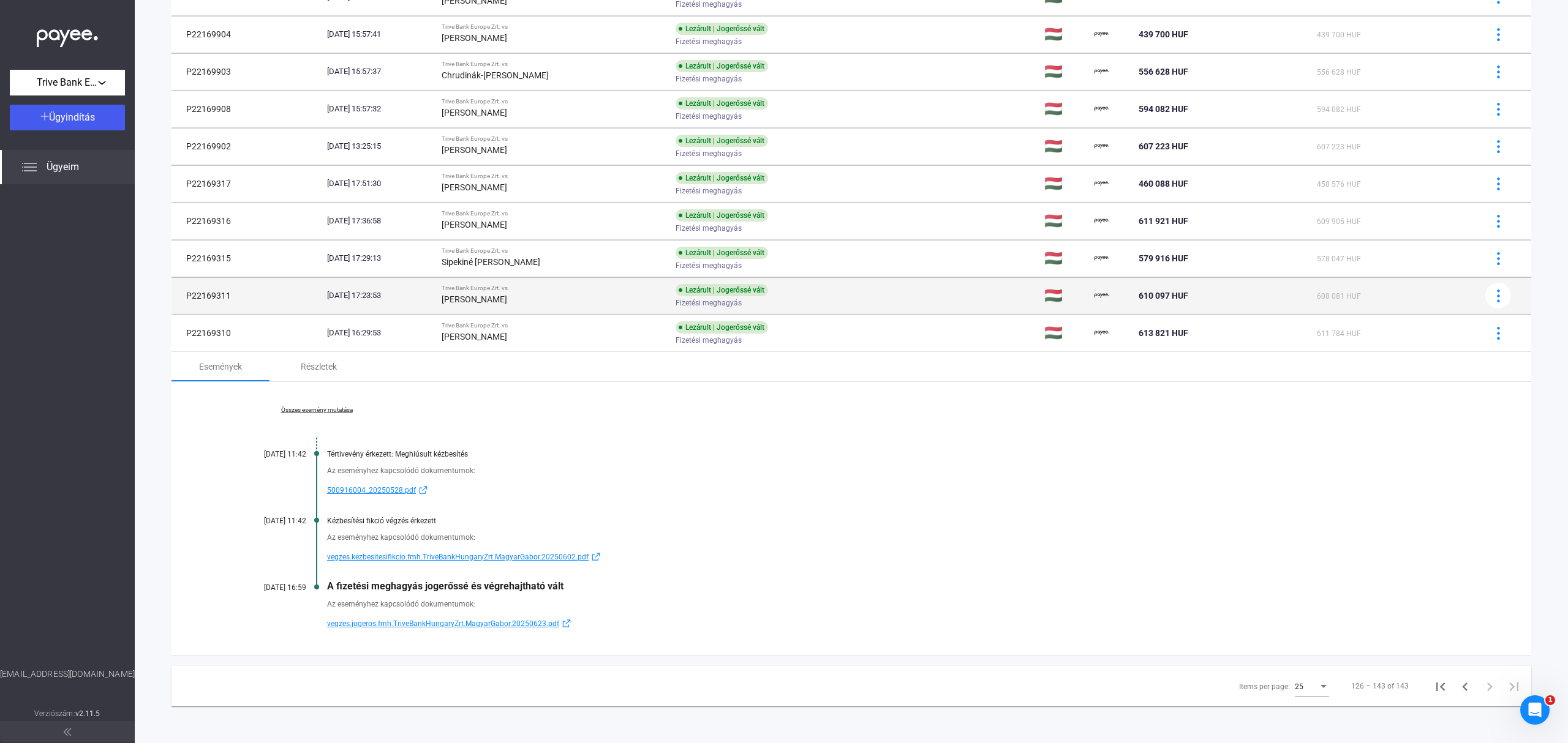
click at [901, 300] on td "Lezárult | Jogerőssé vált Fizetési meghagyás" at bounding box center [855, 296] width 369 height 36
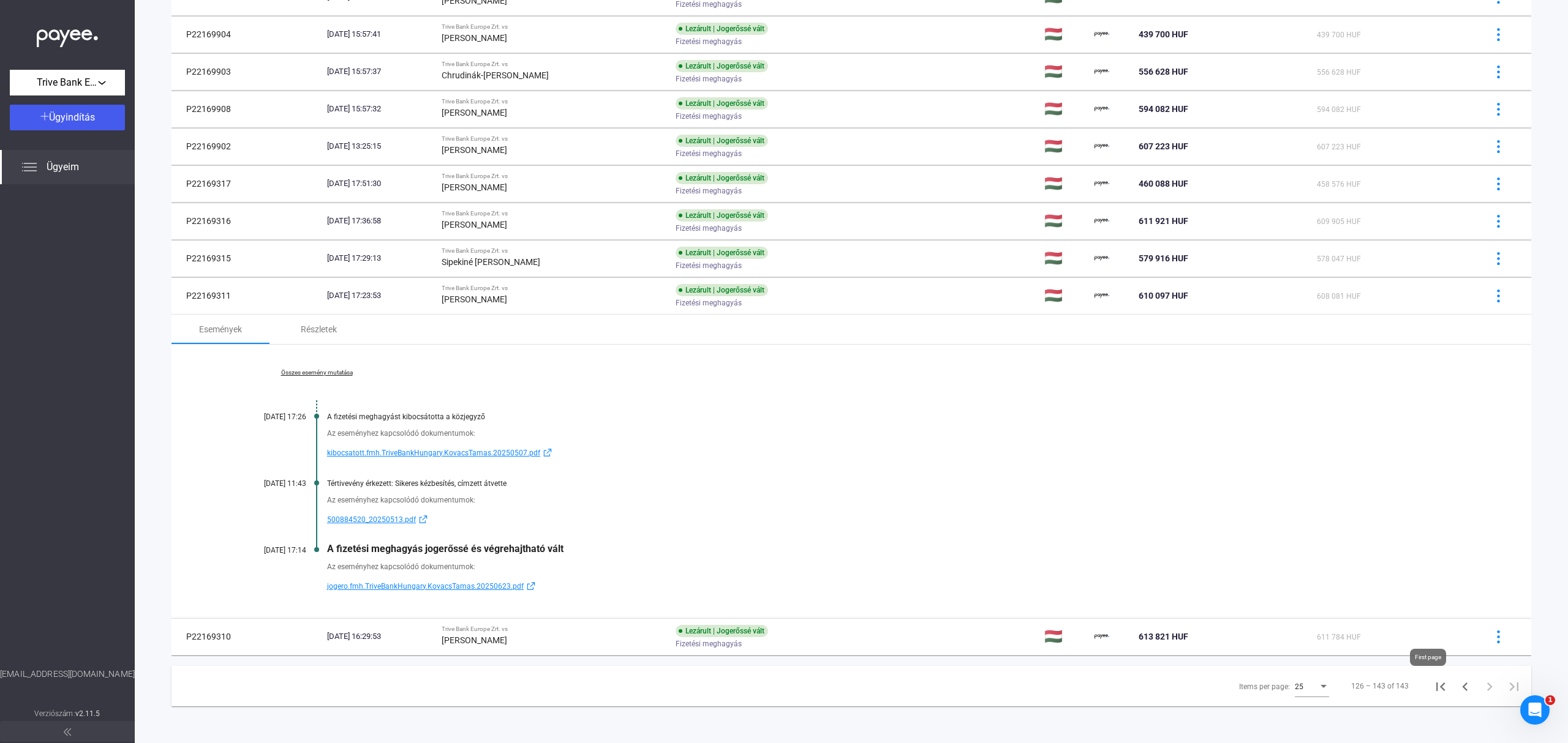
click at [1432, 683] on icon "First page" at bounding box center [1441, 686] width 17 height 17
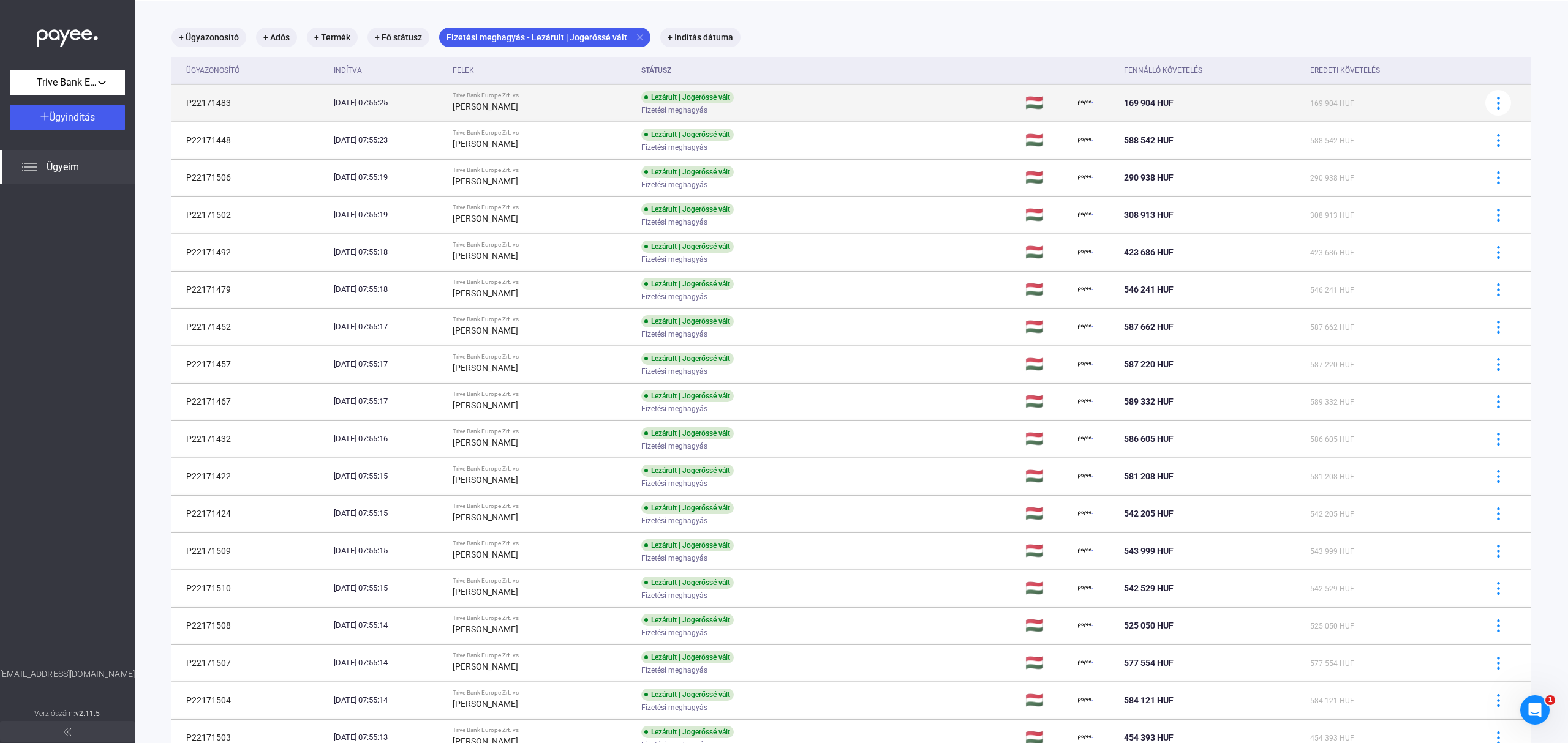
click at [931, 101] on td "Lezárult | Jogerőssé vált Fizetési meghagyás" at bounding box center [828, 103] width 384 height 36
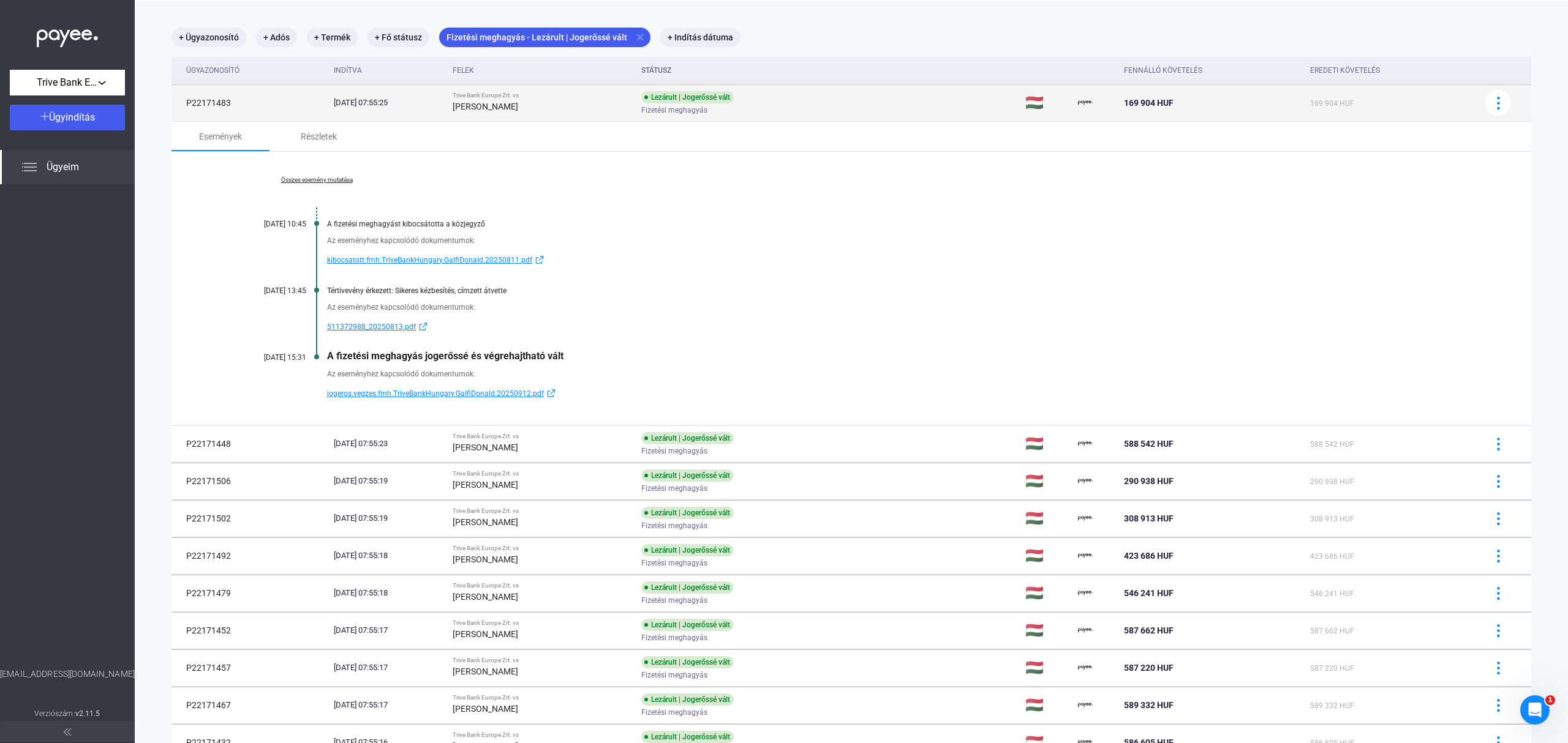
click at [889, 103] on td "Lezárult | Jogerőssé vált Fizetési meghagyás" at bounding box center [828, 103] width 384 height 36
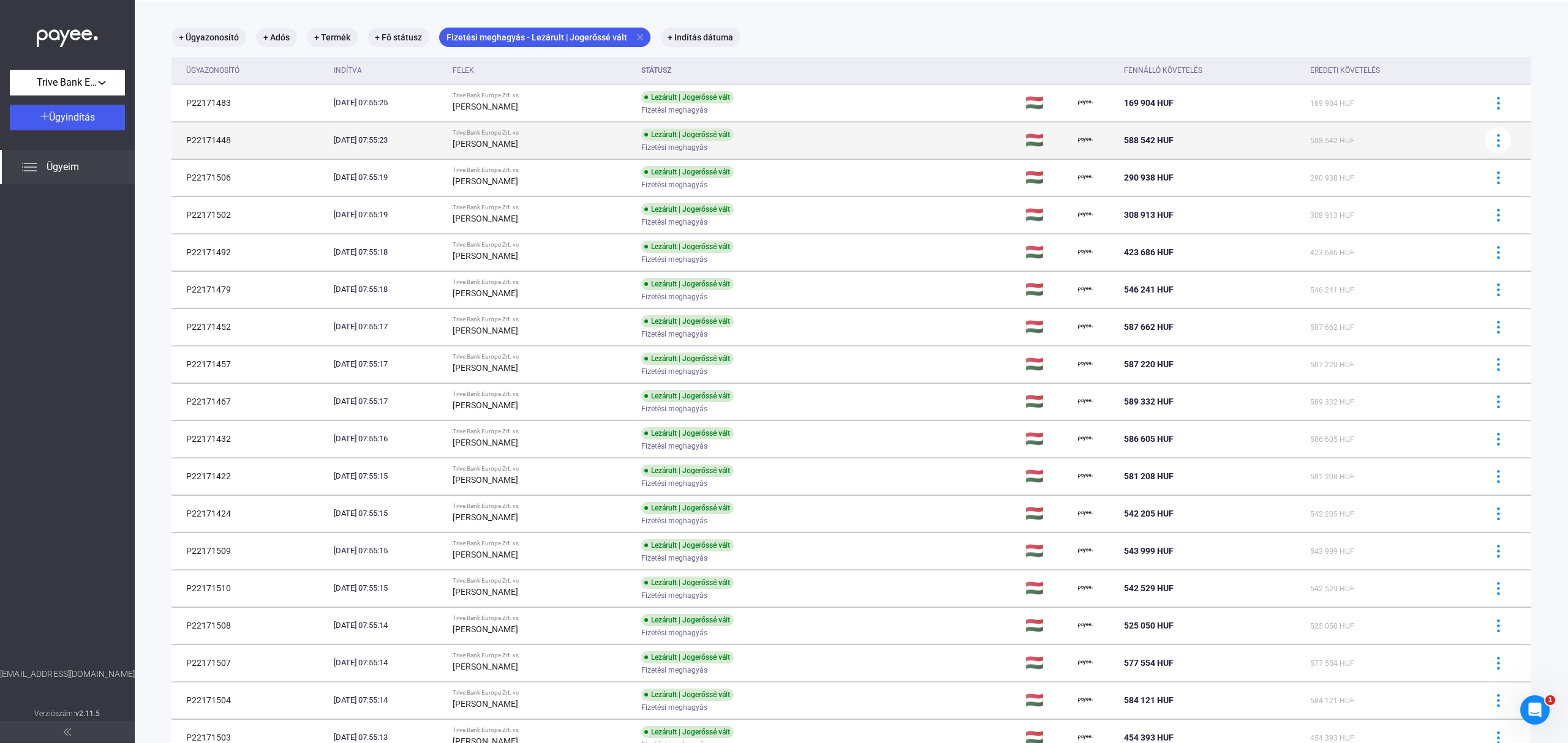
click at [873, 142] on td "Lezárult | Jogerőssé vált Fizetési meghagyás" at bounding box center [828, 140] width 384 height 36
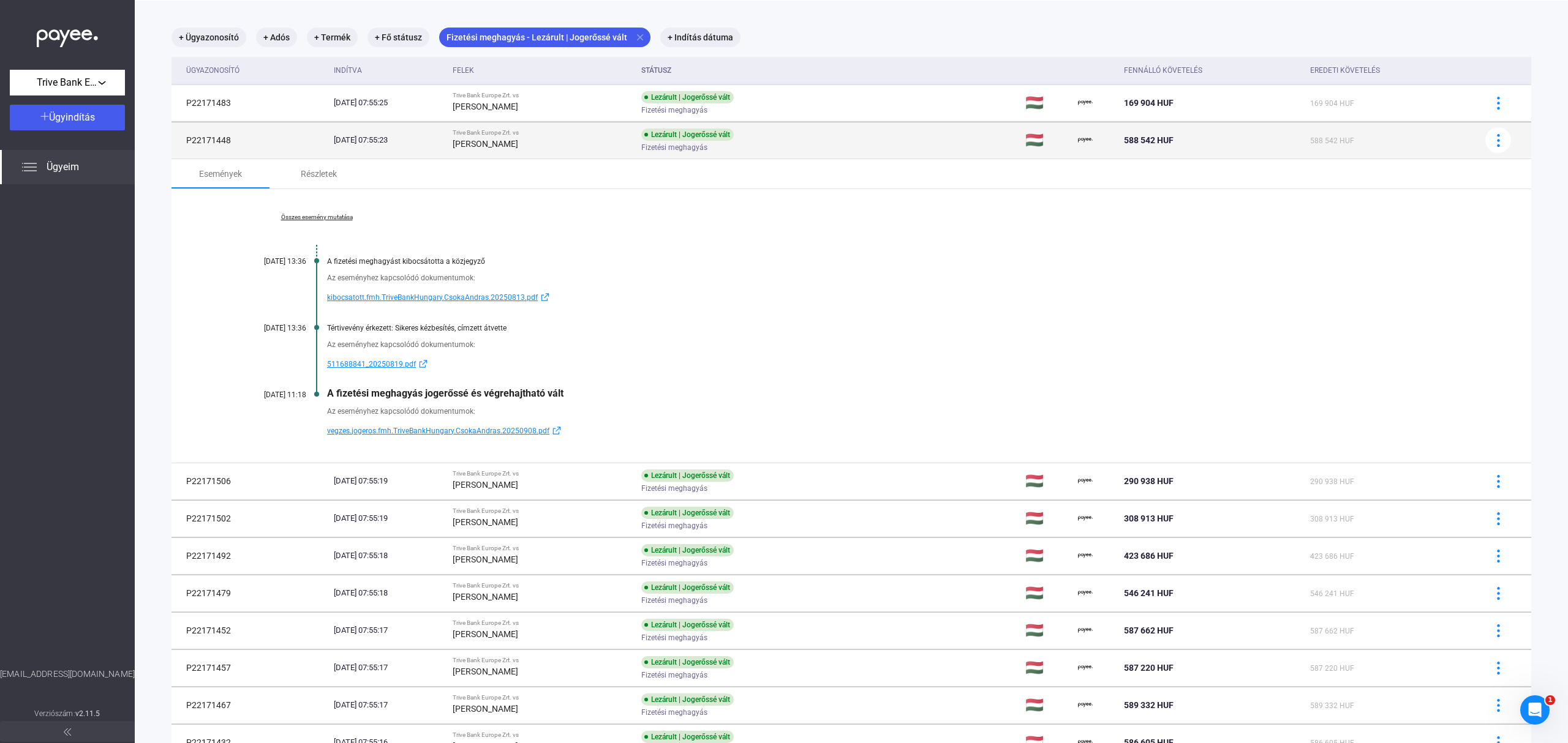
click at [873, 141] on td "Lezárult | Jogerőssé vált Fizetési meghagyás" at bounding box center [828, 140] width 384 height 36
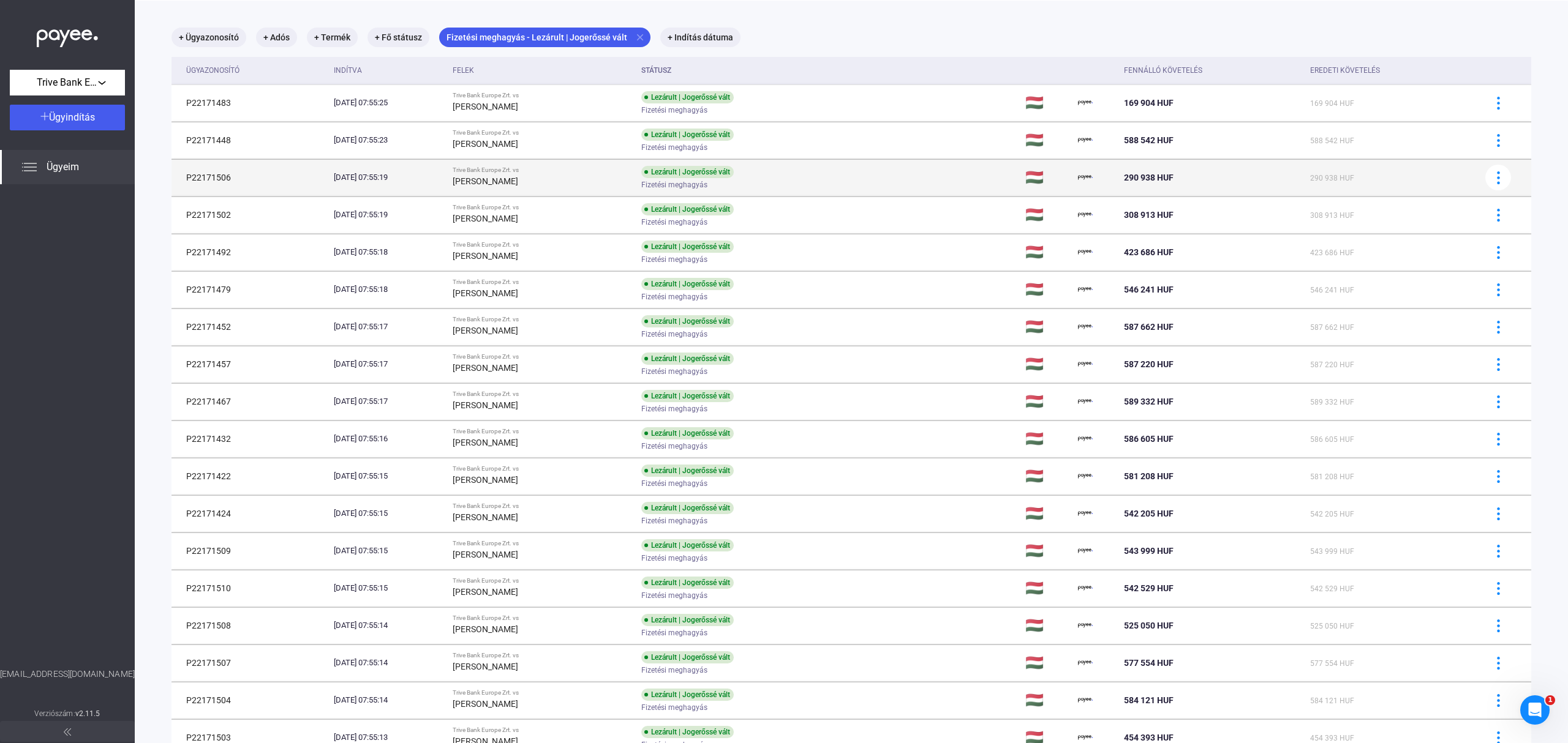
click at [867, 175] on td "Lezárult | Jogerőssé vált Fizetési meghagyás" at bounding box center [828, 177] width 384 height 36
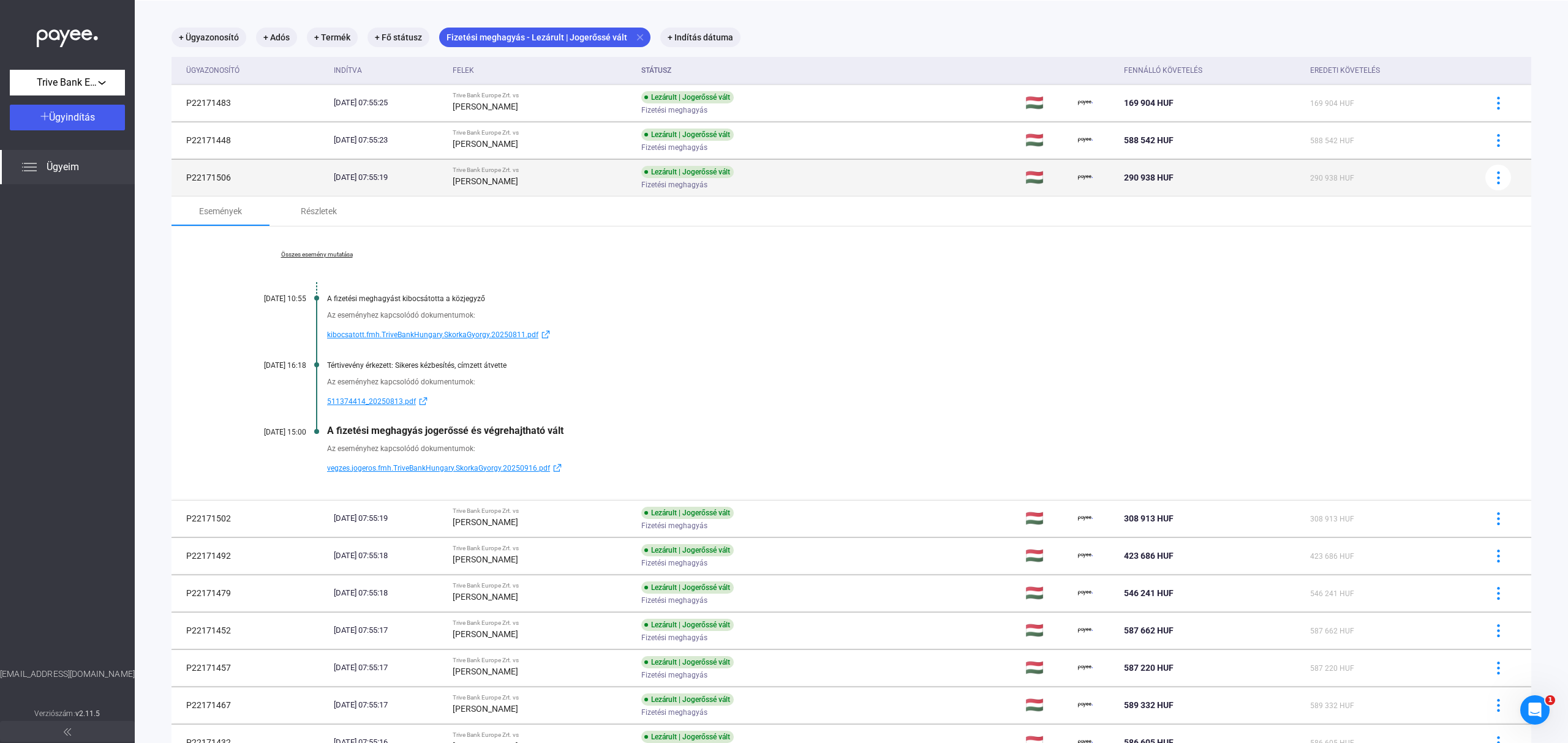
click at [864, 172] on td "Lezárult | Jogerőssé vált Fizetési meghagyás" at bounding box center [828, 177] width 384 height 36
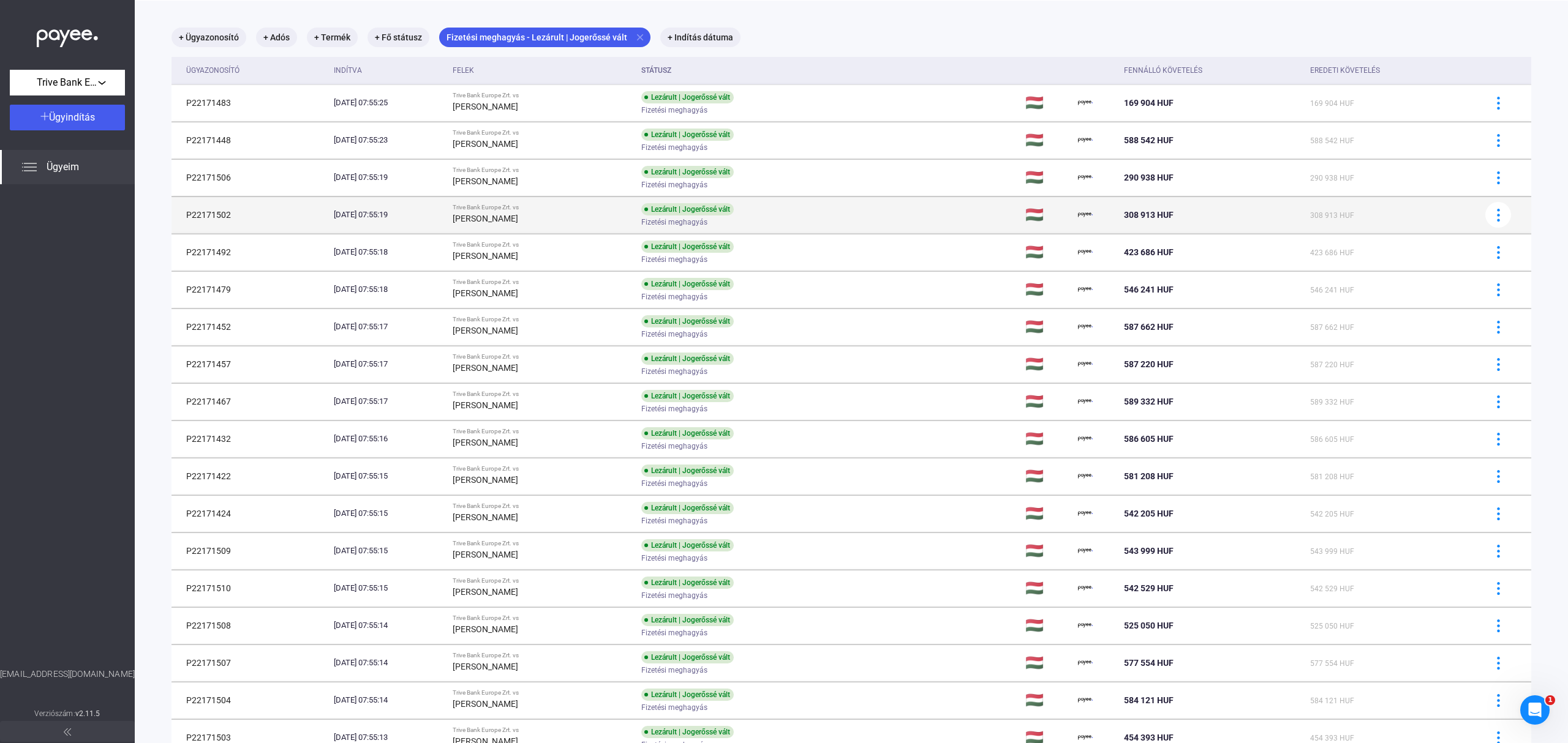
click at [857, 219] on td "Lezárult | Jogerőssé vált Fizetési meghagyás" at bounding box center [828, 215] width 384 height 36
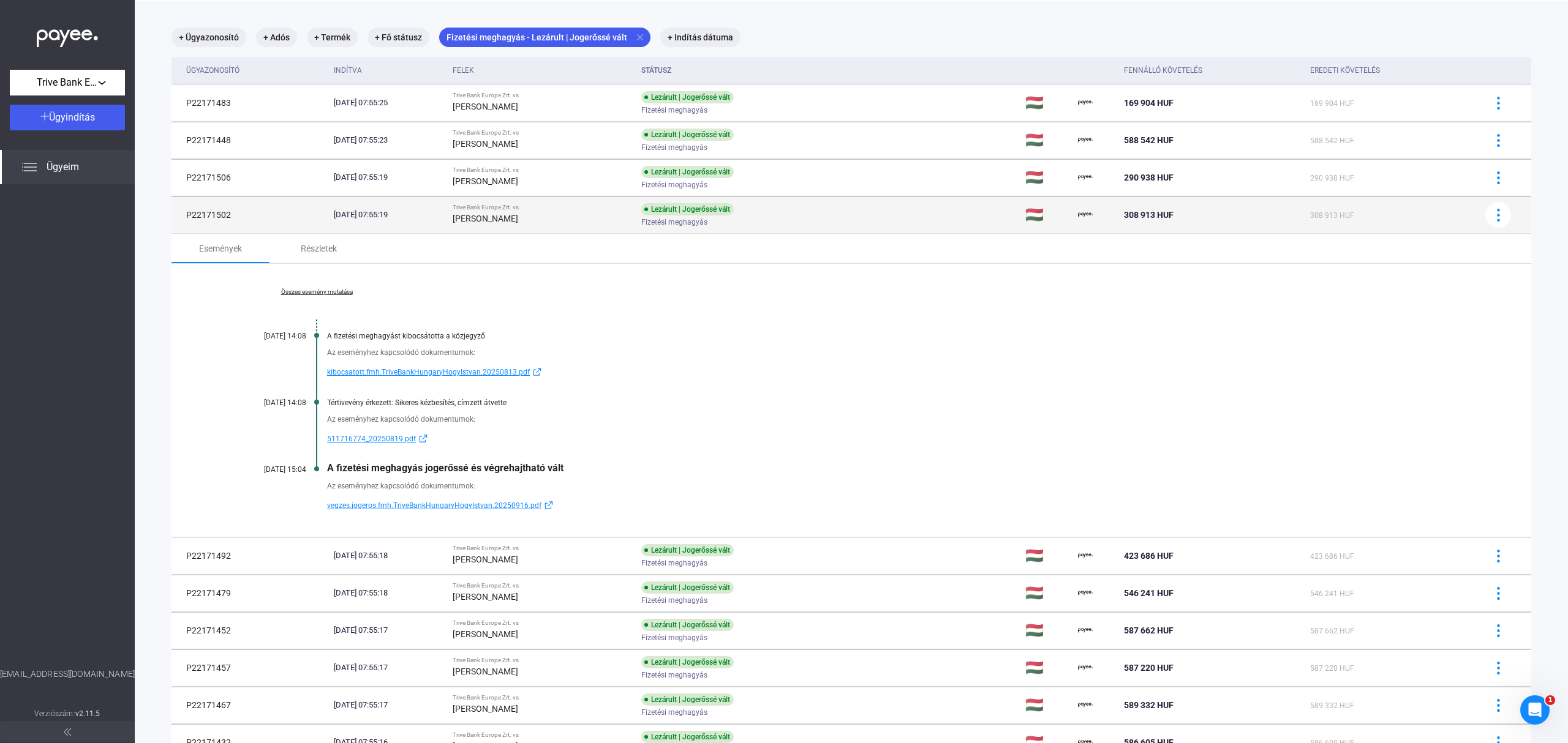
click at [871, 211] on td "Lezárult | Jogerőssé vált Fizetési meghagyás" at bounding box center [828, 215] width 384 height 36
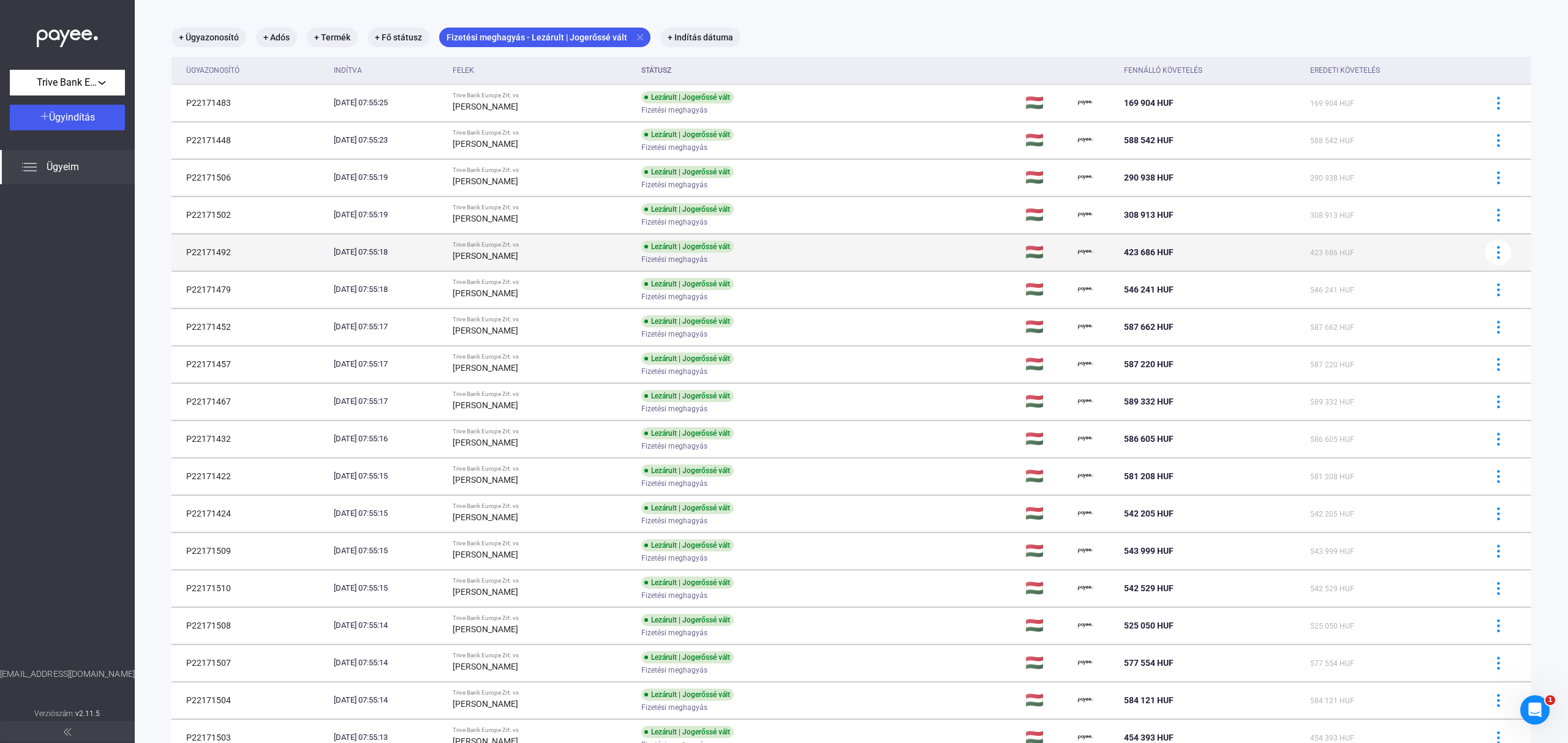
click at [868, 255] on td "Lezárult | Jogerőssé vált Fizetési meghagyás" at bounding box center [828, 252] width 384 height 36
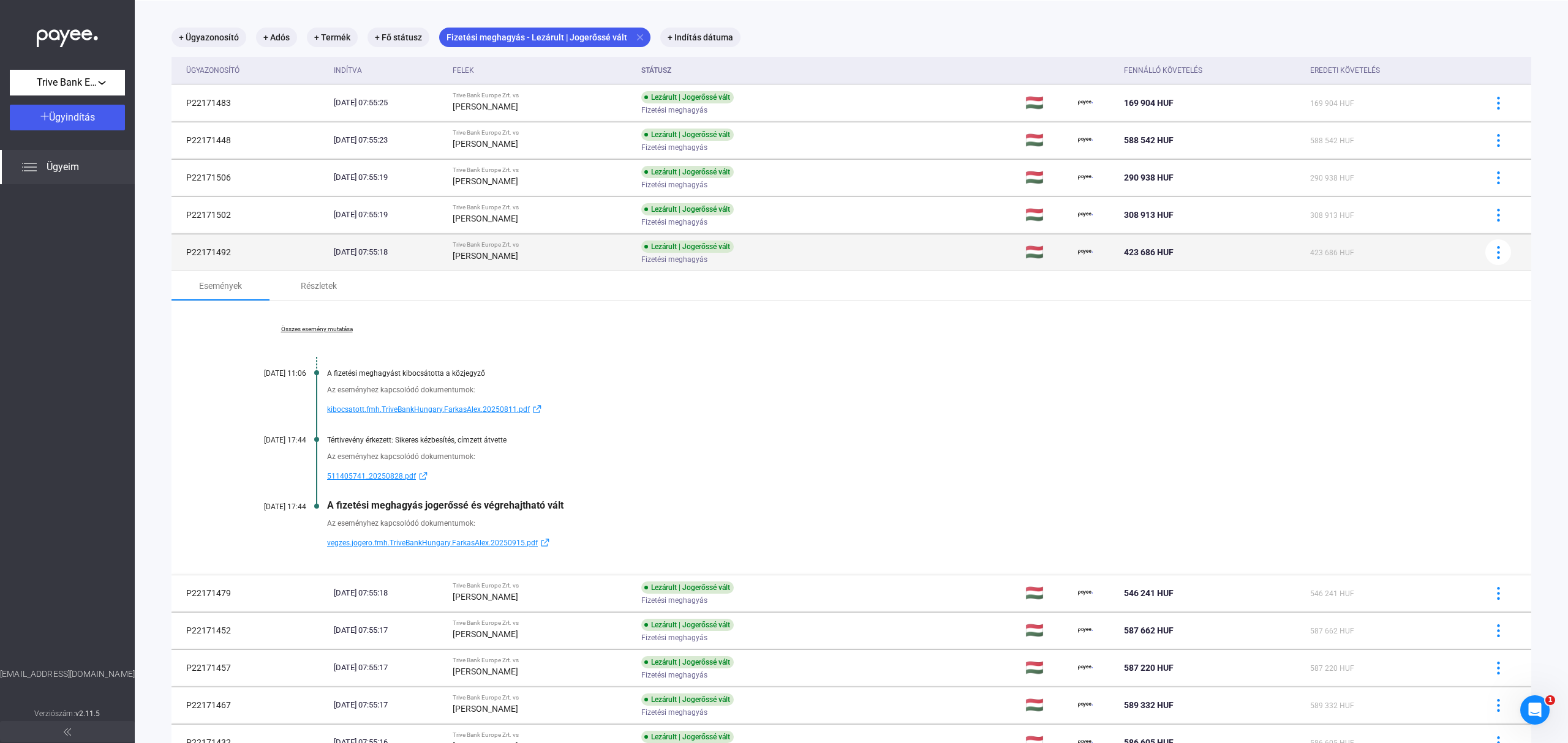
click at [865, 252] on td "Lezárult | Jogerőssé vált Fizetési meghagyás" at bounding box center [828, 252] width 384 height 36
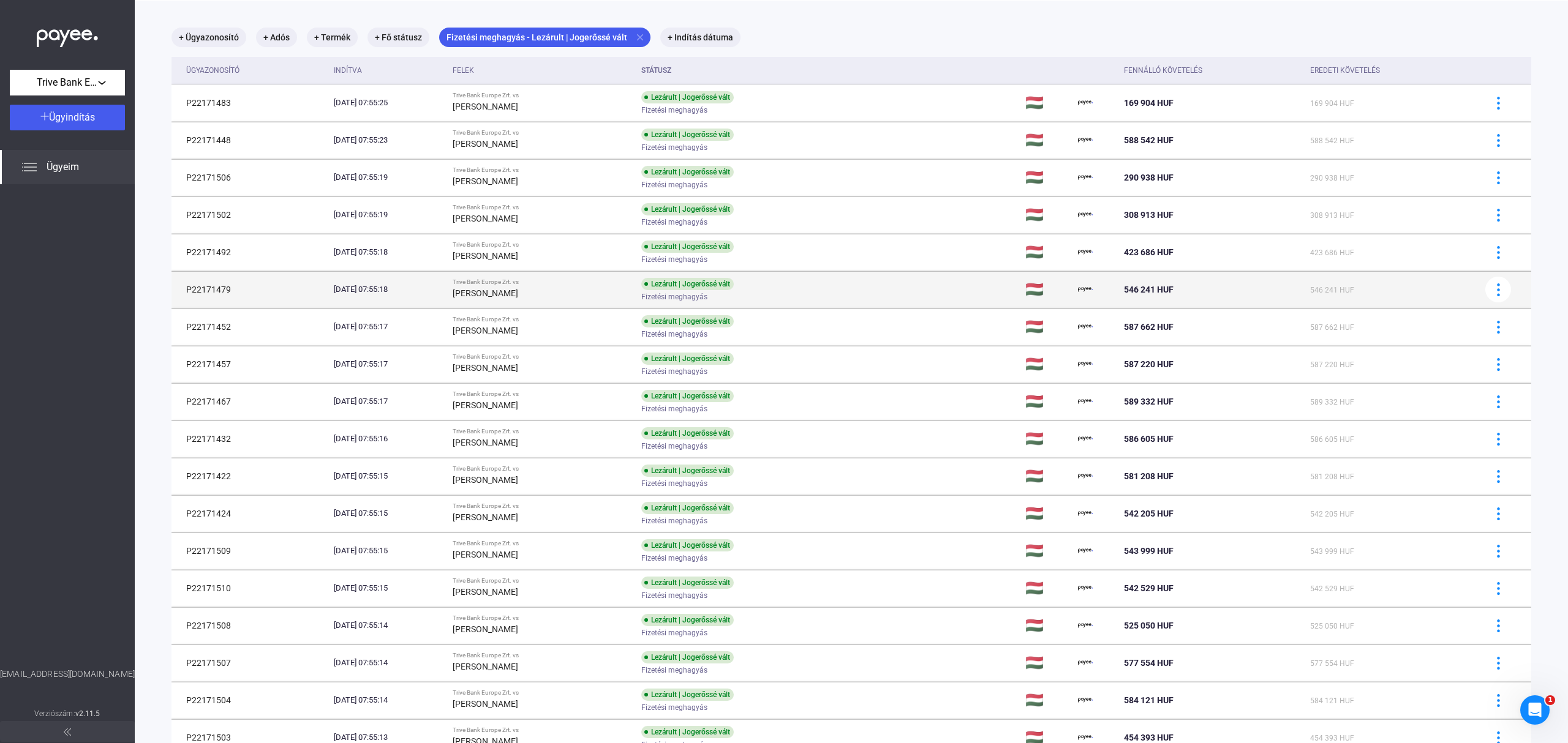
click at [856, 294] on td "Lezárult | Jogerőssé vált Fizetési meghagyás" at bounding box center [828, 289] width 384 height 36
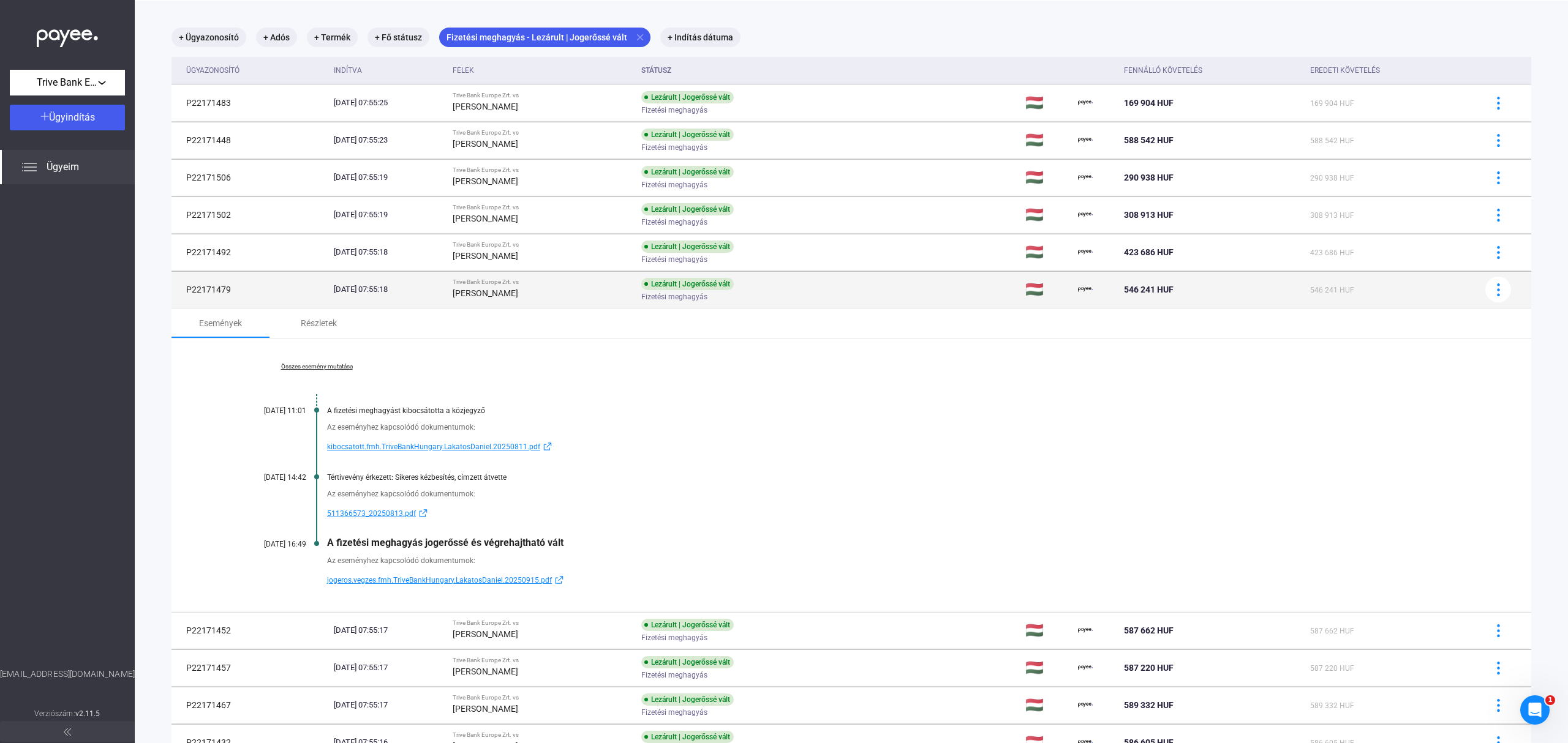
click at [851, 289] on td "Lezárult | Jogerőssé vált Fizetési meghagyás" at bounding box center [828, 289] width 384 height 36
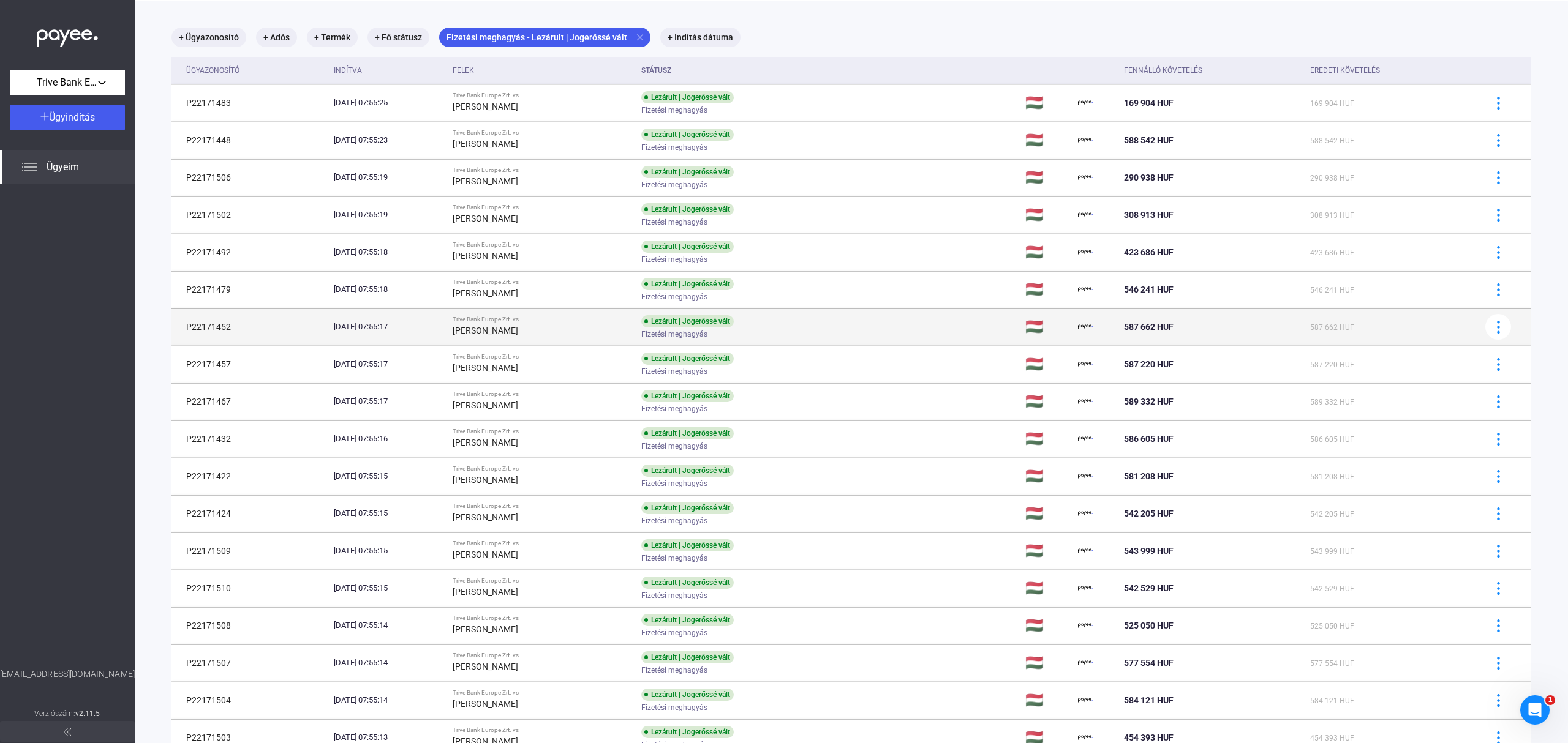
click at [821, 332] on div "Fizetési meghagyás" at bounding box center [739, 335] width 195 height 9
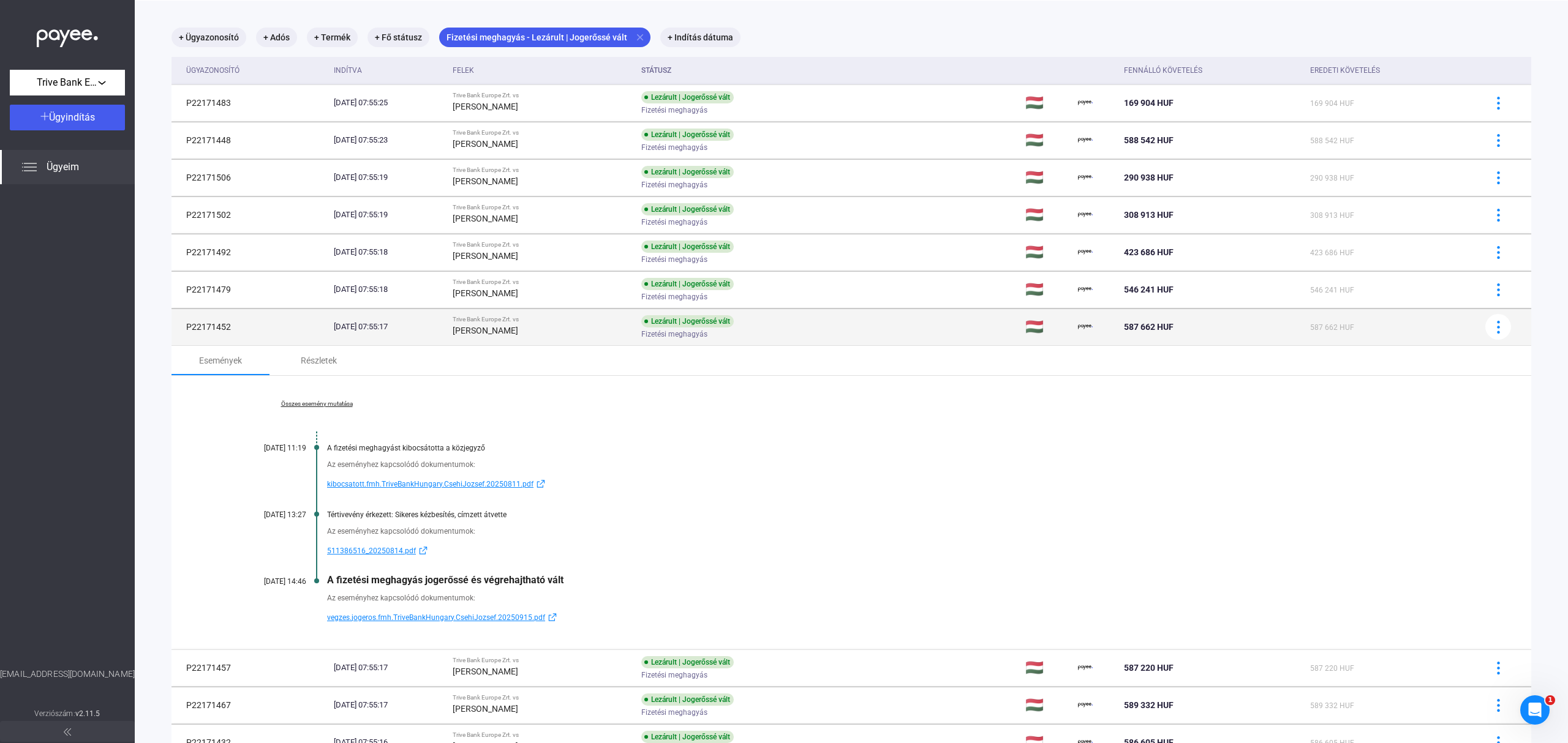
click at [771, 319] on div "Lezárult | Jogerőssé vált Fizetési meghagyás" at bounding box center [739, 327] width 195 height 24
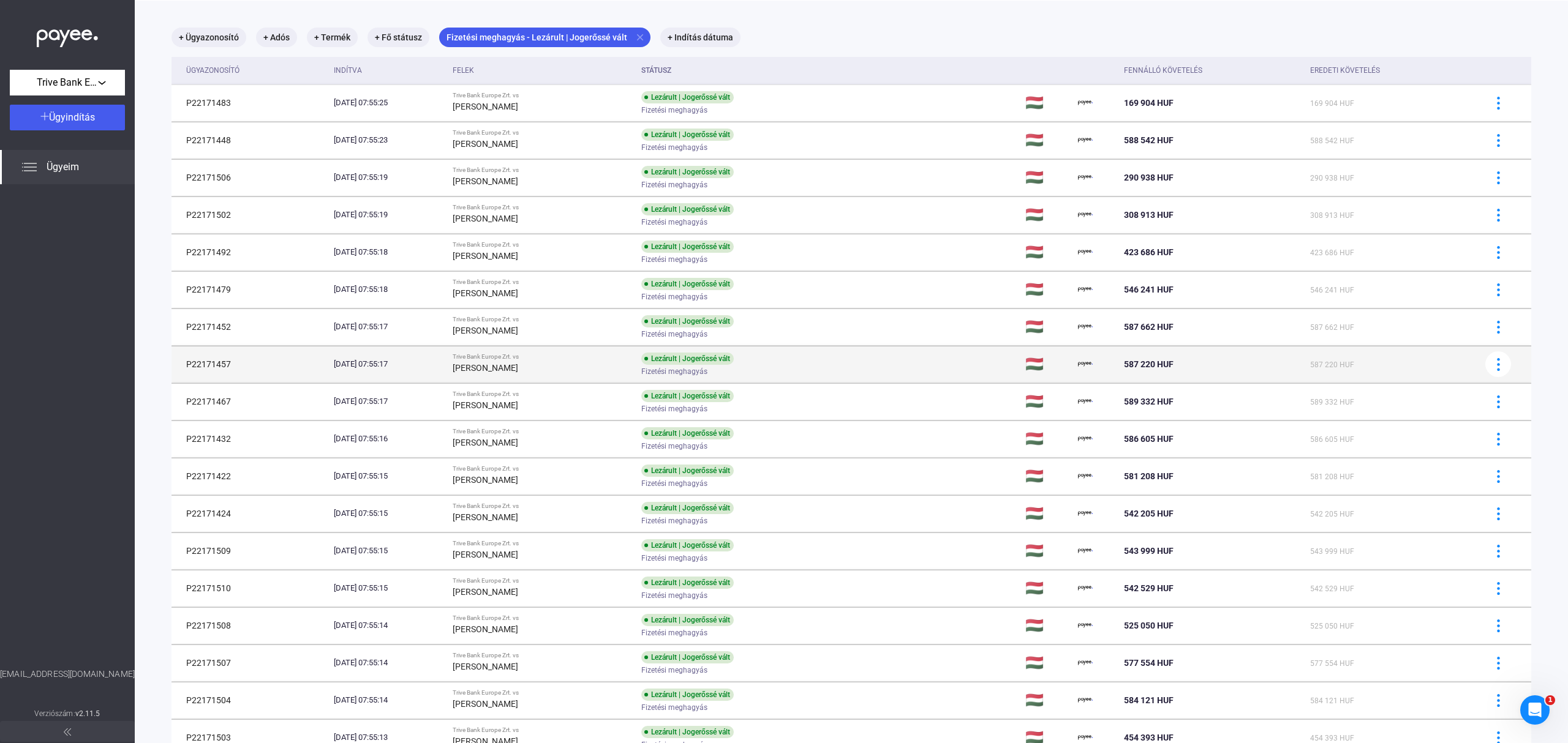
click at [758, 370] on div "Fizetési meghagyás" at bounding box center [739, 372] width 195 height 9
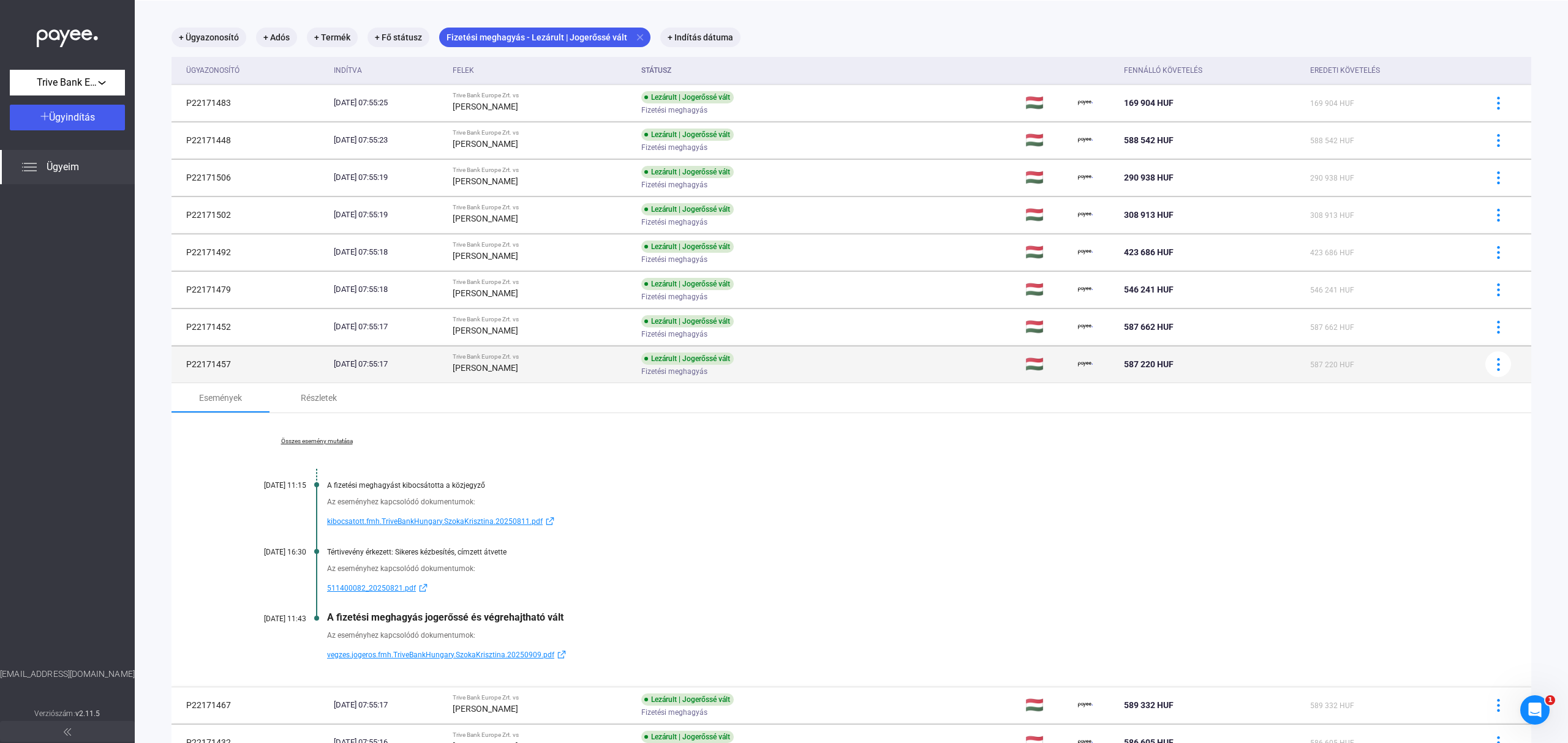
click at [754, 374] on div "Fizetési meghagyás" at bounding box center [739, 372] width 195 height 9
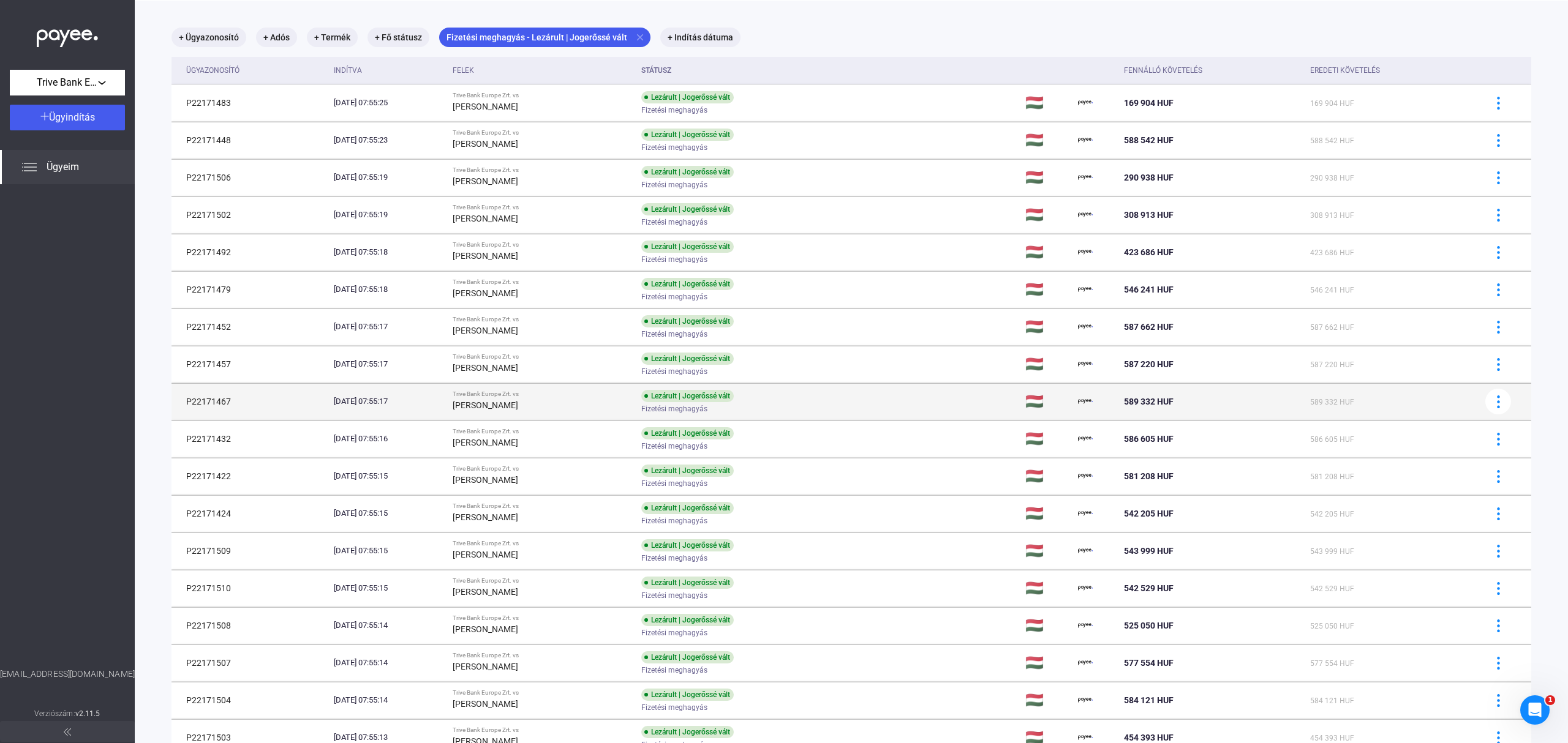
click at [770, 404] on div "Fizetési meghagyás" at bounding box center [739, 409] width 195 height 9
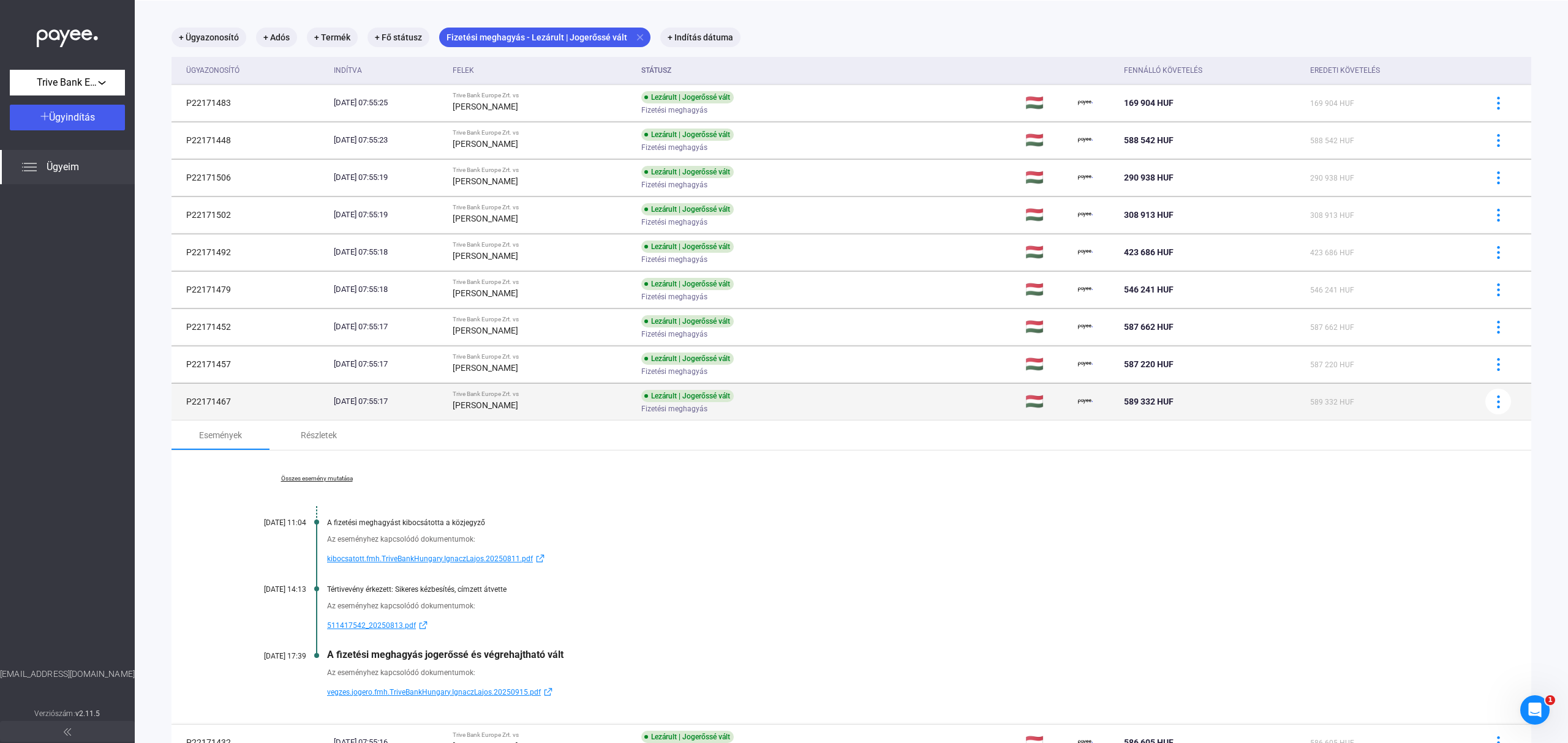
click at [769, 404] on div "Fizetési meghagyás" at bounding box center [739, 409] width 195 height 9
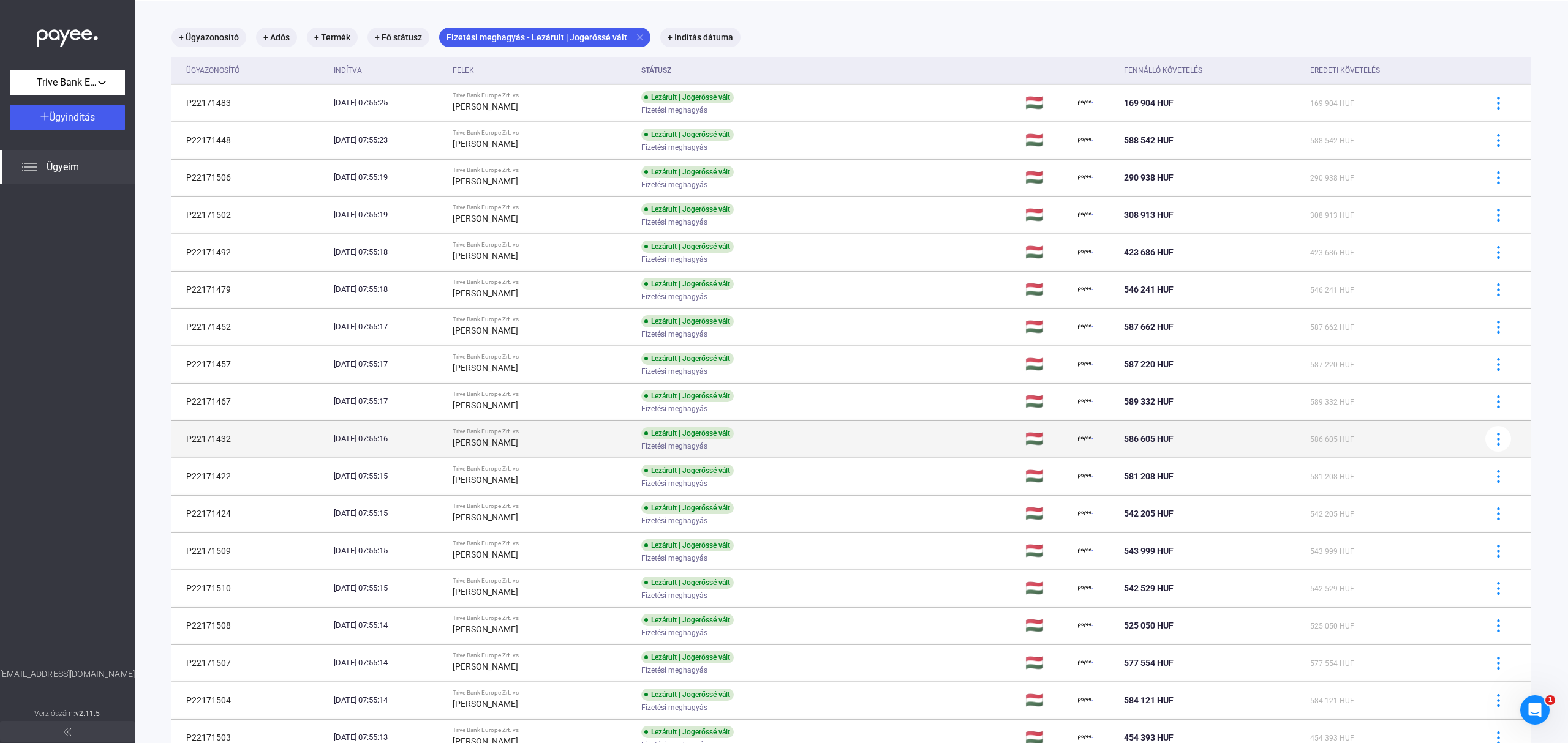
click at [767, 439] on div "Lezárult | Jogerőssé vált Fizetési meghagyás" at bounding box center [739, 439] width 195 height 24
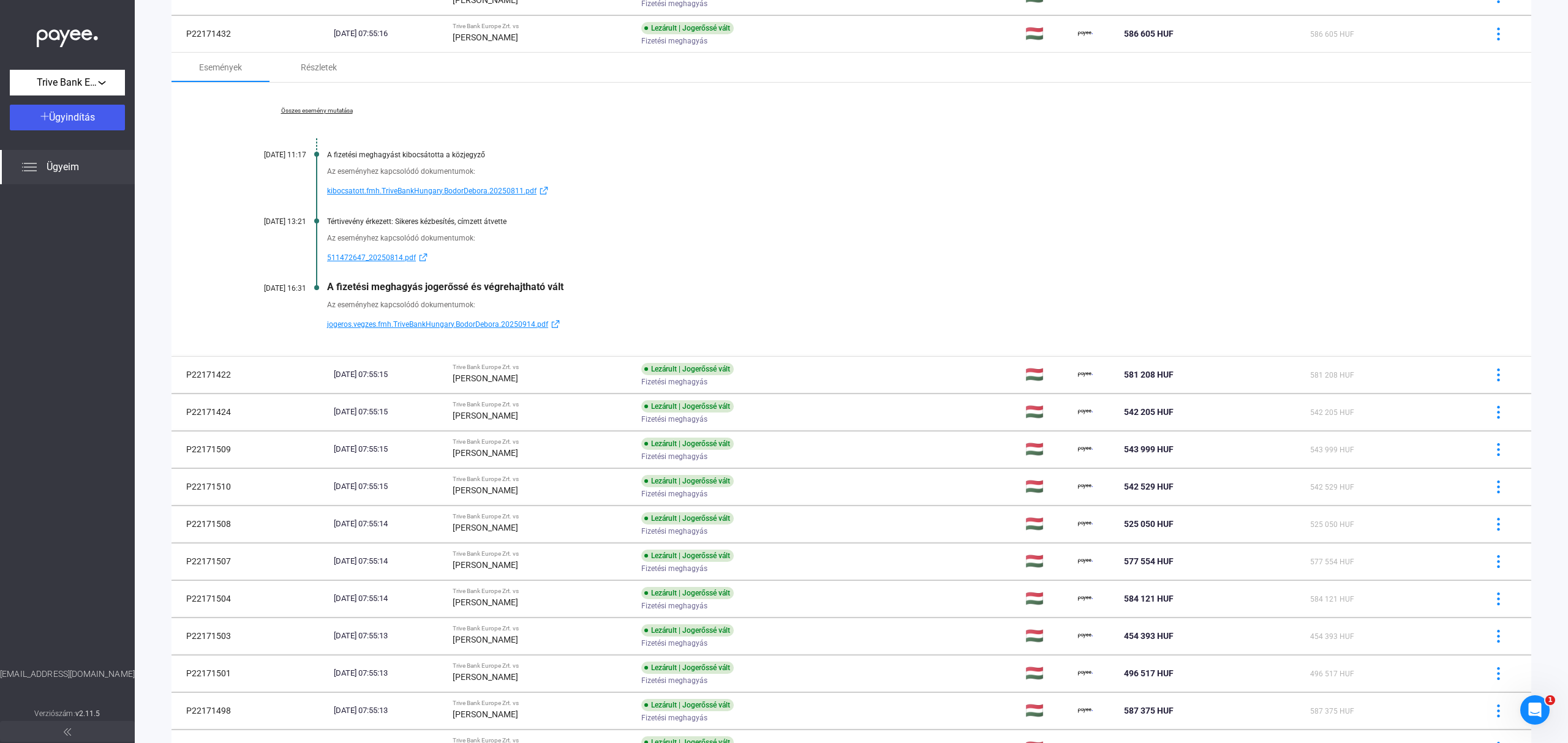
scroll to position [473, 0]
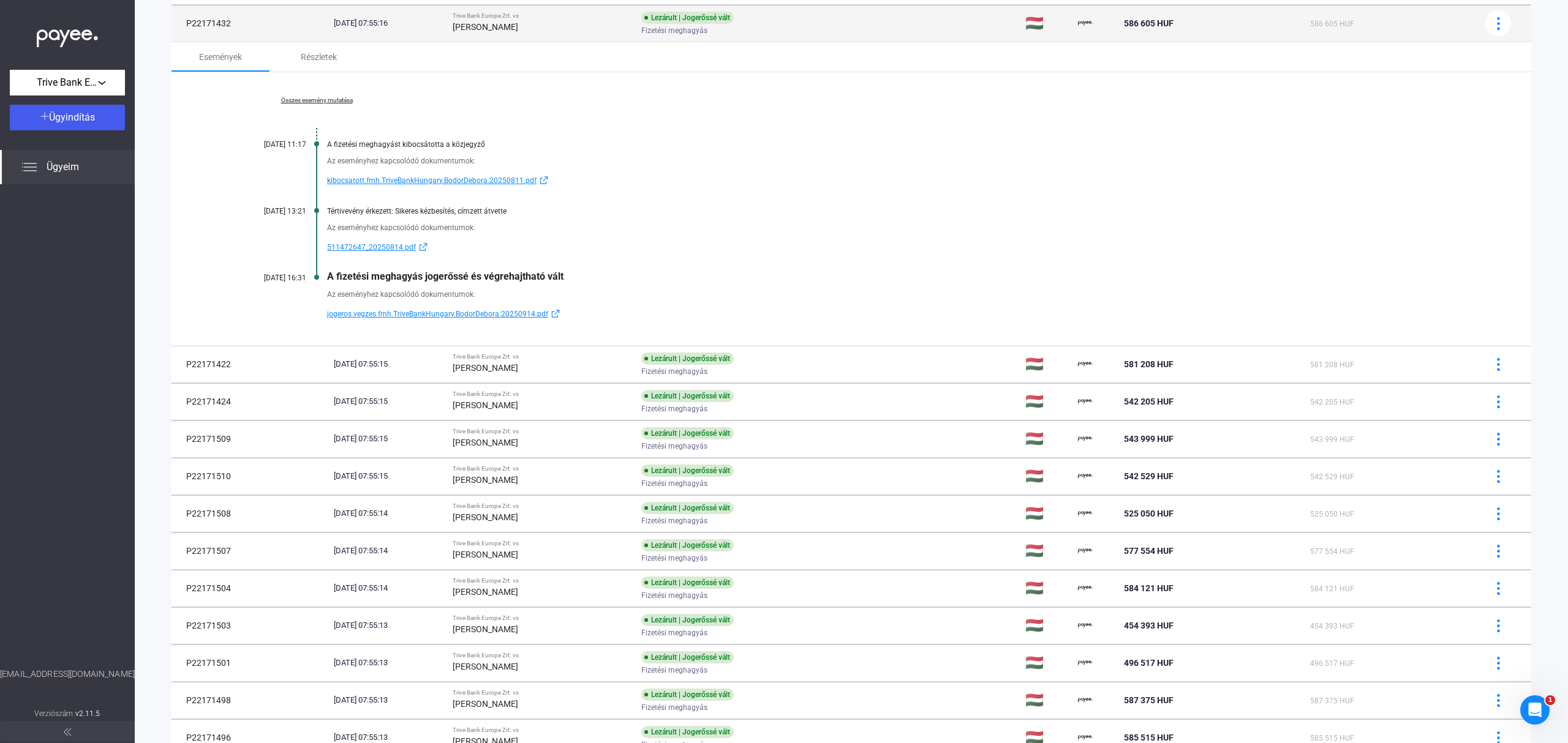
click at [890, 15] on td "Lezárult | Jogerőssé vált Fizetési meghagyás" at bounding box center [828, 23] width 384 height 36
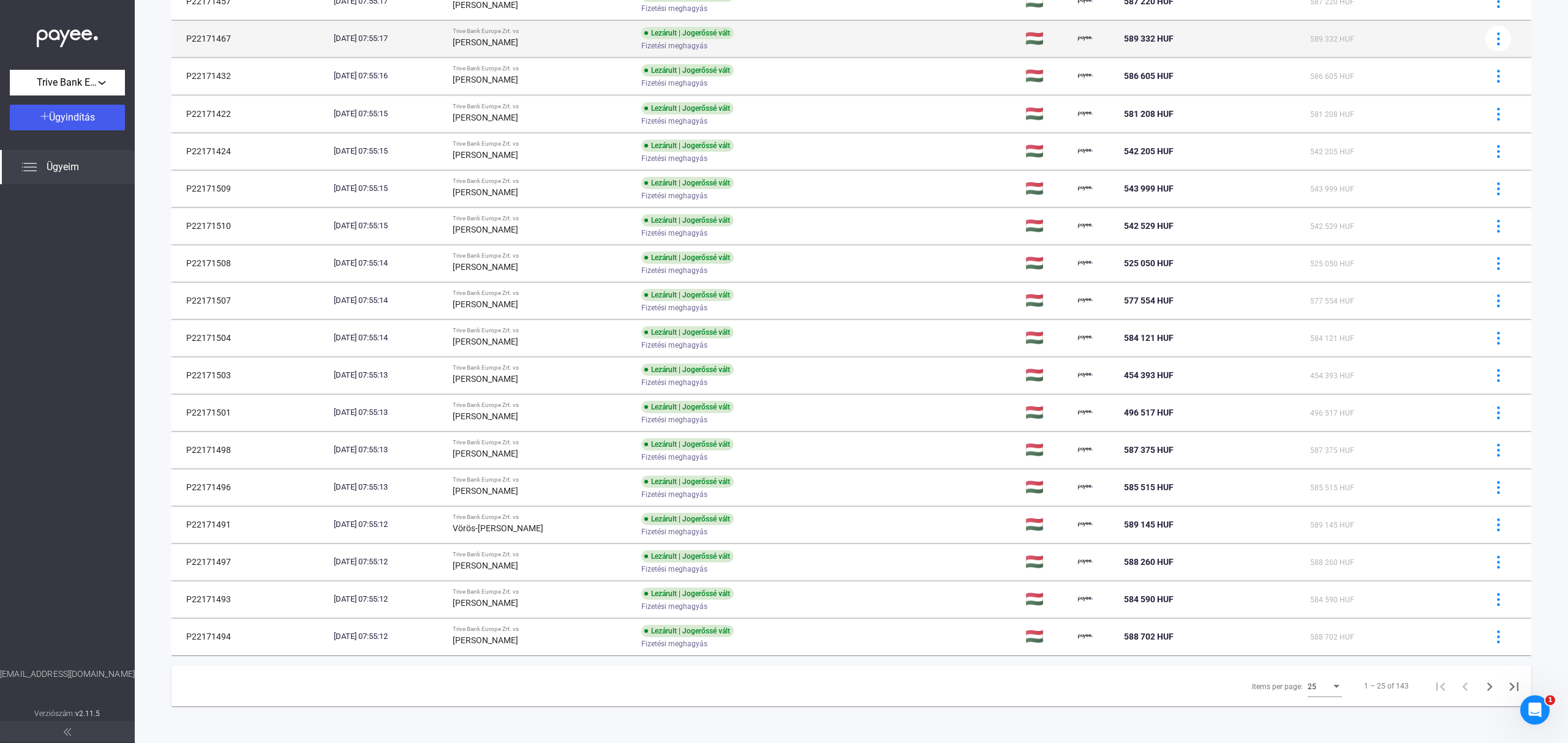
scroll to position [424, 0]
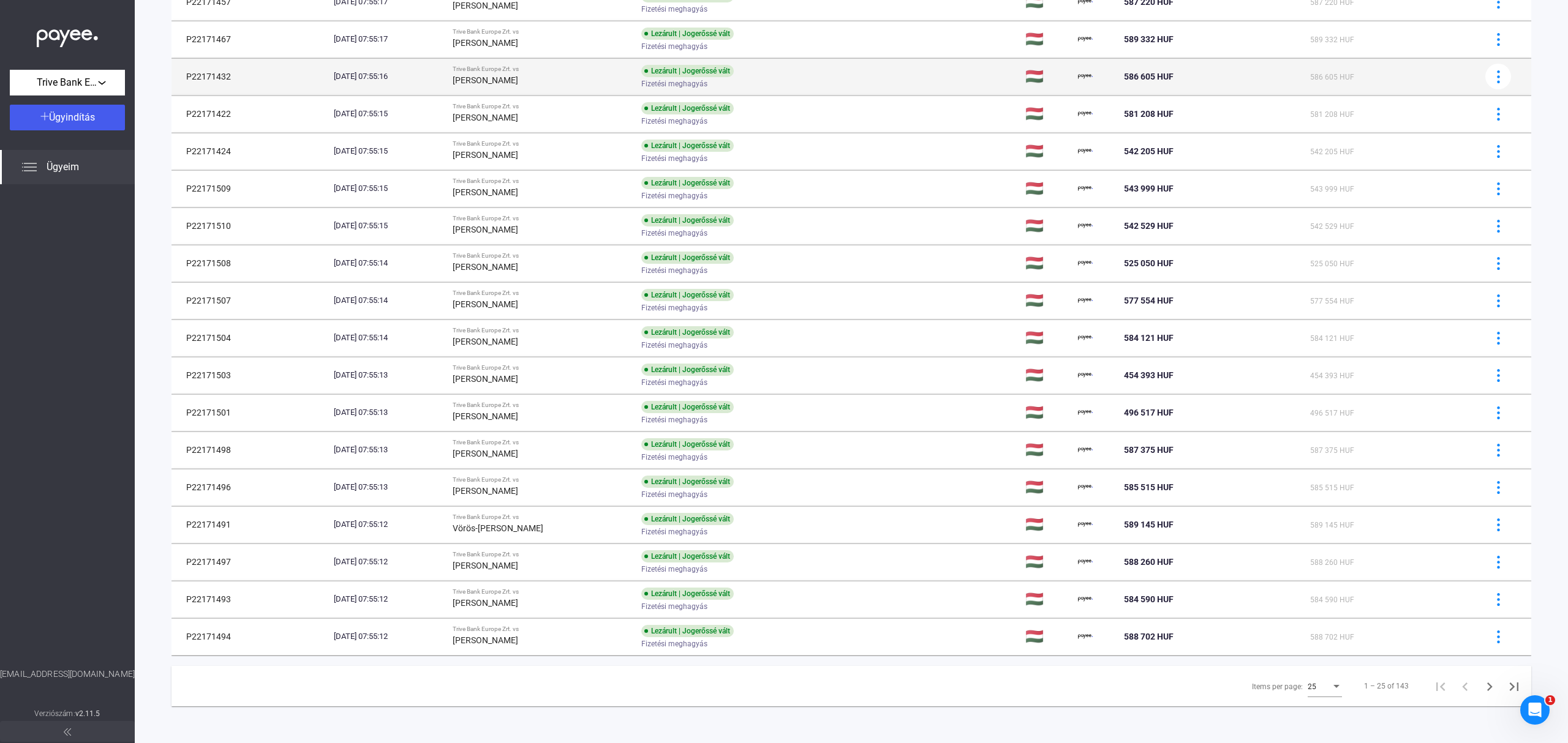
click at [862, 73] on td "Lezárult | Jogerőssé vált Fizetési meghagyás" at bounding box center [828, 76] width 384 height 36
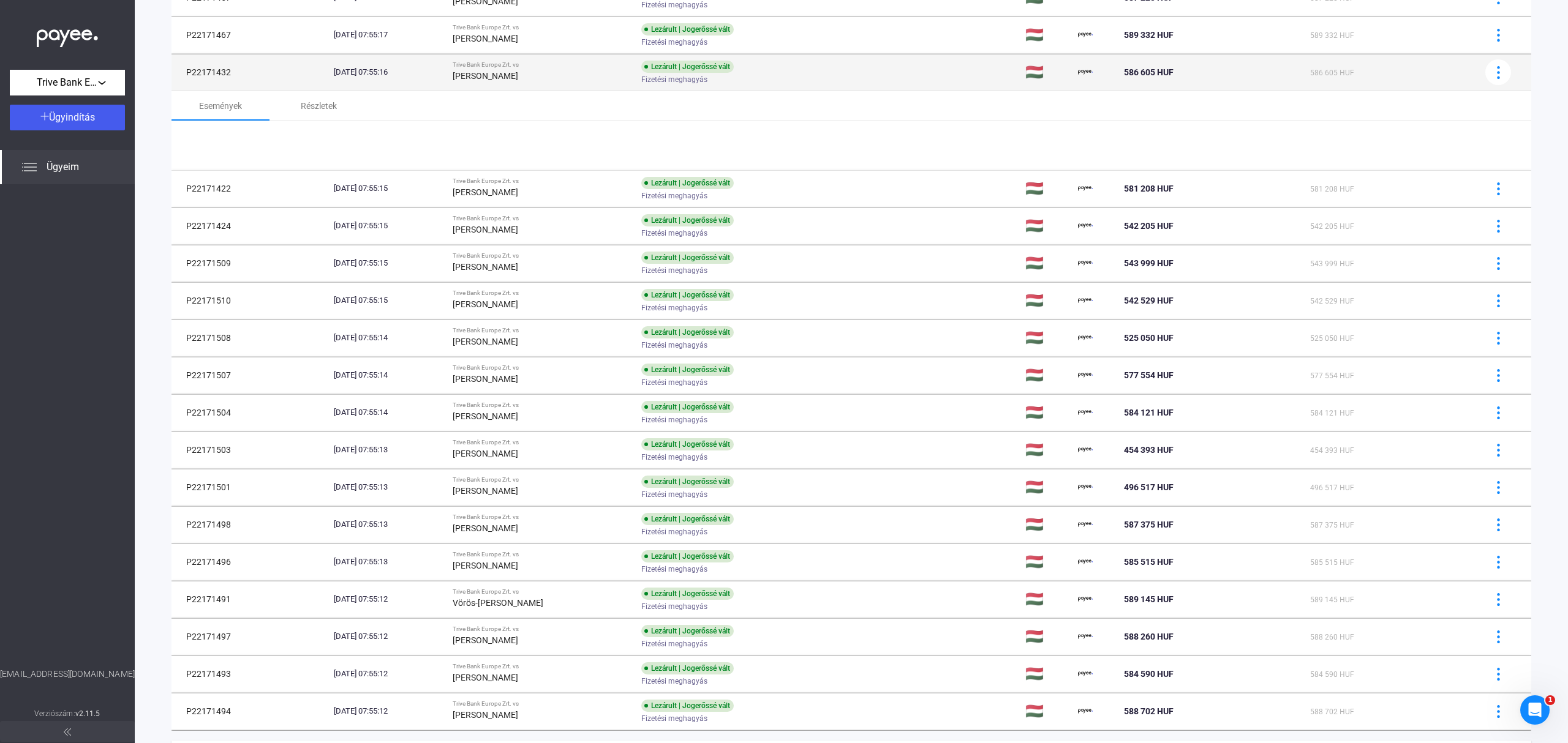
scroll to position [473, 0]
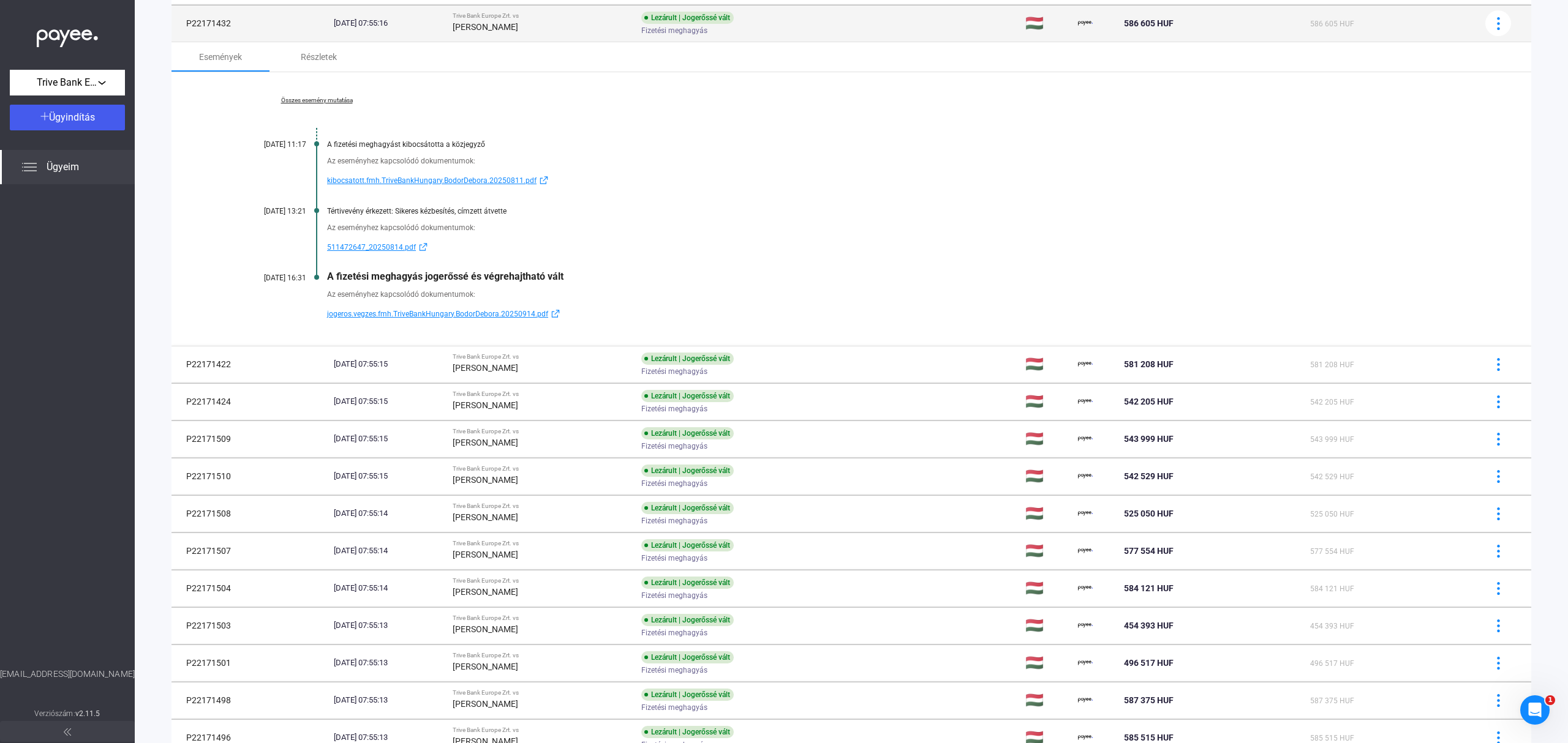
click at [870, 18] on td "Lezárult | Jogerőssé vált Fizetési meghagyás" at bounding box center [828, 23] width 384 height 36
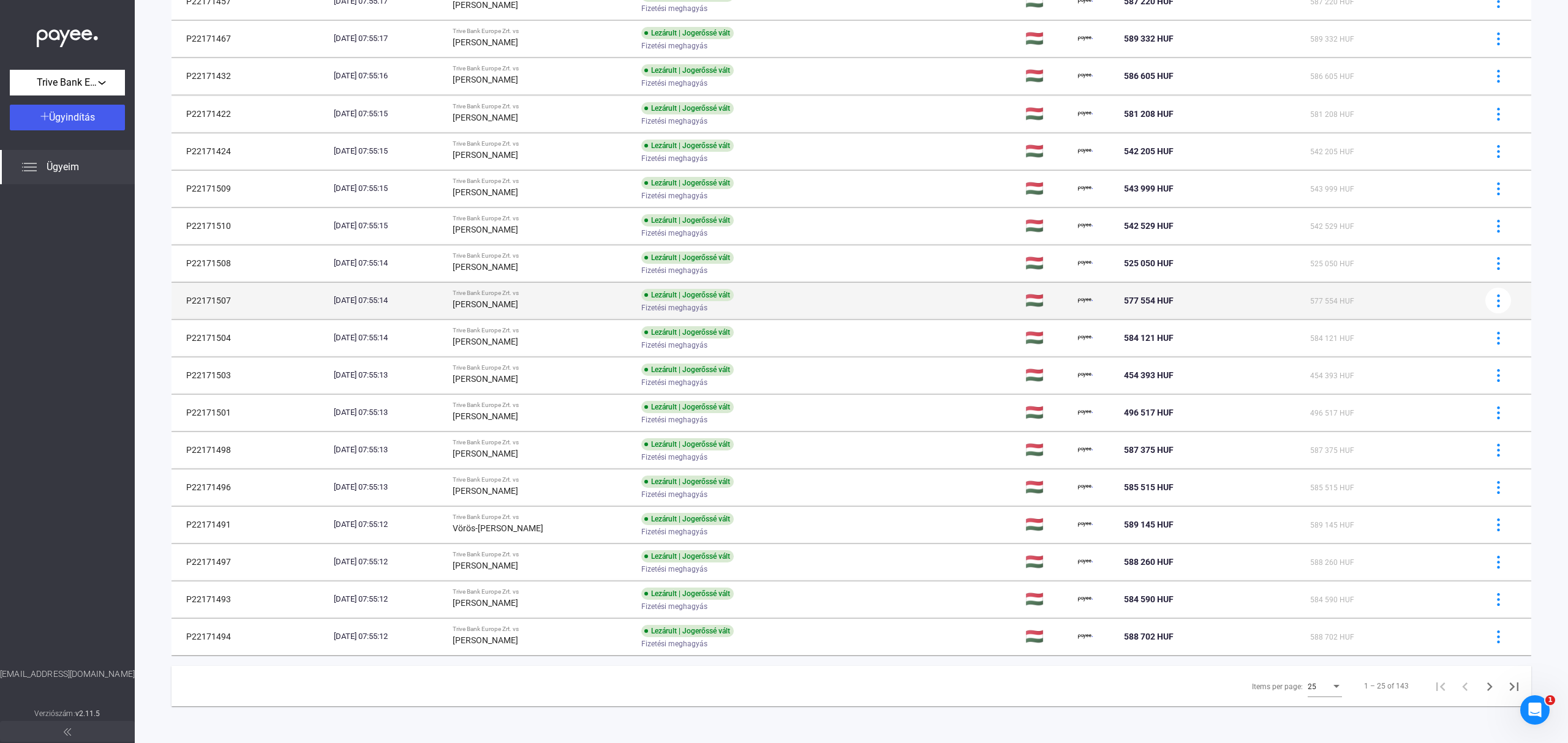
scroll to position [424, 0]
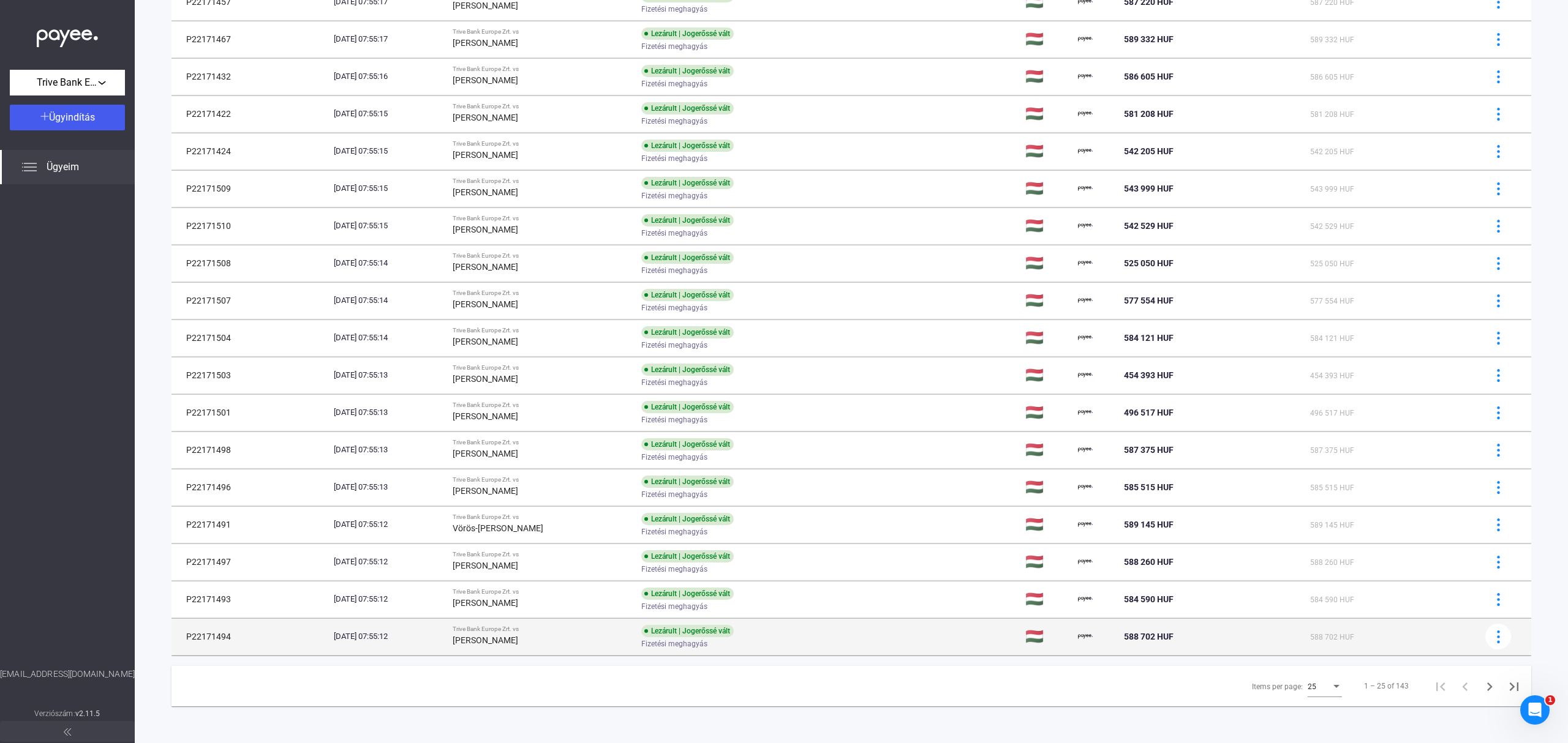
click at [905, 636] on td "Lezárult | Jogerőssé vált Fizetési meghagyás" at bounding box center [828, 636] width 384 height 36
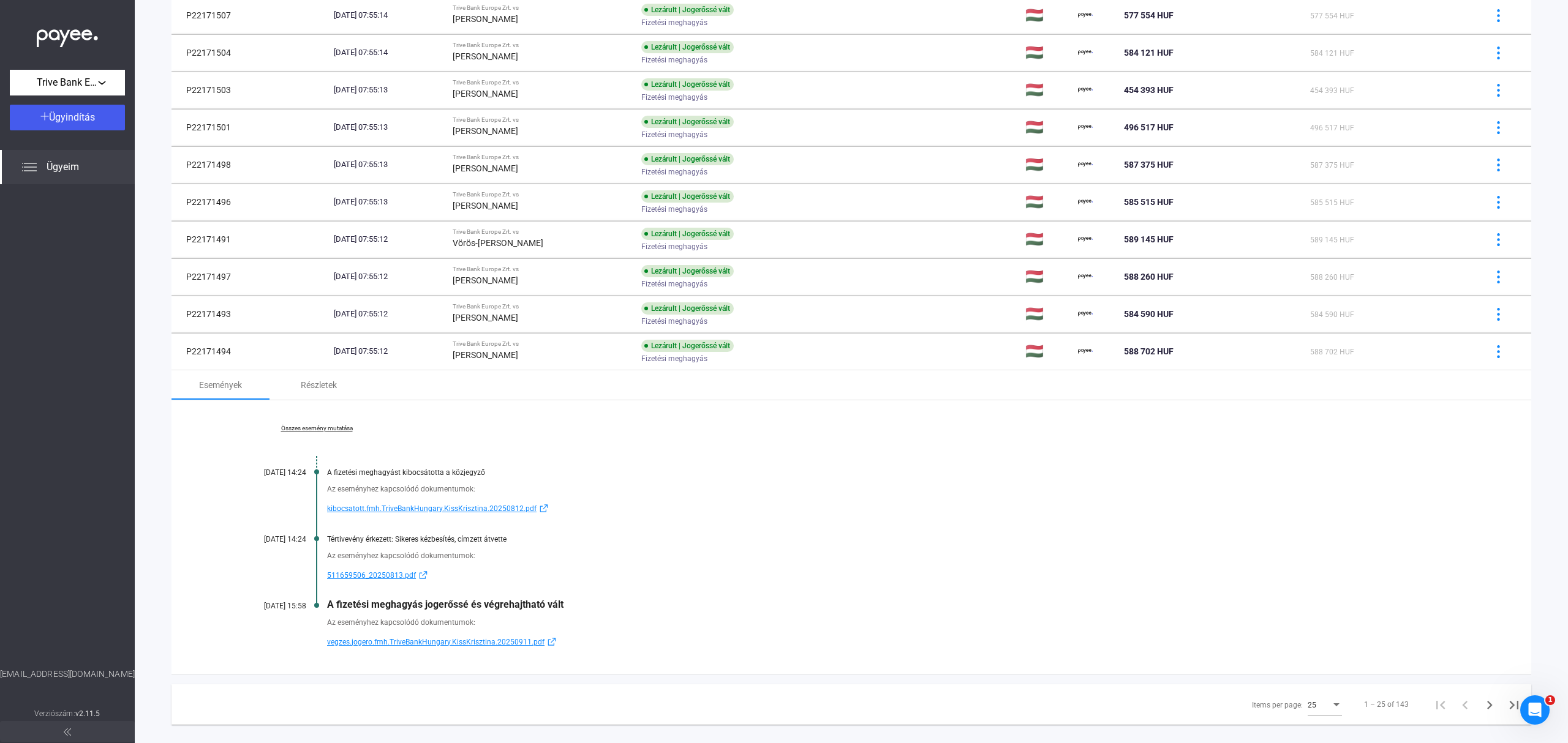
scroll to position [728, 0]
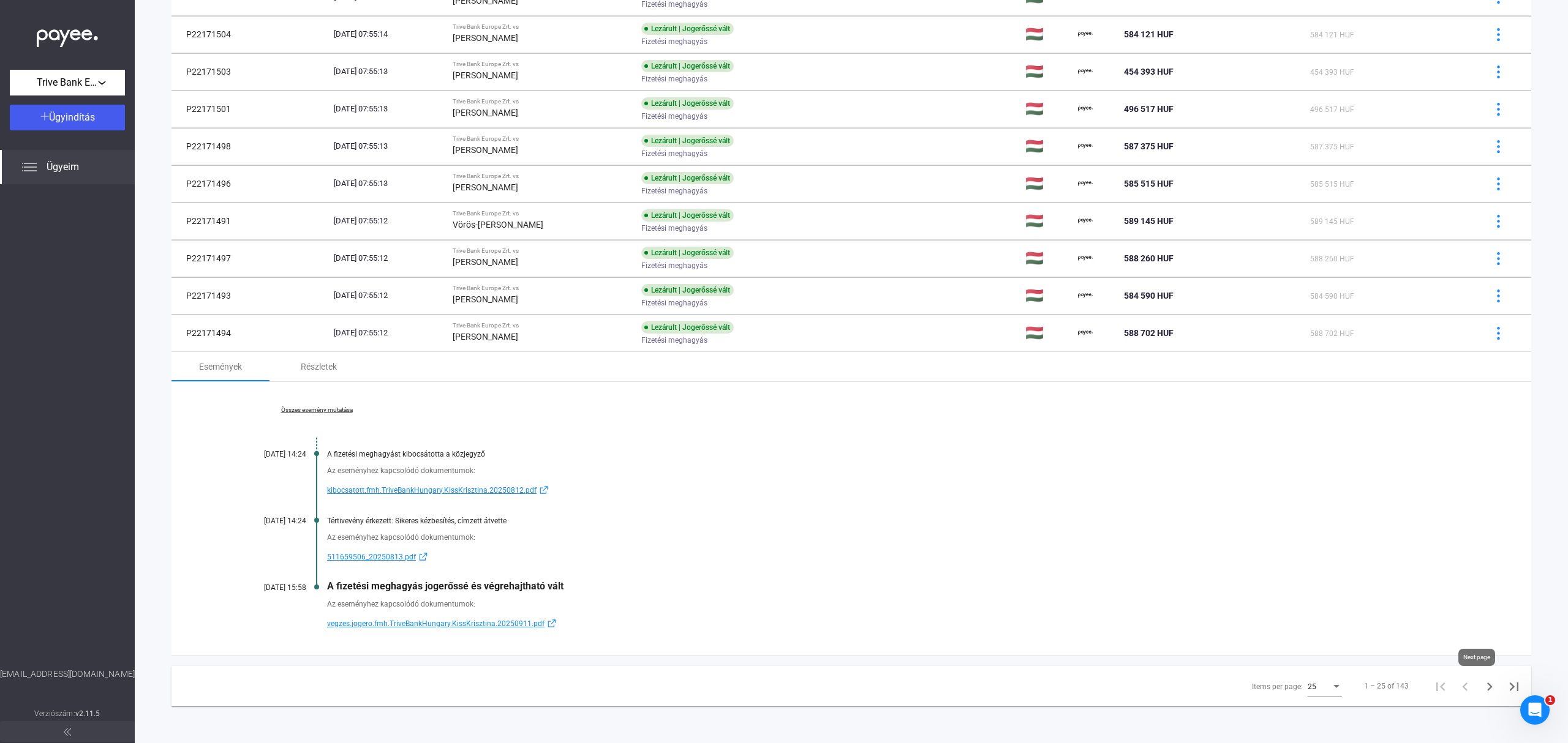
click at [1481, 690] on icon "Next page" at bounding box center [1489, 686] width 17 height 17
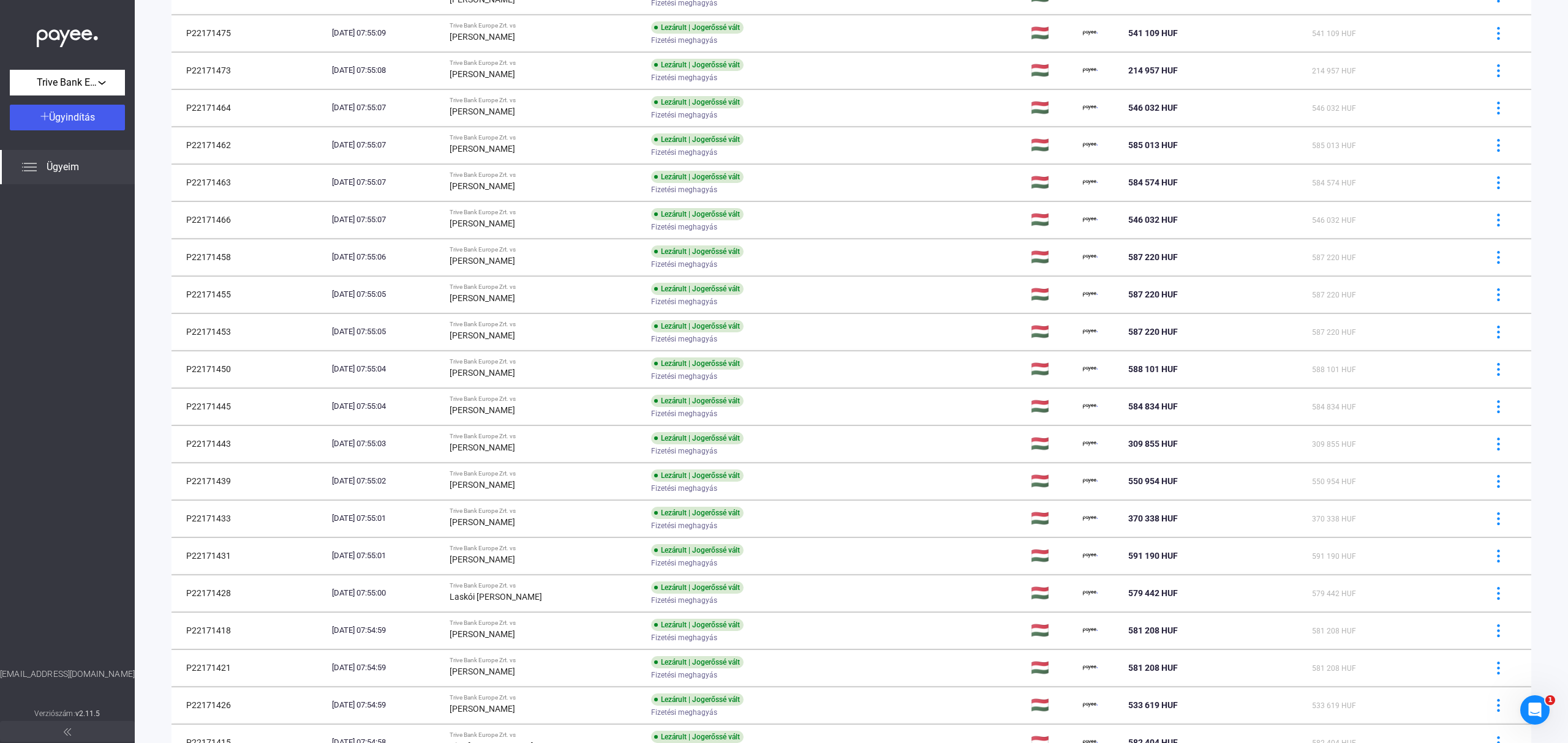
scroll to position [196, 0]
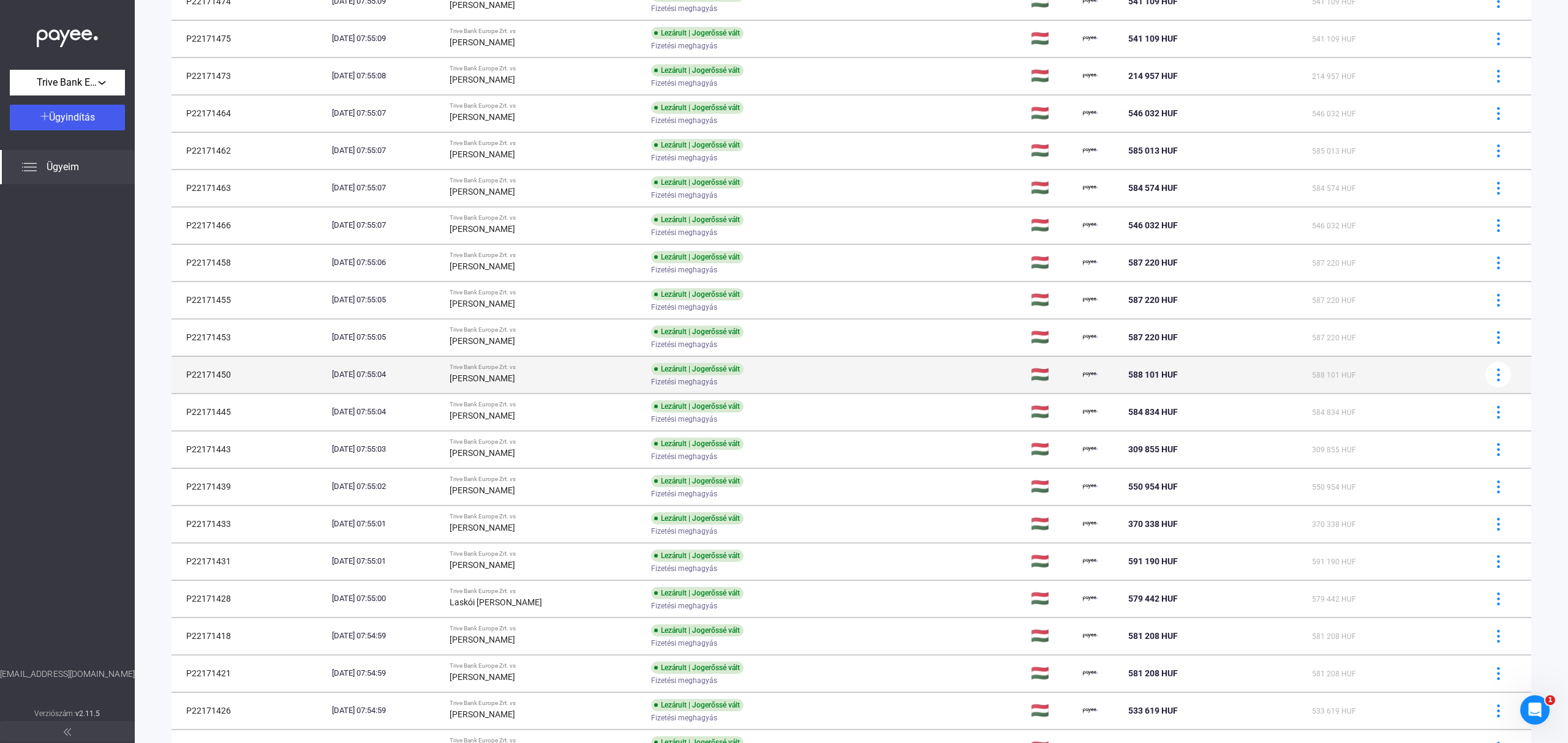
click at [833, 371] on div "Lezárult | Jogerőssé vált Fizetési meghagyás" at bounding box center [749, 374] width 195 height 24
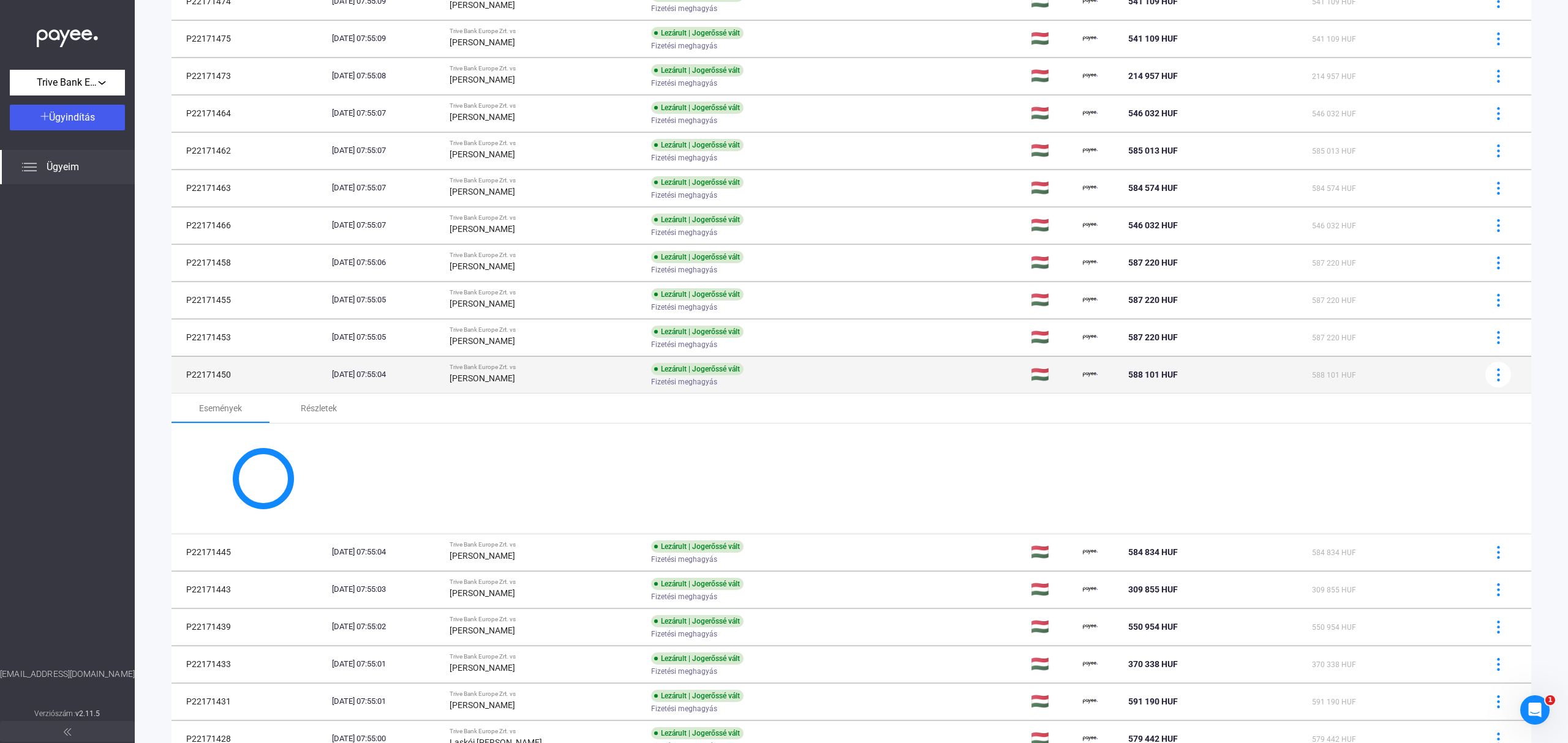
click at [846, 378] on div "Fizetési meghagyás" at bounding box center [749, 382] width 195 height 9
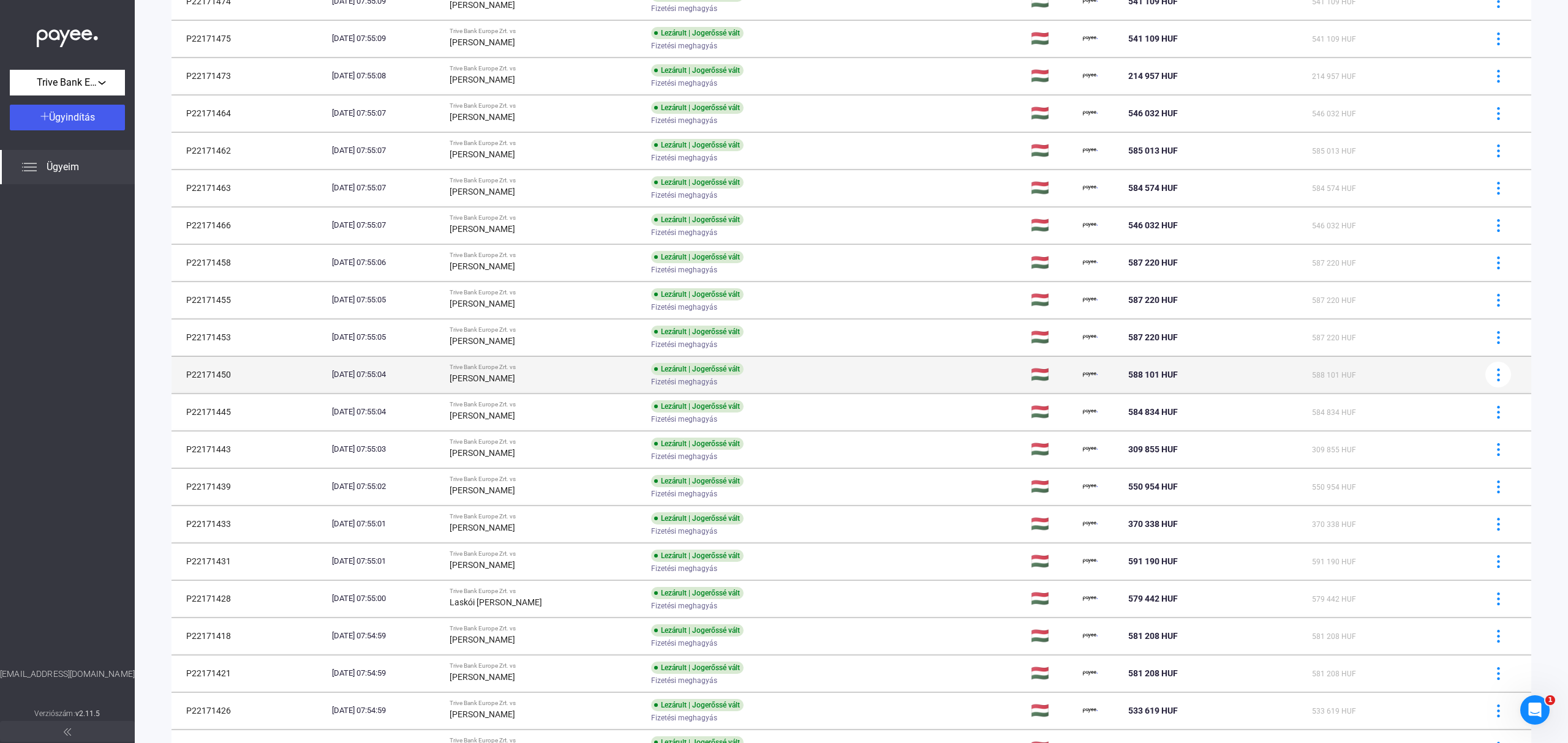
click at [846, 382] on div "Fizetési meghagyás" at bounding box center [749, 382] width 195 height 9
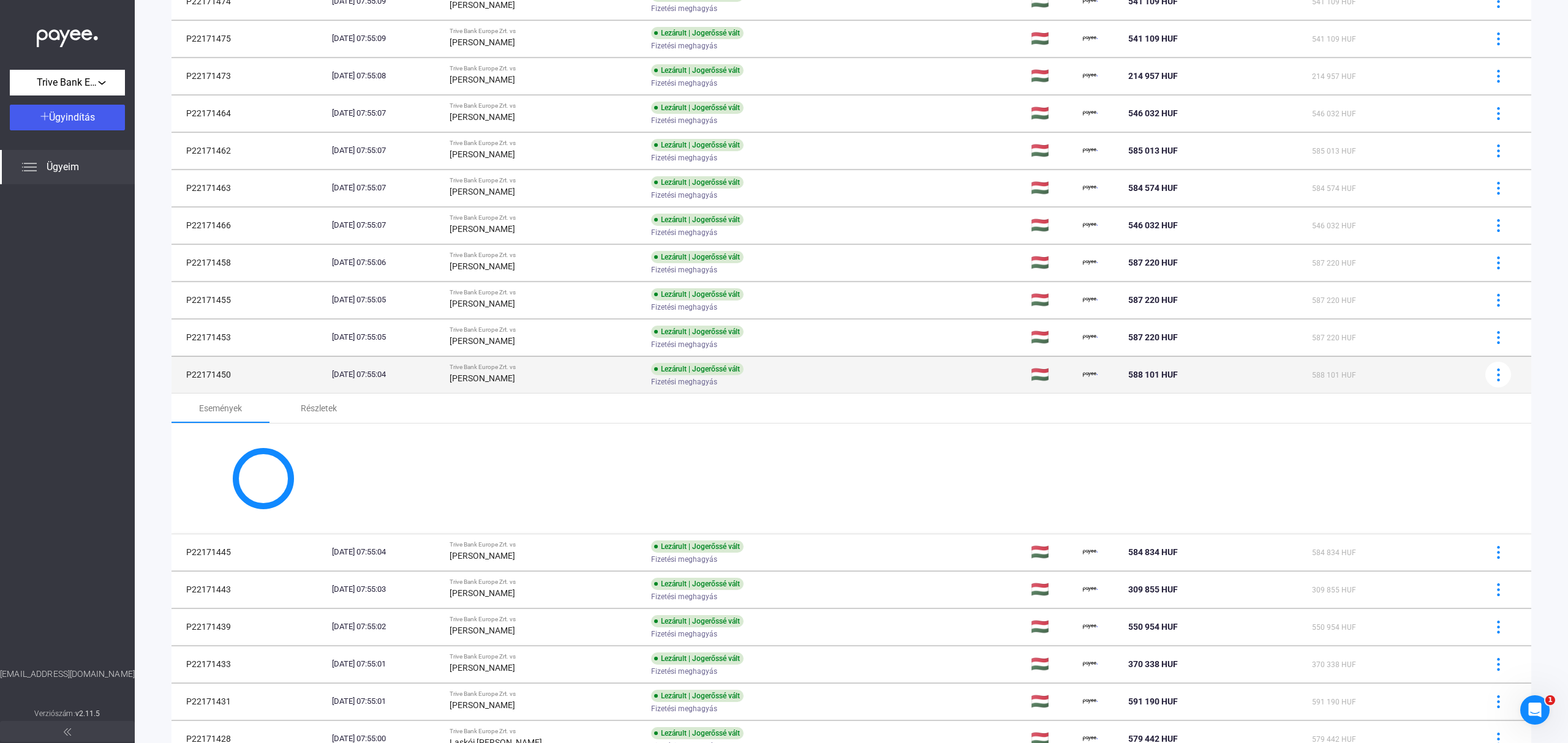
click at [846, 382] on div "Fizetési meghagyás" at bounding box center [749, 382] width 195 height 9
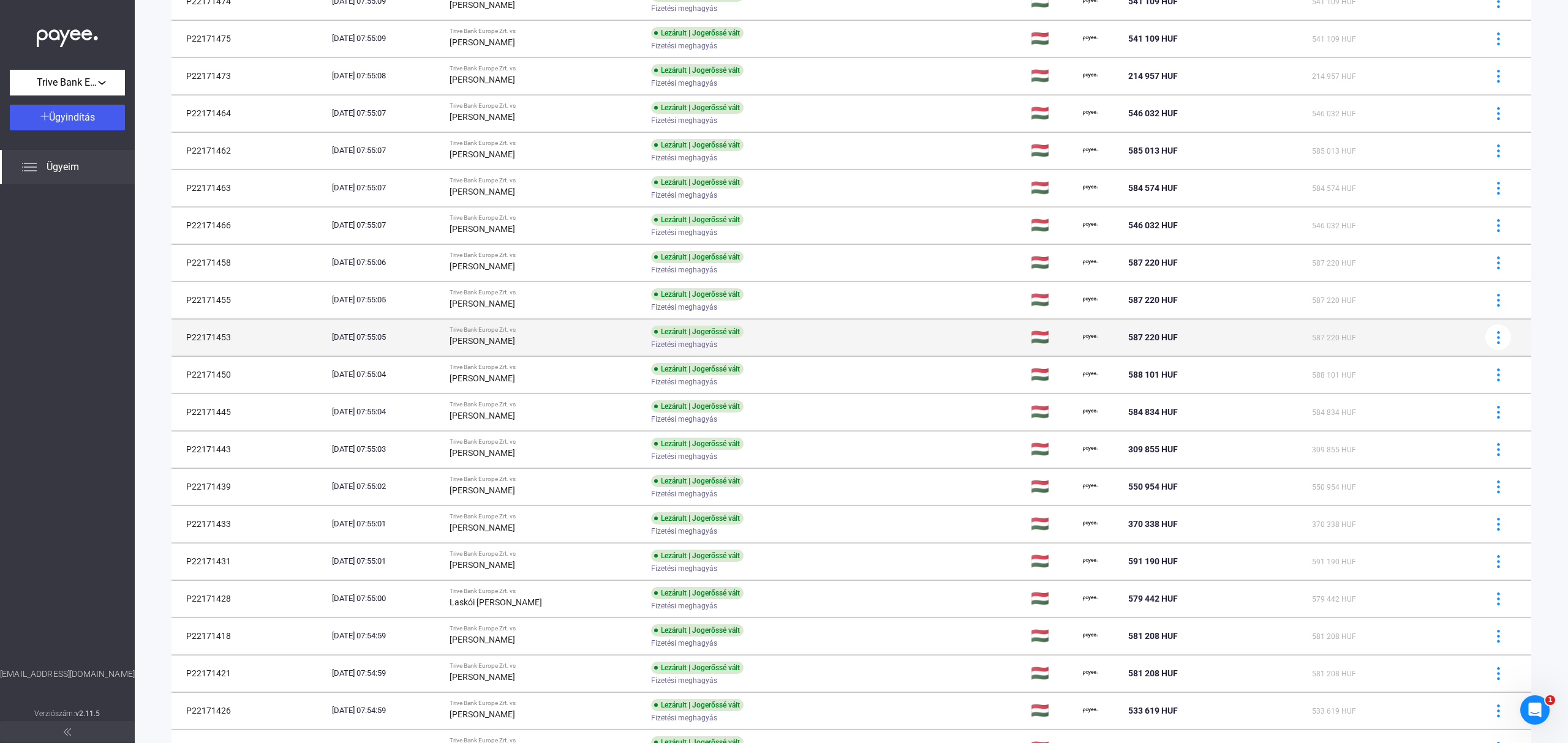
click at [880, 348] on td "Lezárult | Jogerőssé vált Fizetési meghagyás" at bounding box center [836, 337] width 380 height 36
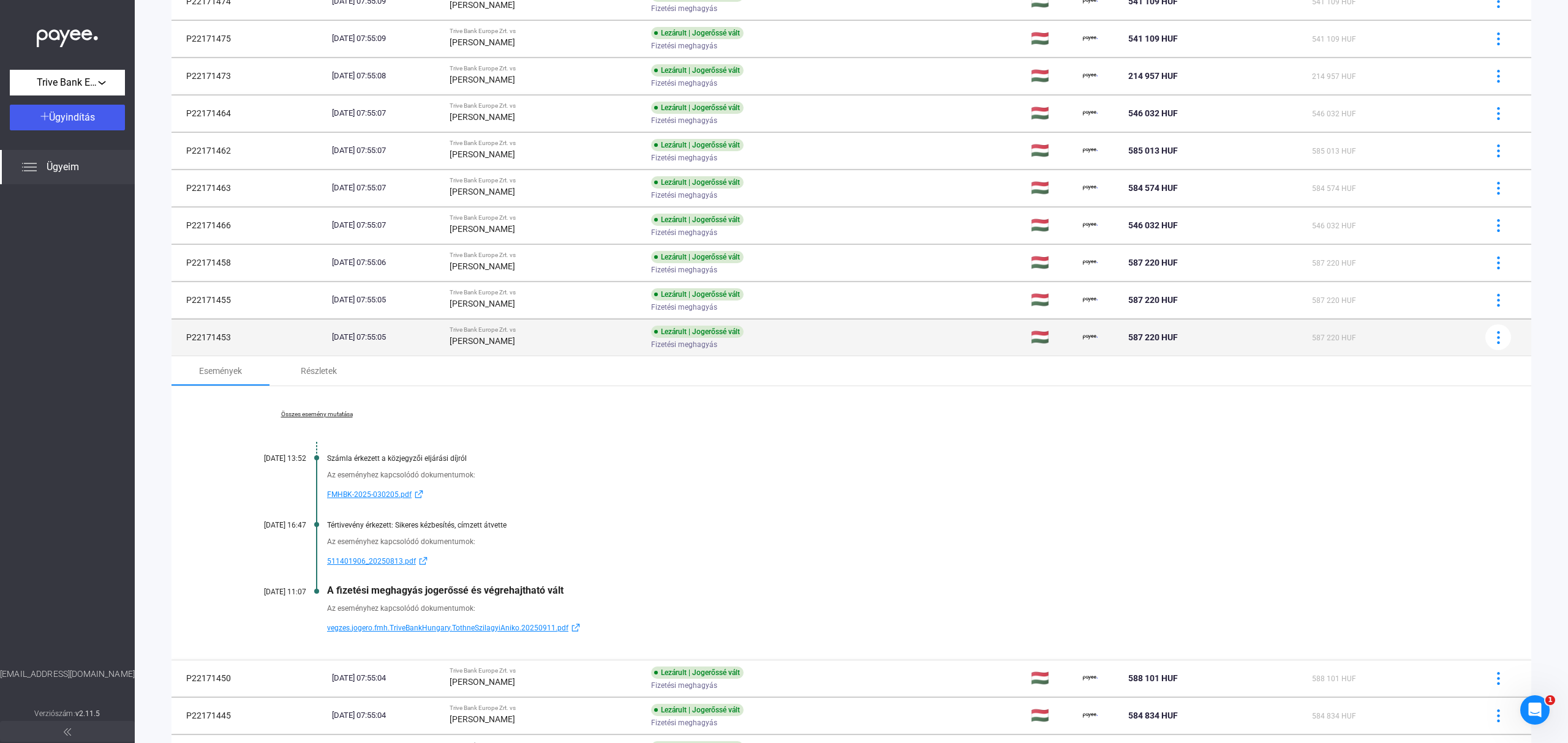
click at [878, 348] on td "Lezárult | Jogerőssé vált Fizetési meghagyás" at bounding box center [836, 337] width 380 height 36
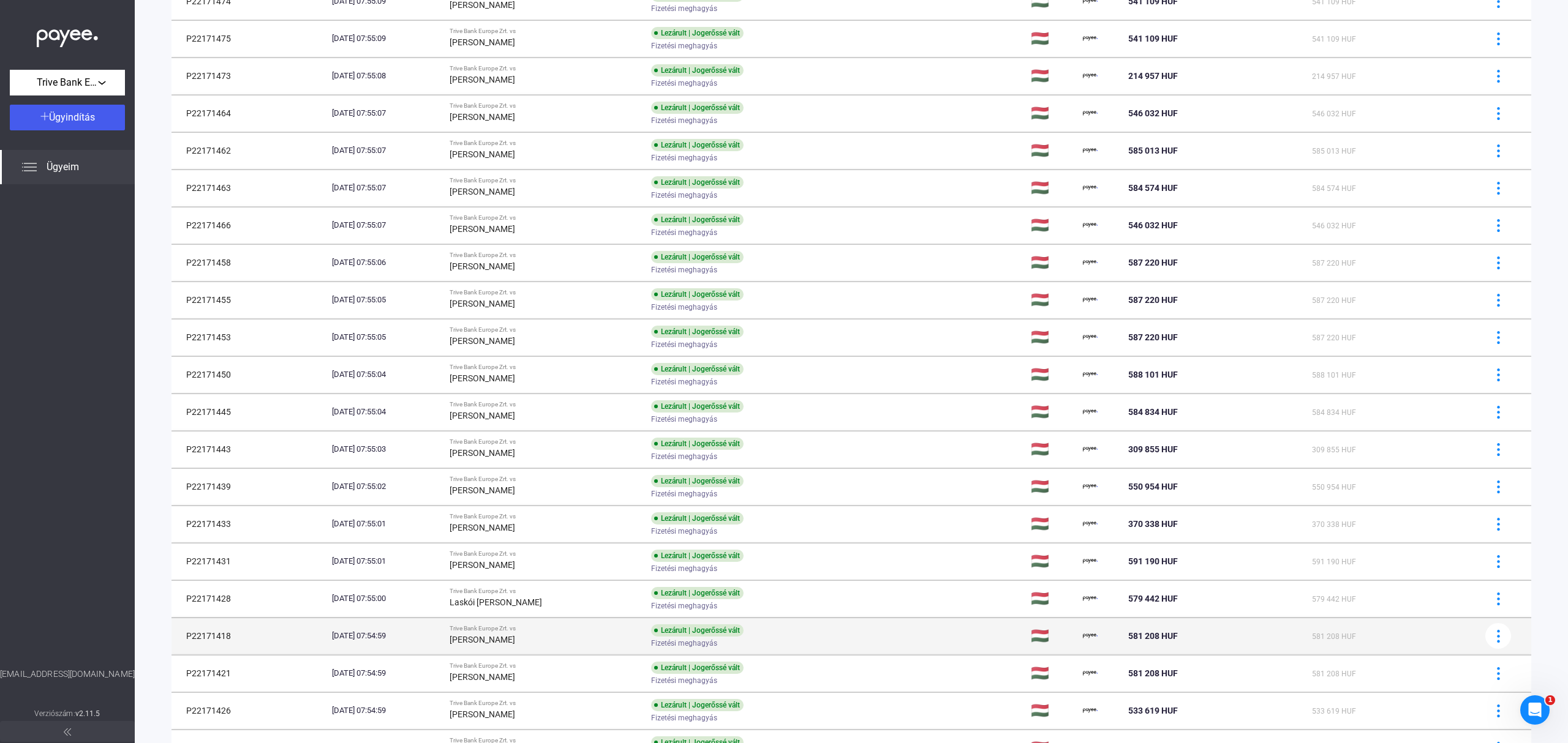
click at [878, 635] on td "Lezárult | Jogerőssé vált Fizetési meghagyás" at bounding box center [836, 636] width 380 height 36
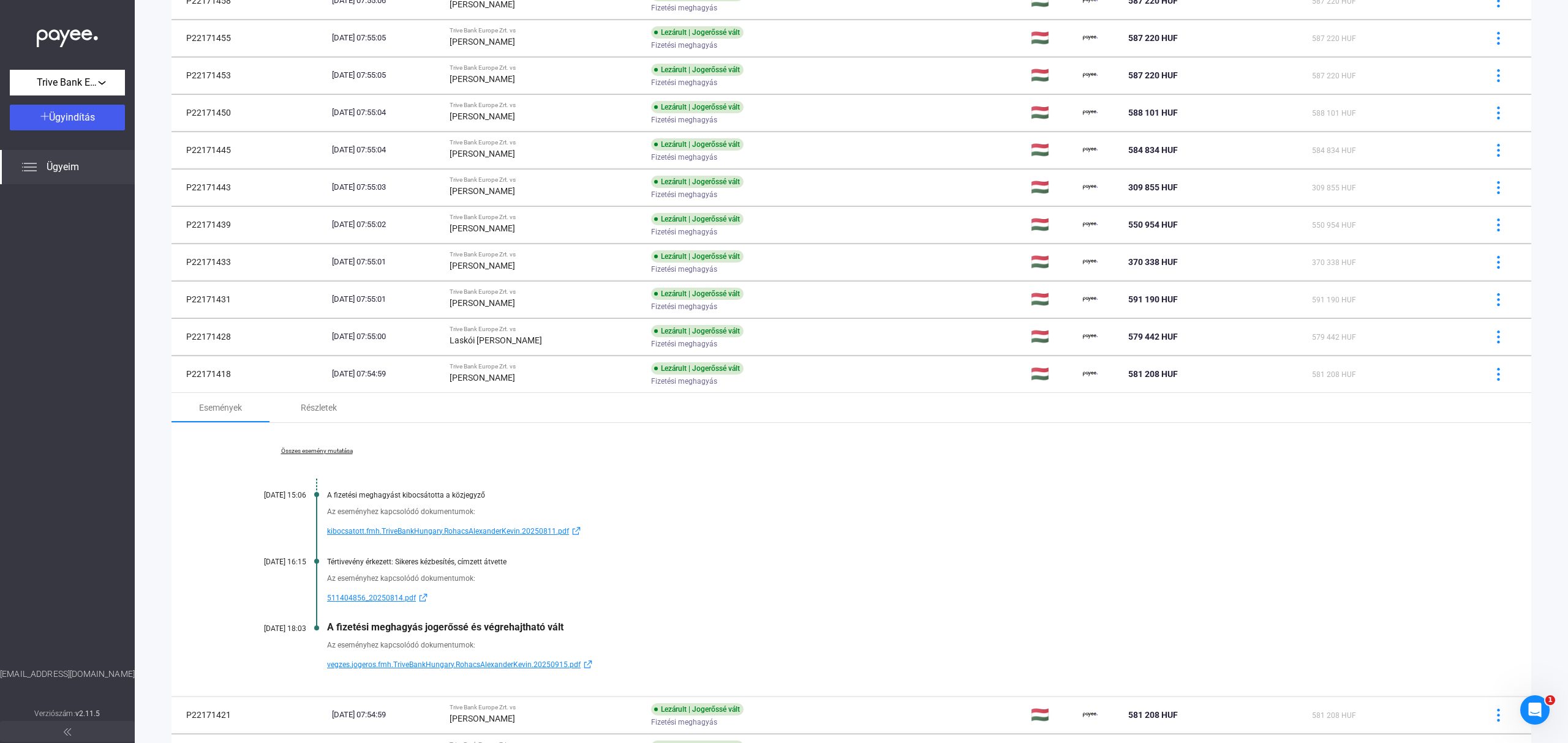
scroll to position [488, 0]
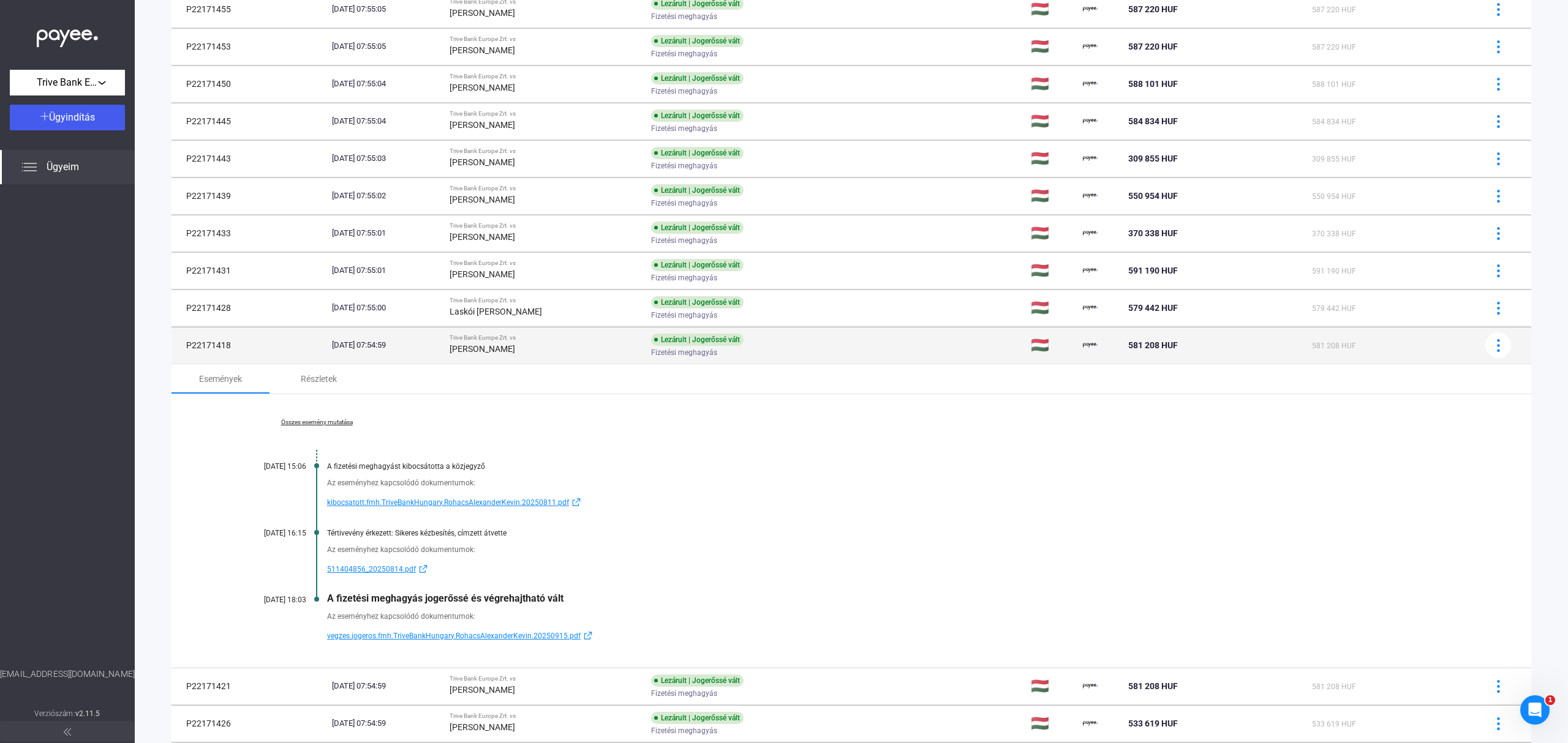
click at [821, 358] on div "Fizetési meghagyás" at bounding box center [749, 353] width 195 height 9
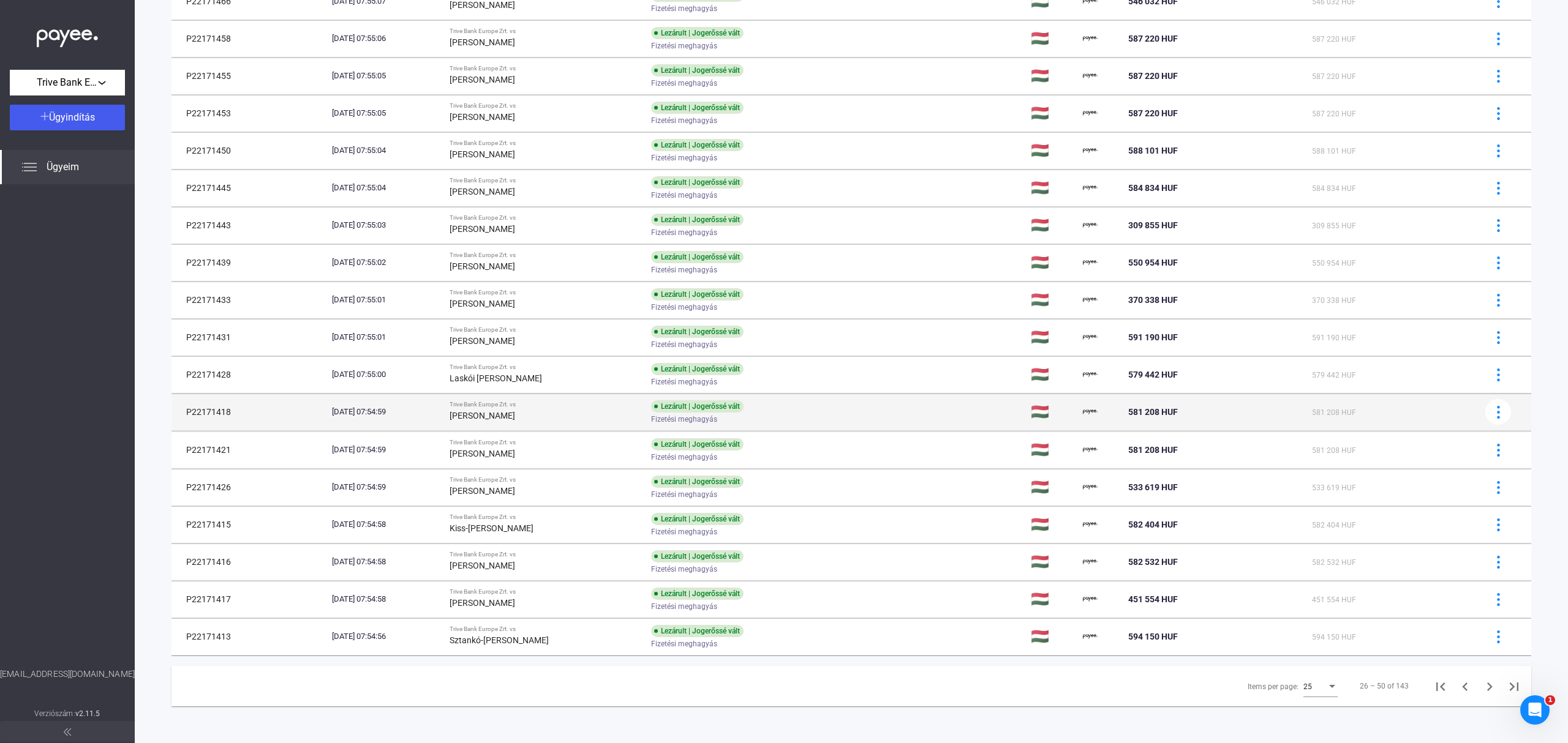
scroll to position [424, 0]
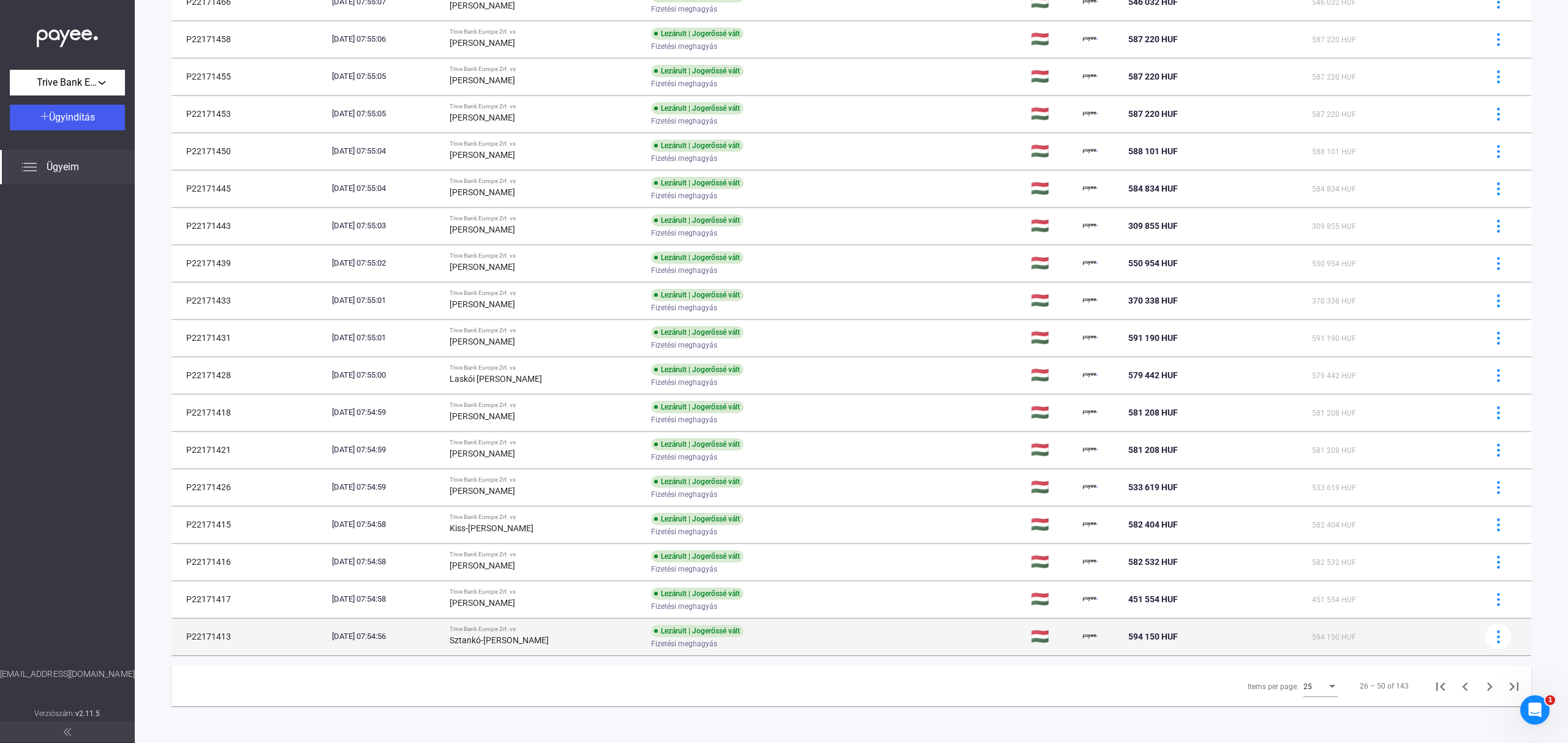
click at [933, 635] on td "Lezárult | Jogerőssé vált Fizetési meghagyás" at bounding box center [836, 636] width 380 height 36
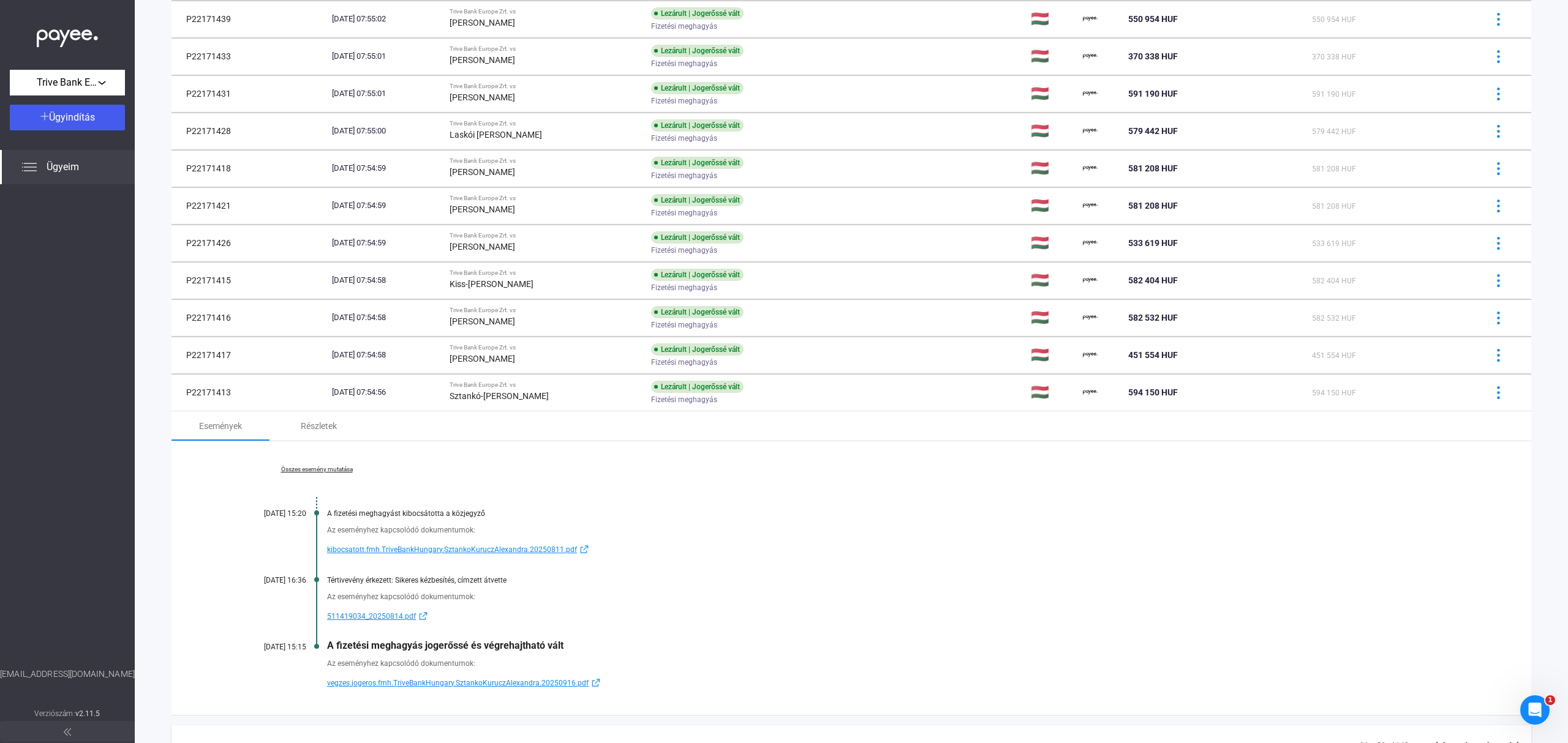
scroll to position [728, 0]
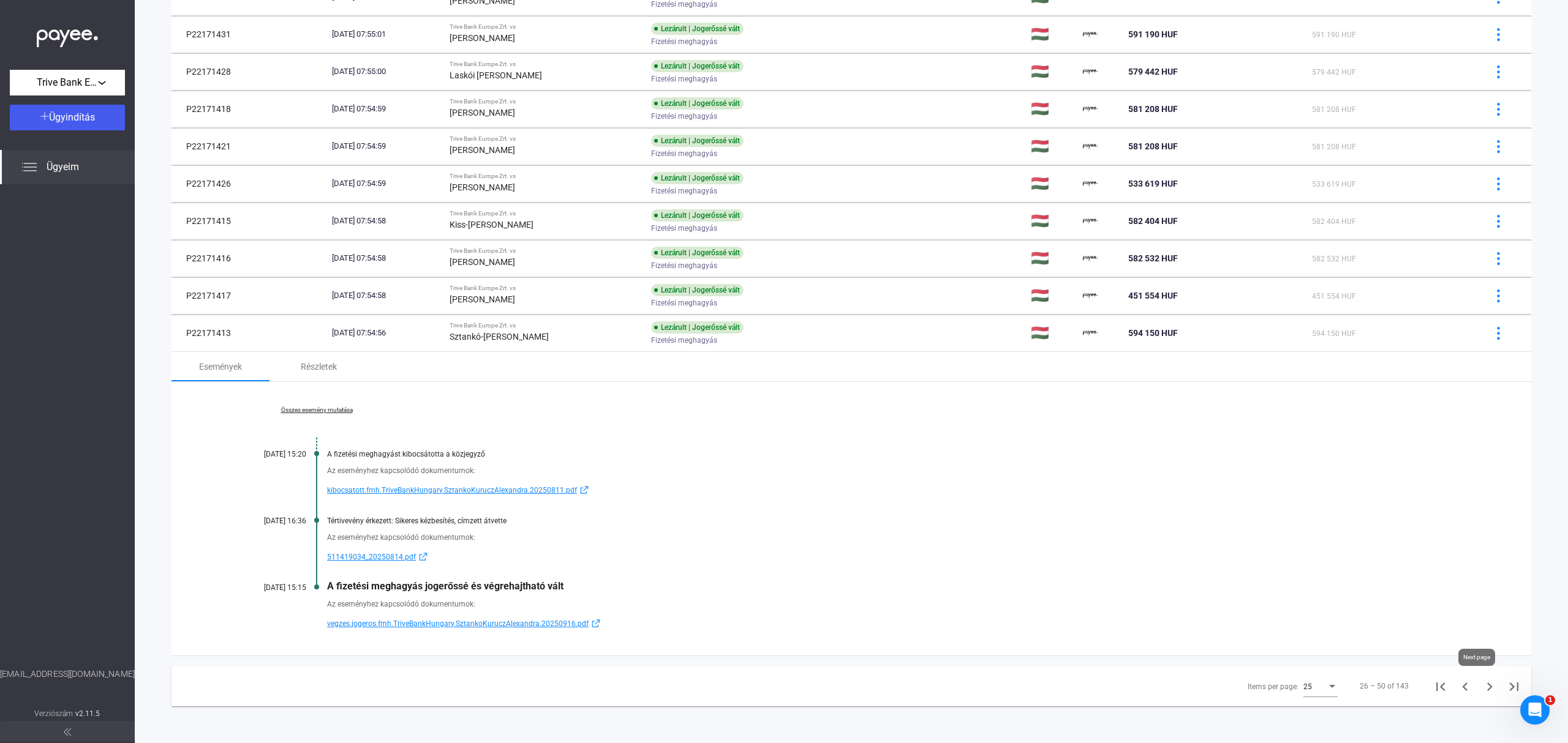
click at [1481, 684] on icon "Next page" at bounding box center [1489, 686] width 17 height 17
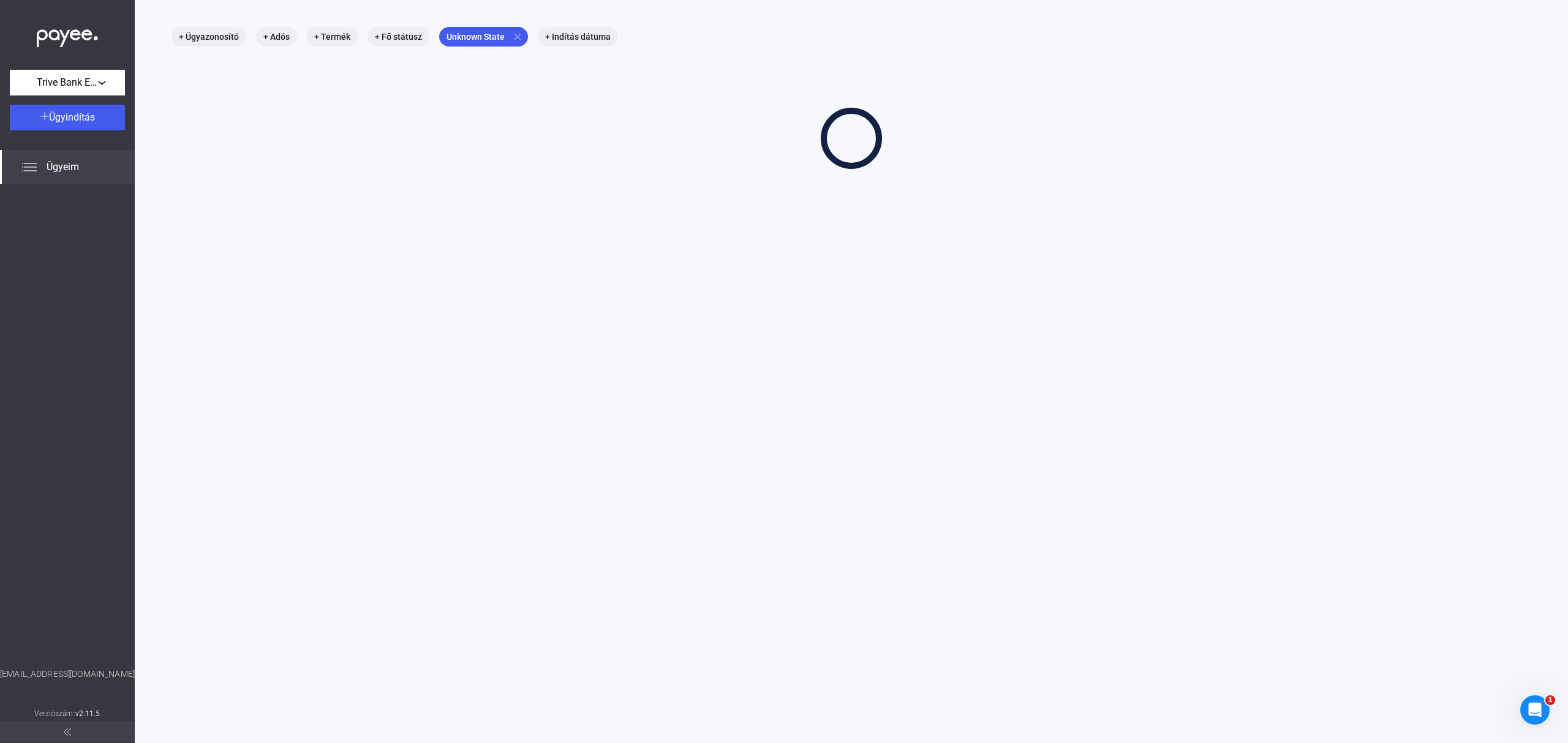
scroll to position [58, 0]
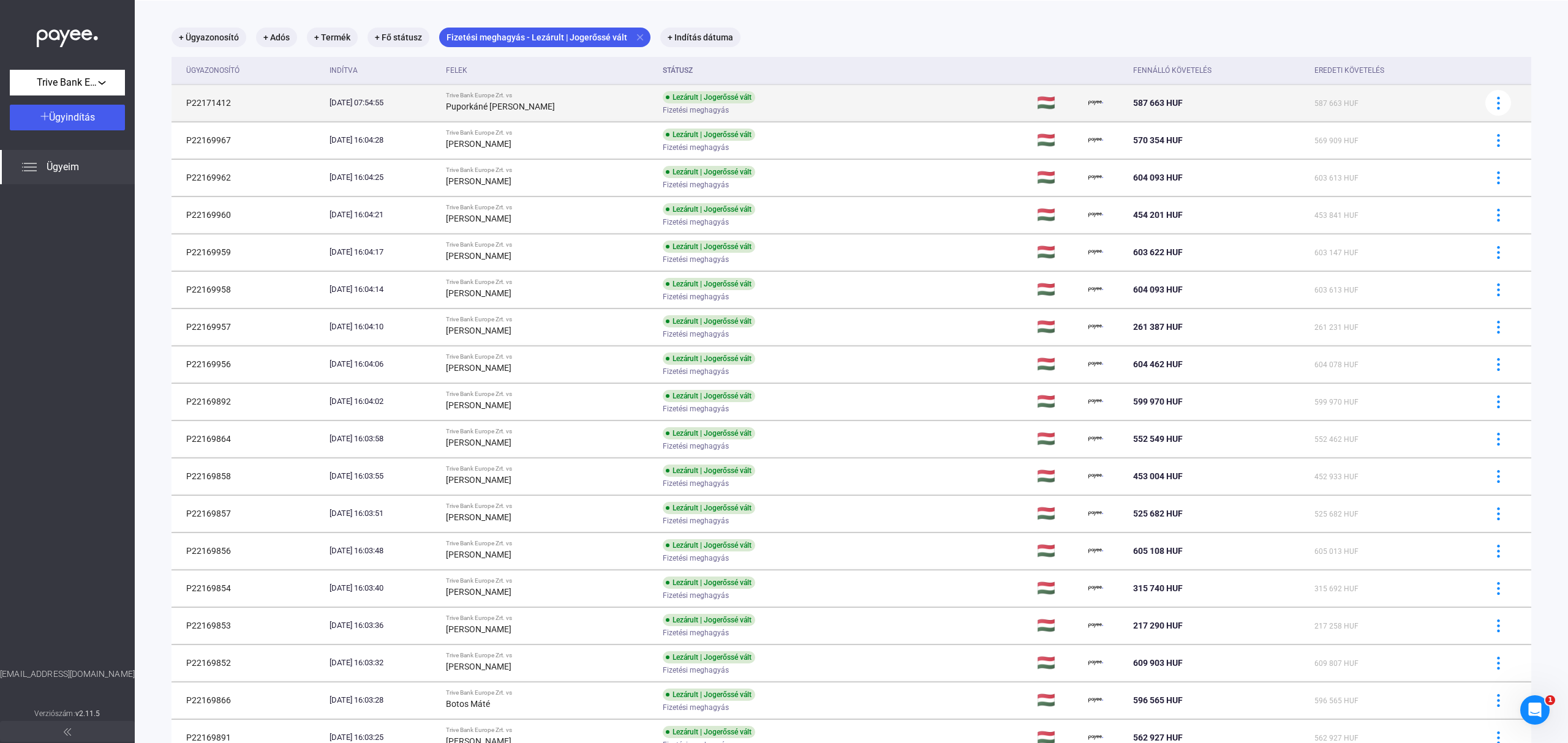
click at [858, 106] on div "Fizetési meghagyás" at bounding box center [760, 111] width 195 height 9
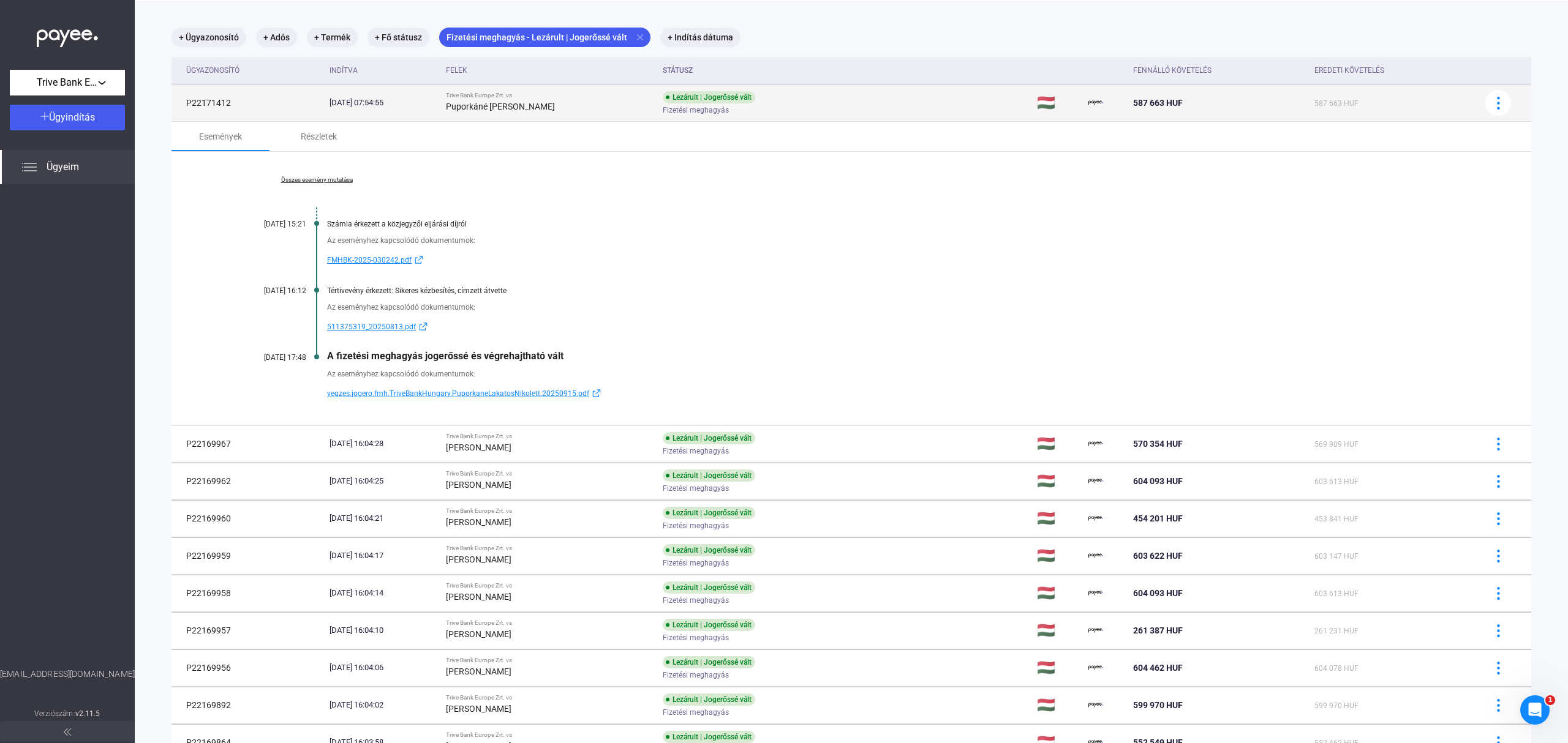
click at [858, 106] on div "Fizetési meghagyás" at bounding box center [760, 111] width 195 height 9
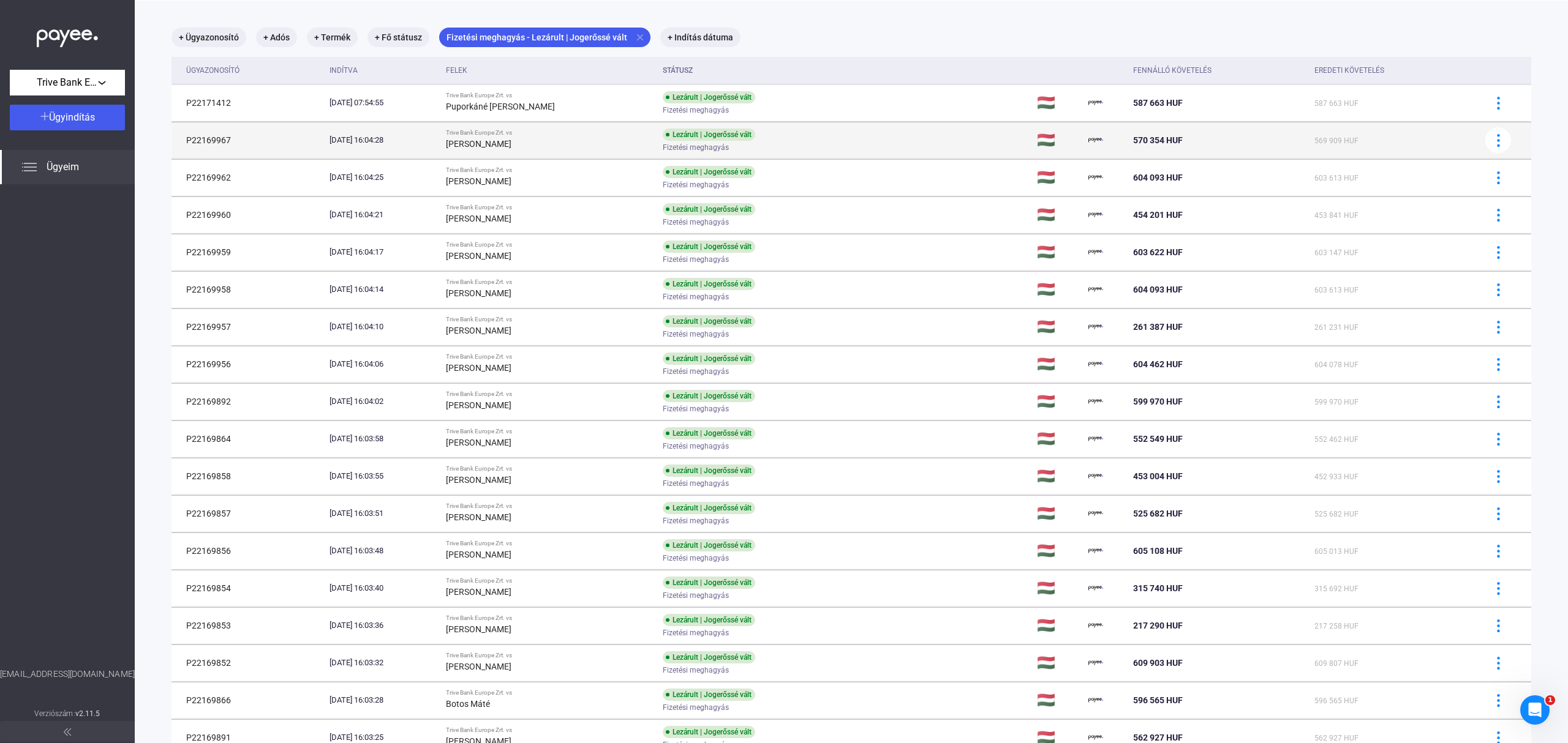
click at [877, 145] on td "Lezárult | Jogerőssé vált Fizetési meghagyás" at bounding box center [844, 140] width 374 height 36
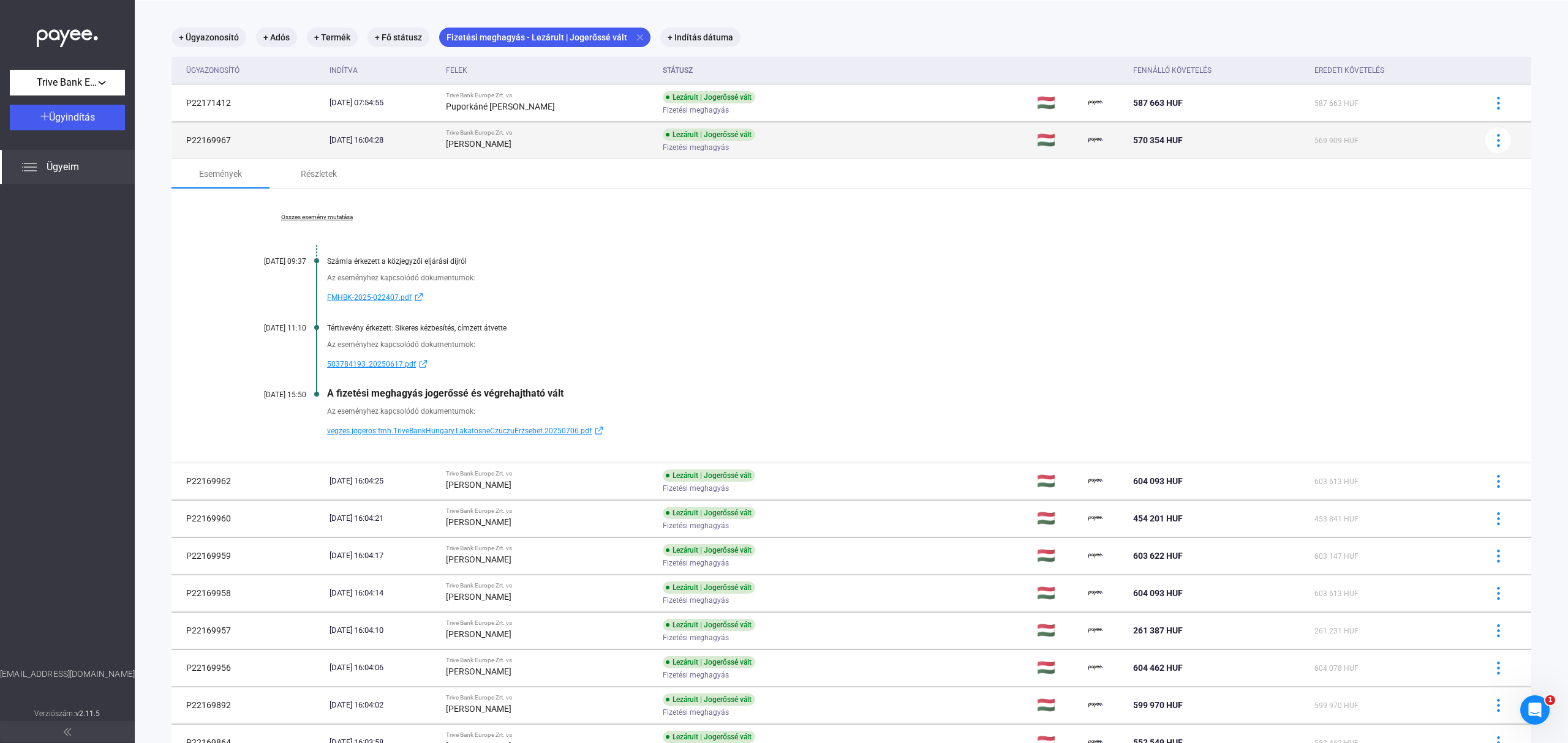
click at [877, 144] on td "Lezárult | Jogerőssé vált Fizetési meghagyás" at bounding box center [844, 140] width 374 height 36
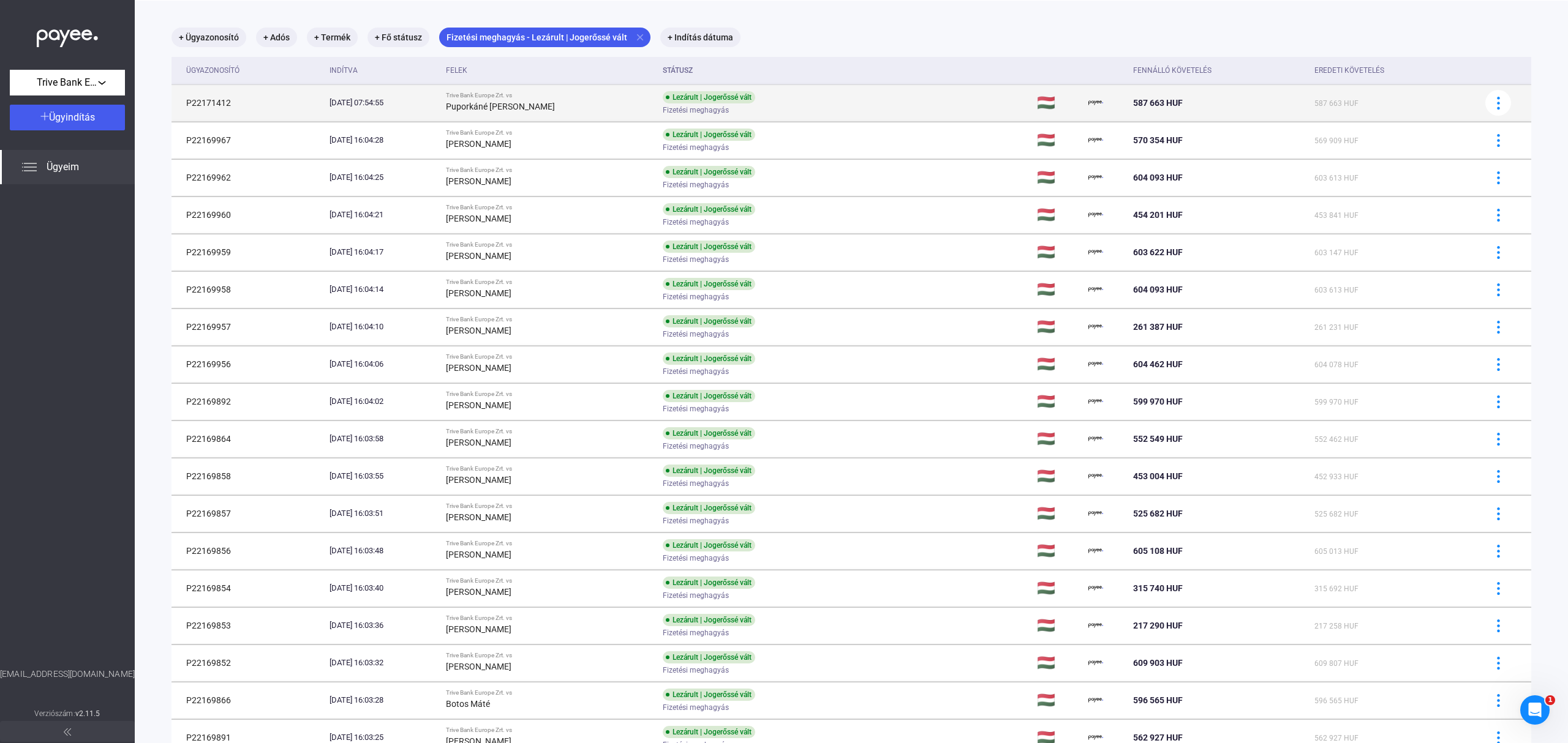
click at [858, 110] on div "Fizetési meghagyás" at bounding box center [760, 111] width 195 height 9
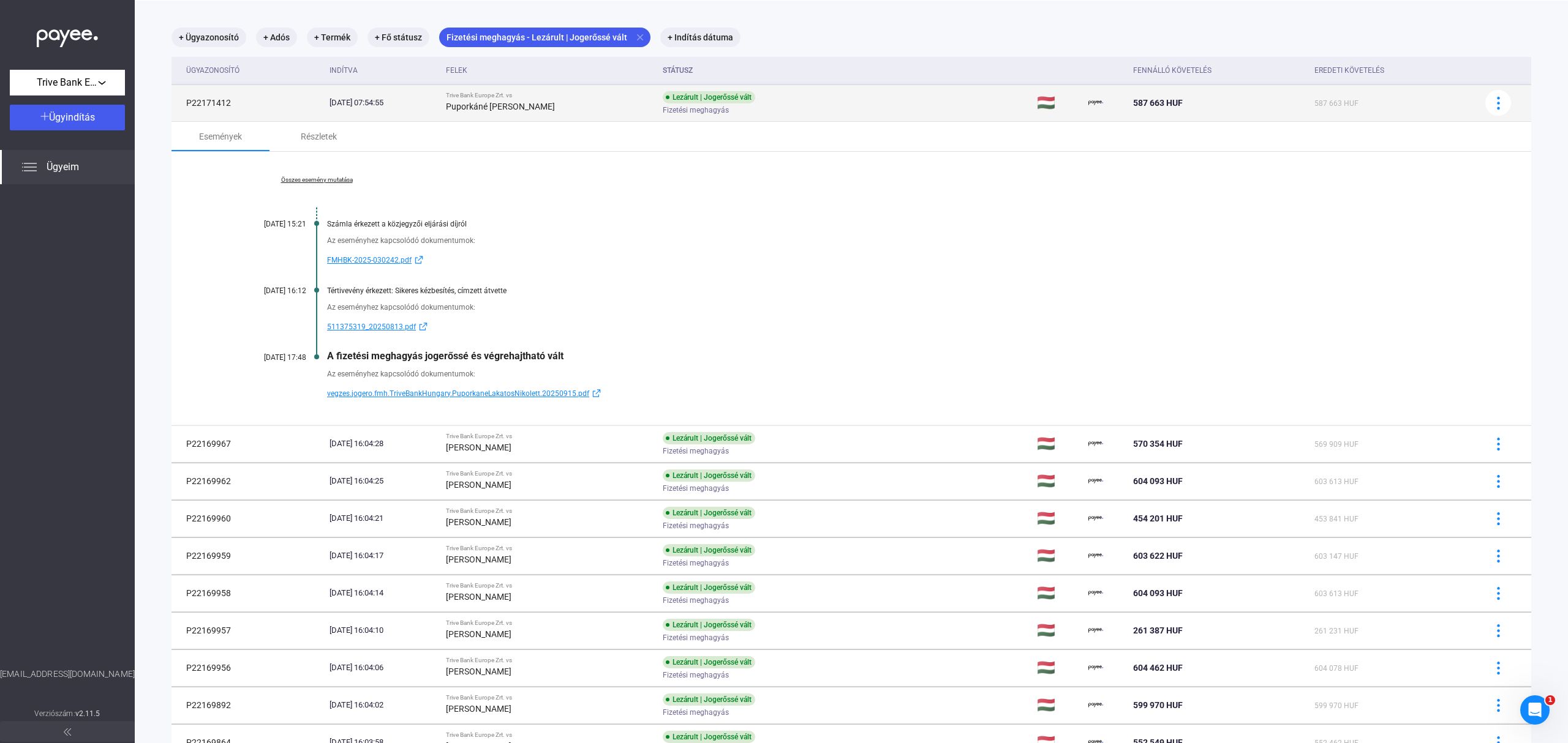
click at [858, 110] on div "Fizetési meghagyás" at bounding box center [760, 111] width 195 height 9
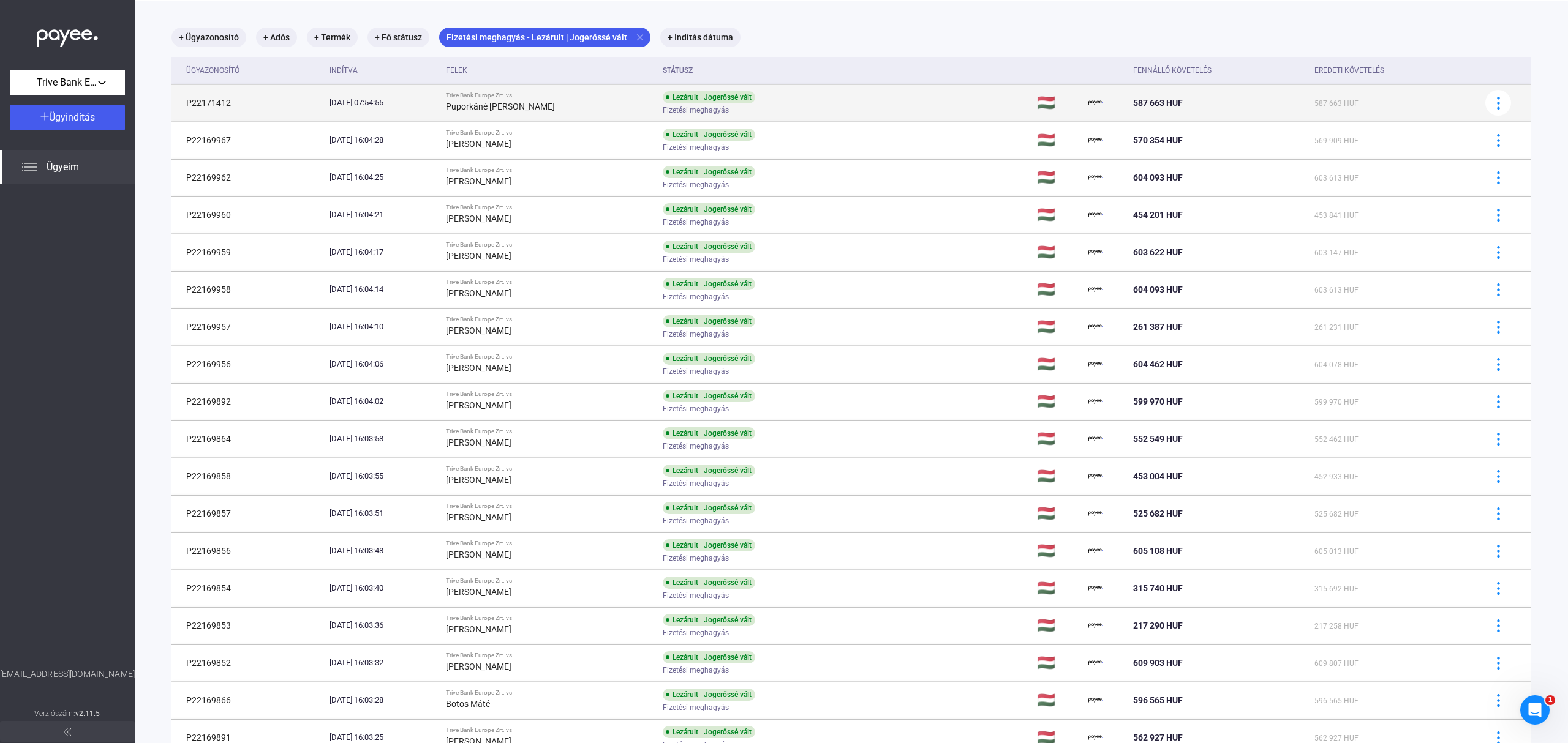
click at [858, 103] on div "Lezárult | Jogerőssé vált Fizetési meghagyás" at bounding box center [760, 103] width 195 height 24
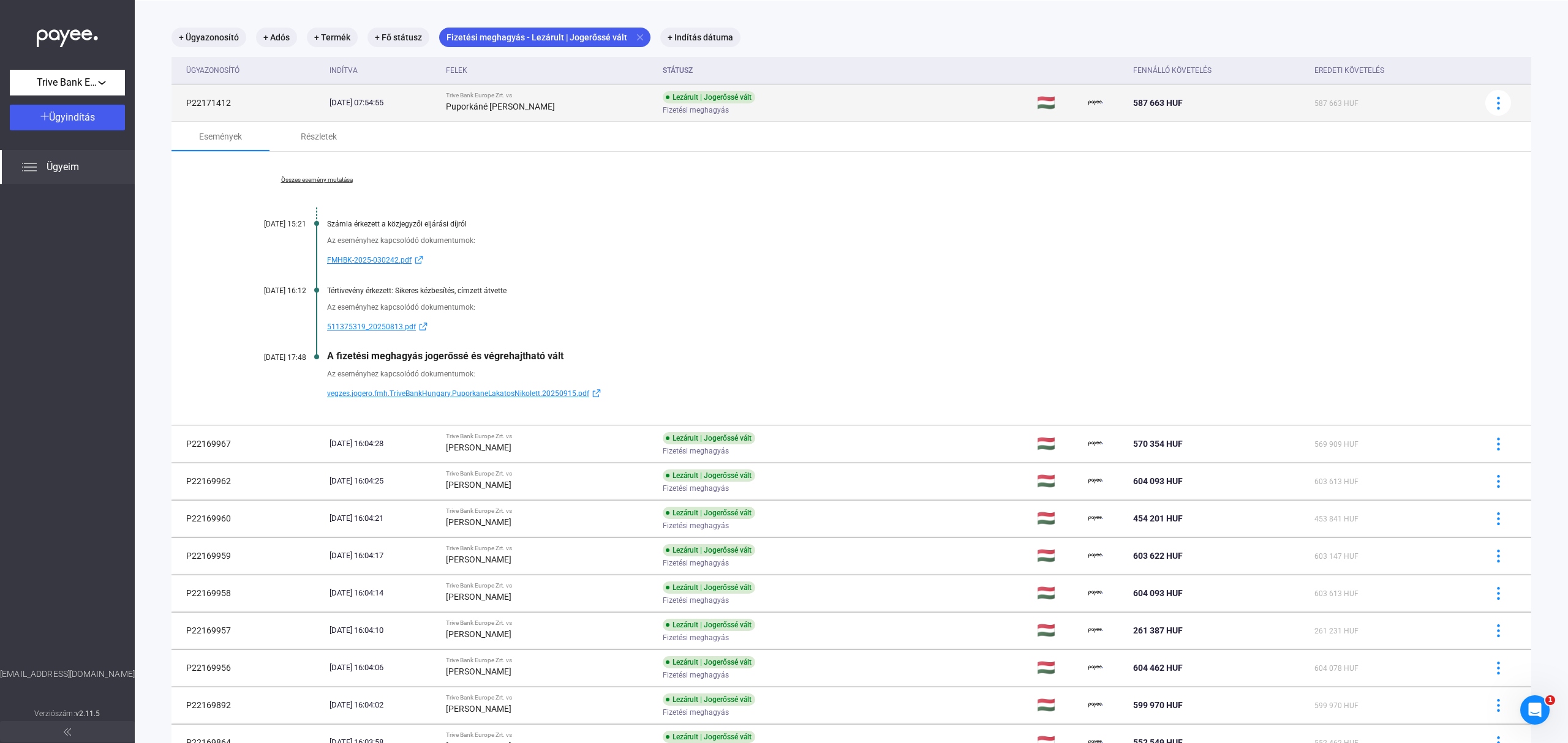
click at [858, 103] on div "Lezárult | Jogerőssé vált Fizetési meghagyás" at bounding box center [760, 103] width 195 height 24
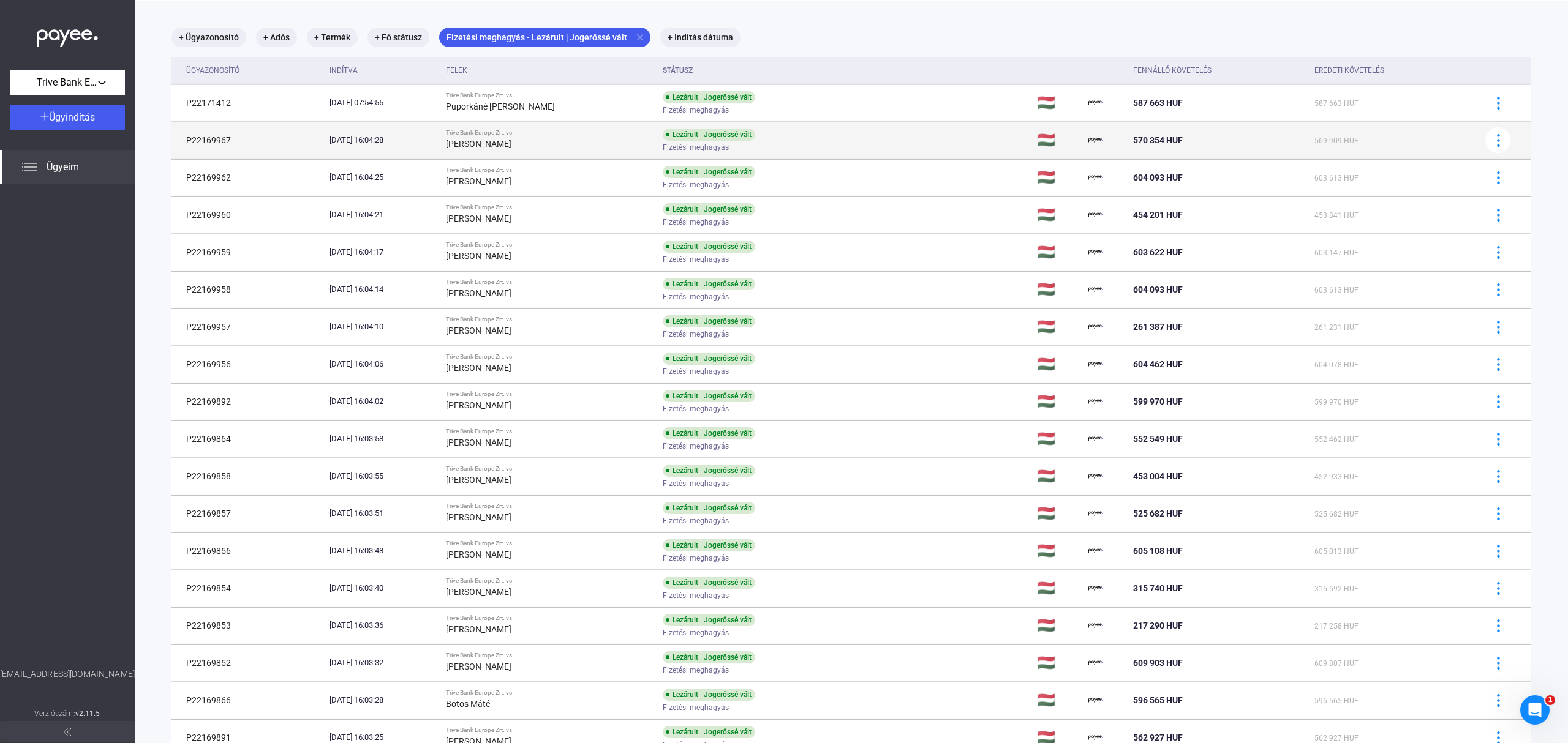
click at [858, 140] on div "Lezárult | Jogerőssé vált Fizetési meghagyás" at bounding box center [760, 140] width 195 height 24
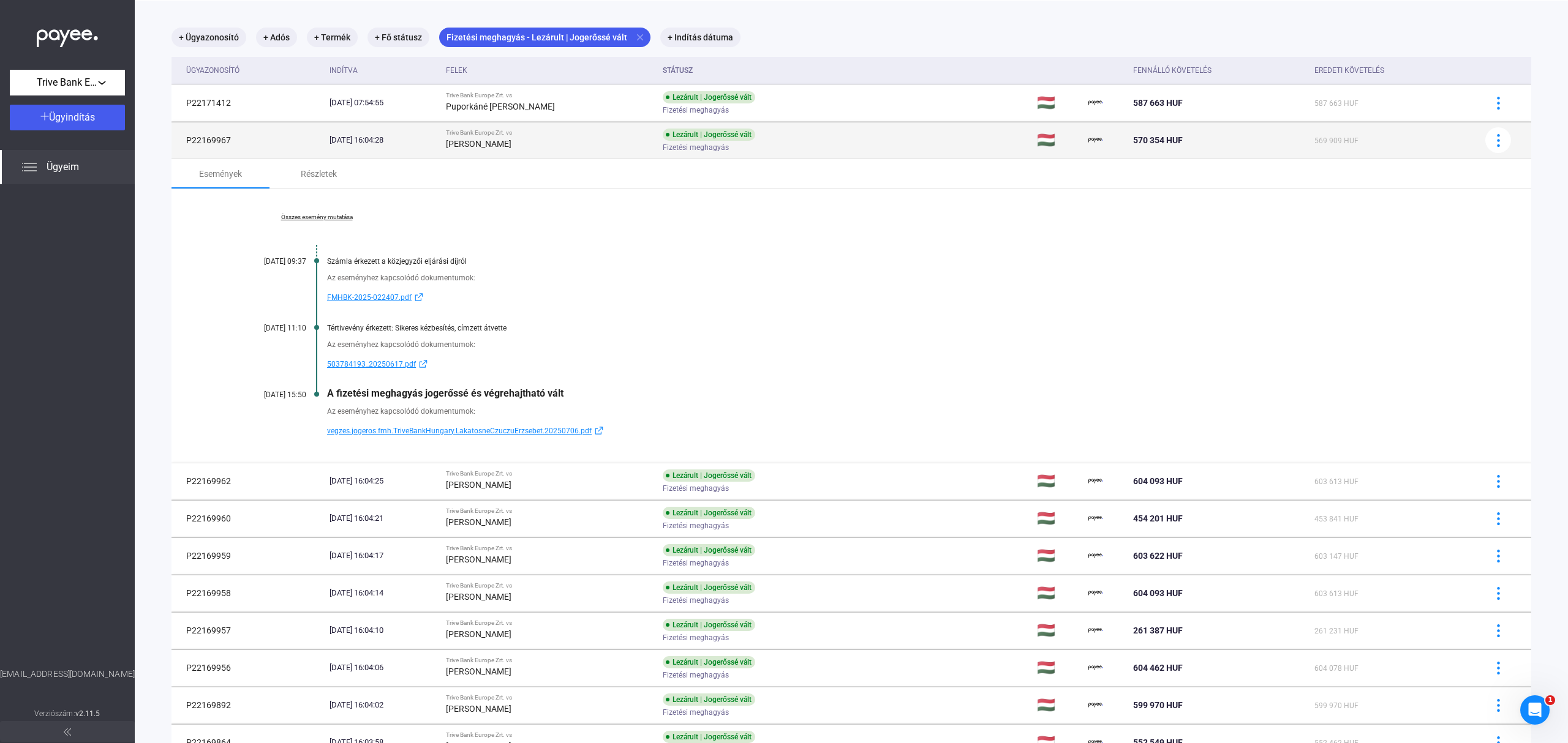
click at [858, 141] on div "Lezárult | Jogerőssé vált Fizetési meghagyás" at bounding box center [760, 140] width 195 height 24
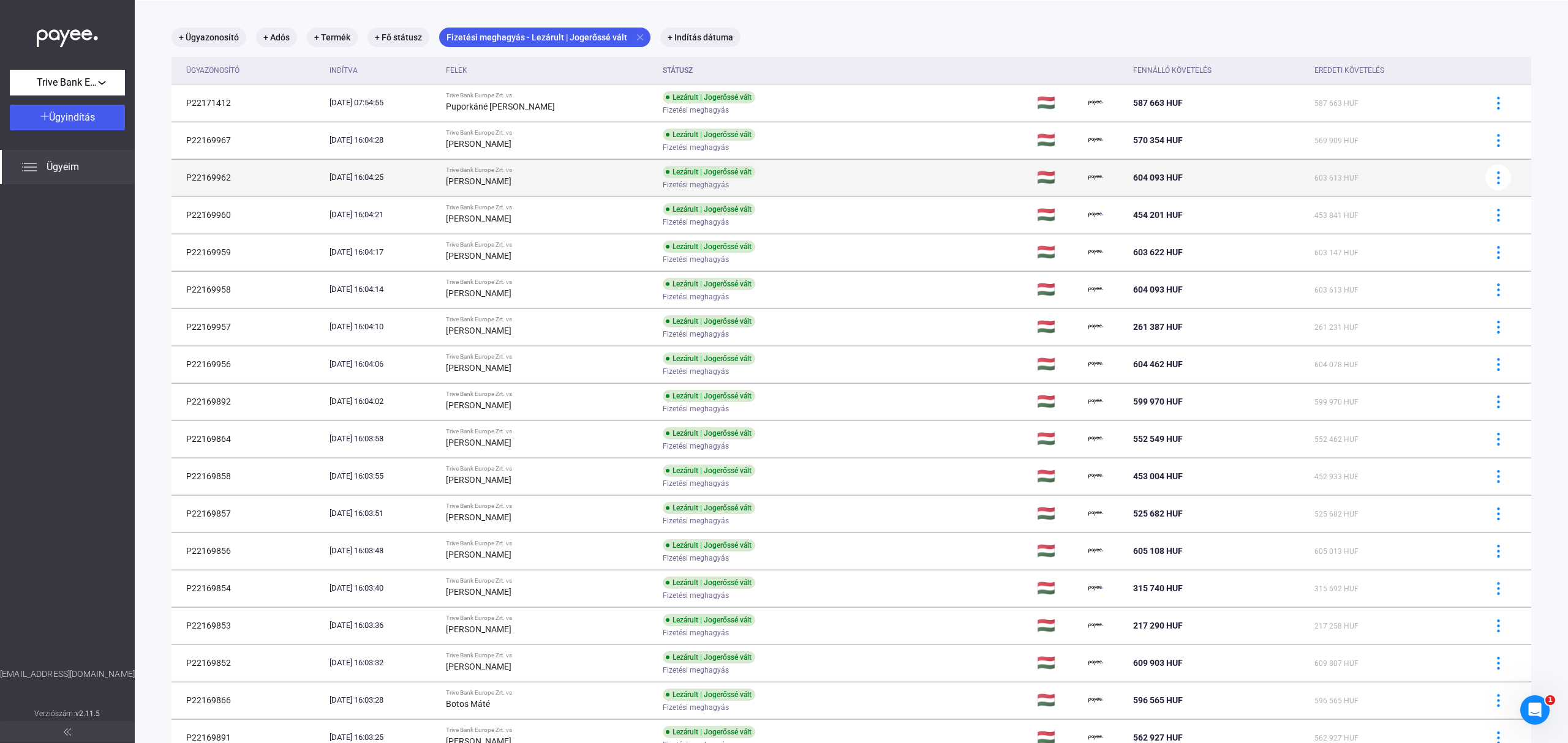
click at [880, 174] on td "Lezárult | Jogerőssé vált Fizetési meghagyás" at bounding box center [844, 177] width 374 height 36
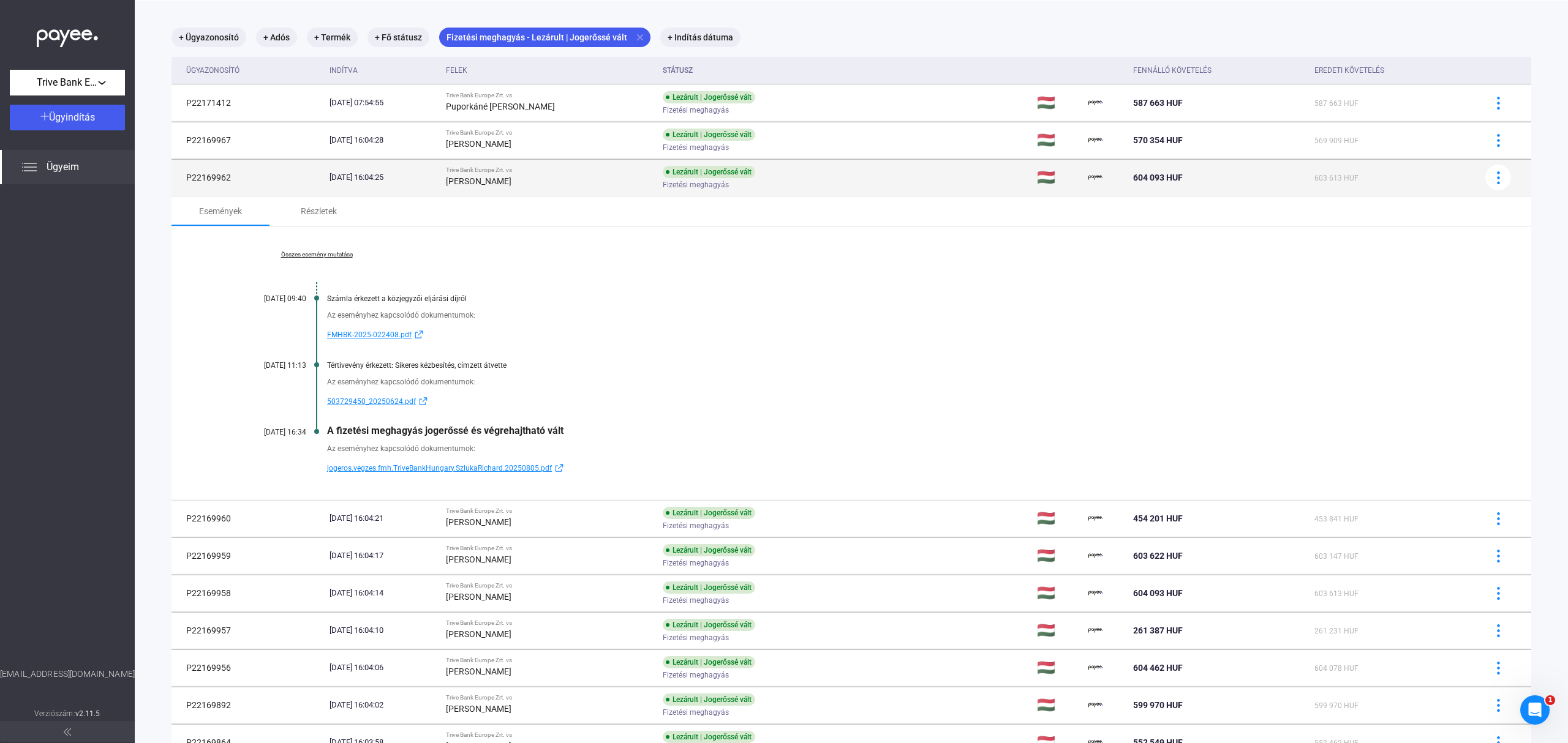
click at [880, 174] on td "Lezárult | Jogerőssé vált Fizetési meghagyás" at bounding box center [844, 177] width 374 height 36
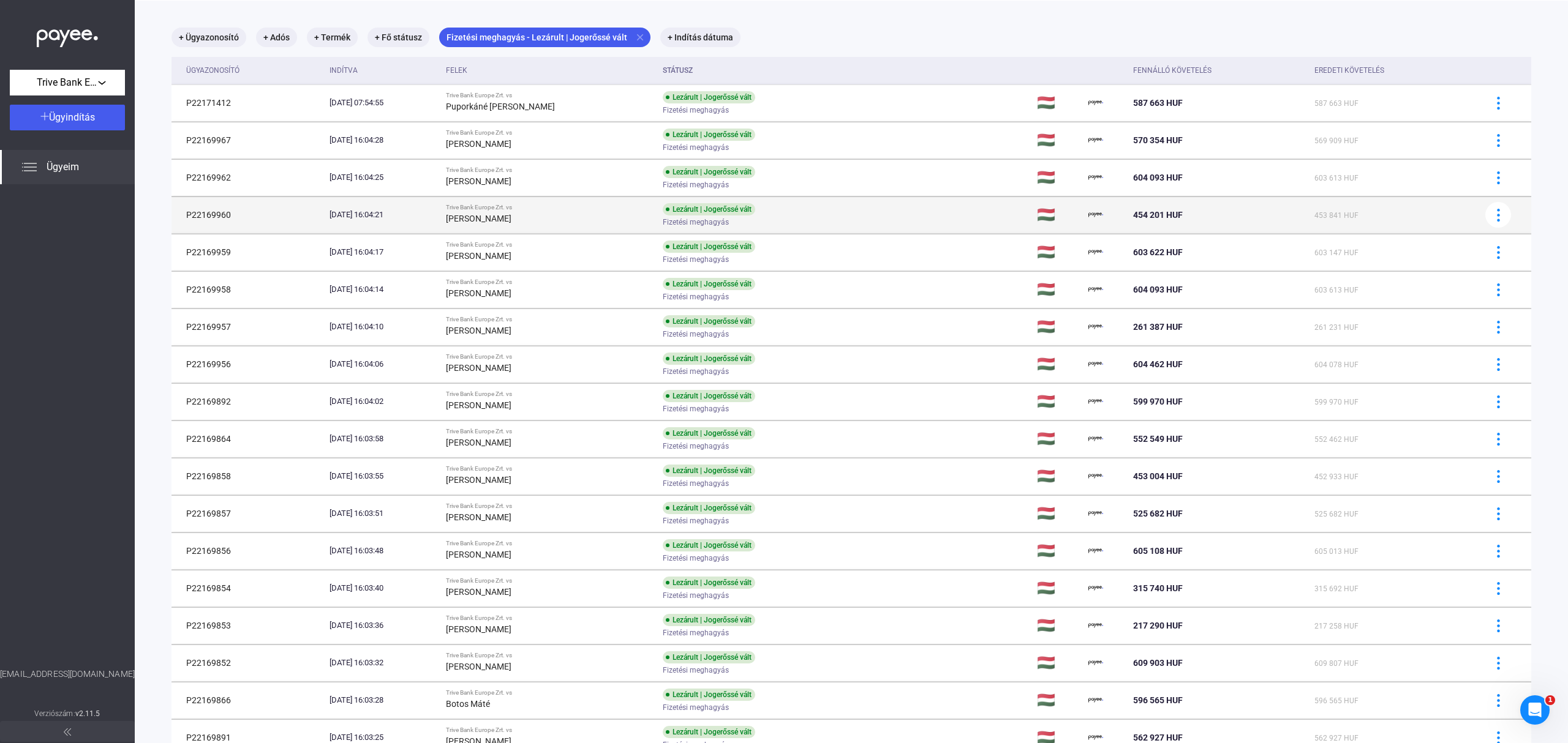
click at [883, 216] on td "Lezárult | Jogerőssé vált Fizetési meghagyás" at bounding box center [844, 215] width 374 height 36
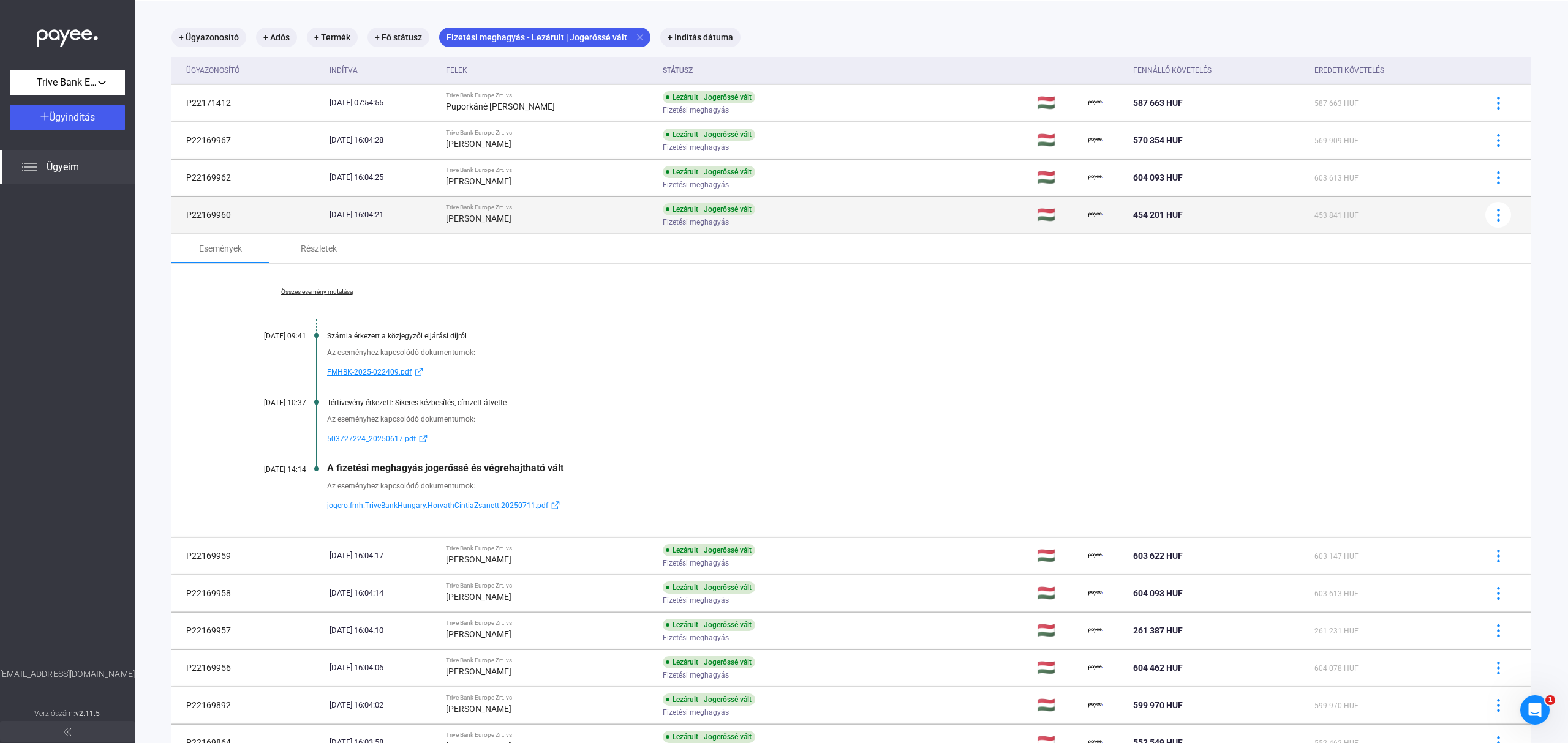
click at [883, 216] on td "Lezárult | Jogerőssé vált Fizetési meghagyás" at bounding box center [844, 215] width 374 height 36
